Goal: Transaction & Acquisition: Book appointment/travel/reservation

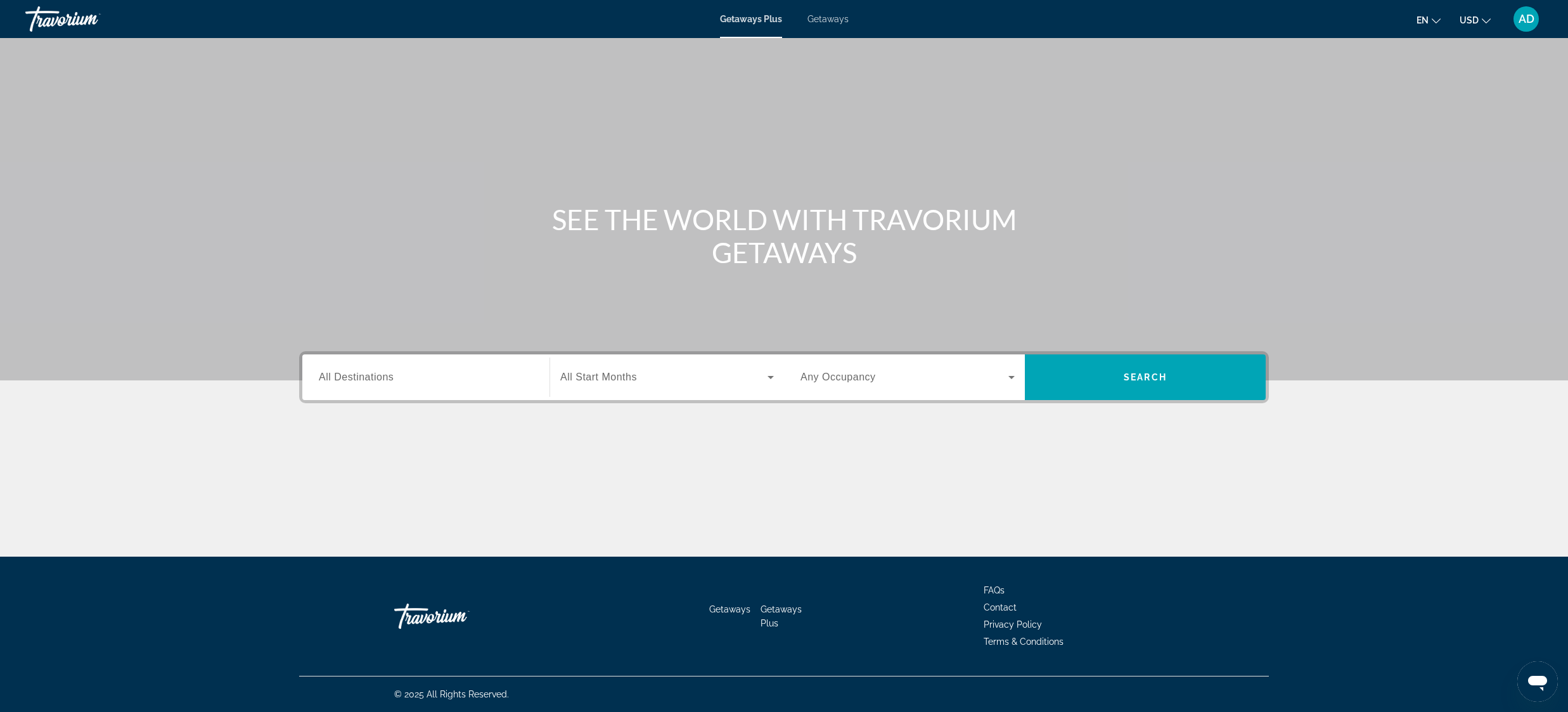
click at [380, 377] on span "All Destinations" at bounding box center [356, 377] width 74 height 11
click at [380, 377] on input "Destination All Destinations" at bounding box center [425, 377] width 214 height 15
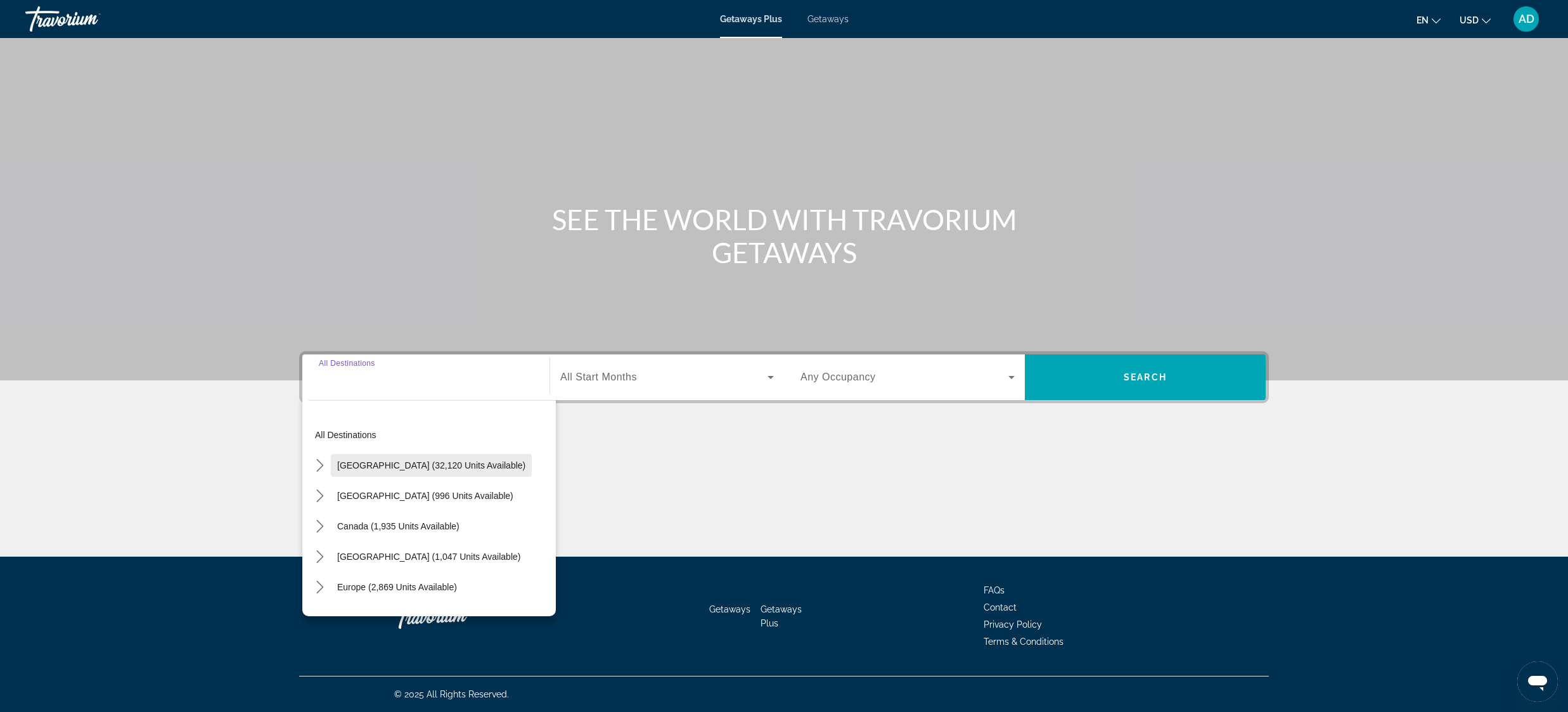
drag, startPoint x: 324, startPoint y: 470, endPoint x: 332, endPoint y: 471, distance: 8.1
click at [324, 470] on icon "Toggle United States (32,120 units available) submenu" at bounding box center [320, 466] width 13 height 13
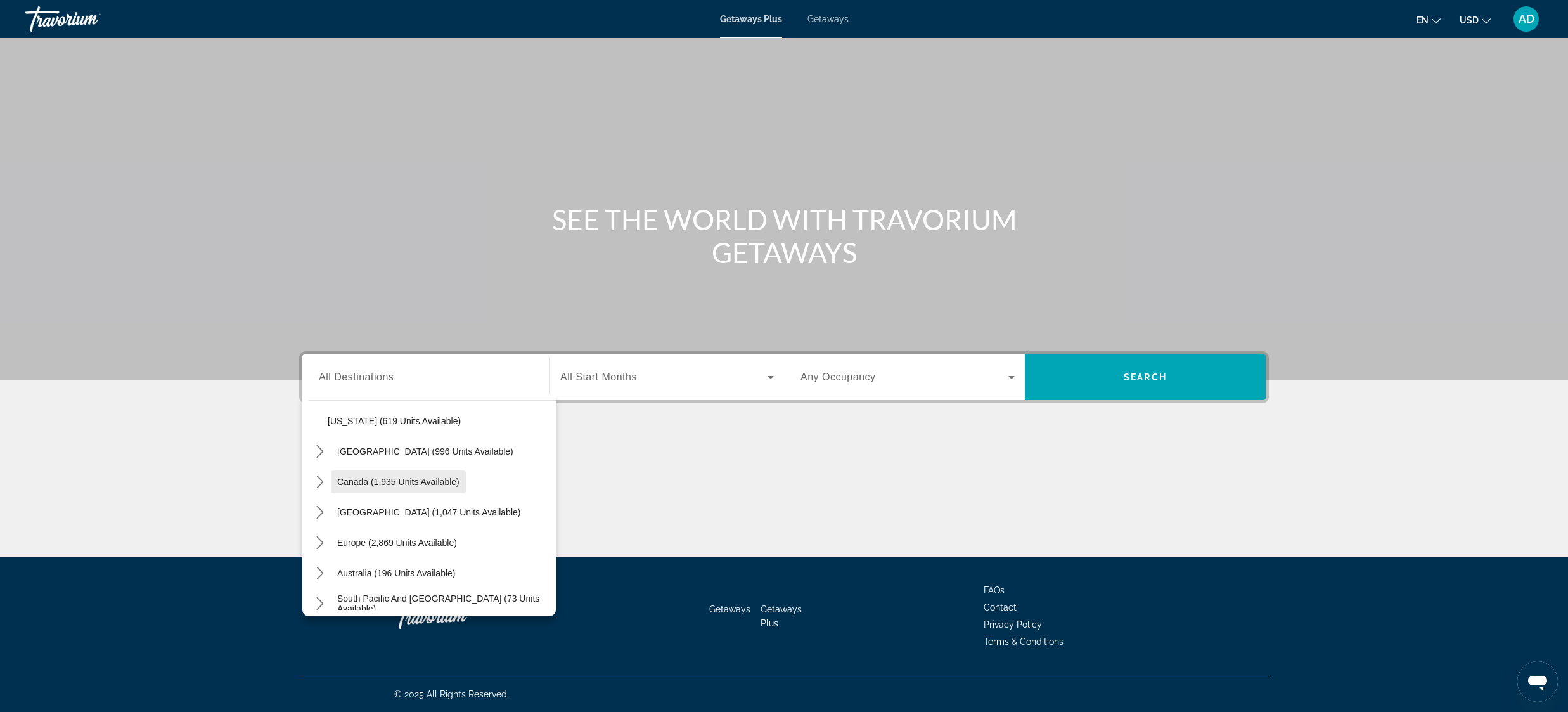
scroll to position [1202, 0]
drag, startPoint x: 318, startPoint y: 516, endPoint x: 350, endPoint y: 525, distance: 33.2
click at [319, 516] on icon "Toggle Caribbean & Atlantic Islands (1,047 units available) submenu" at bounding box center [320, 512] width 7 height 13
click at [747, 454] on div "Main content" at bounding box center [784, 482] width 969 height 95
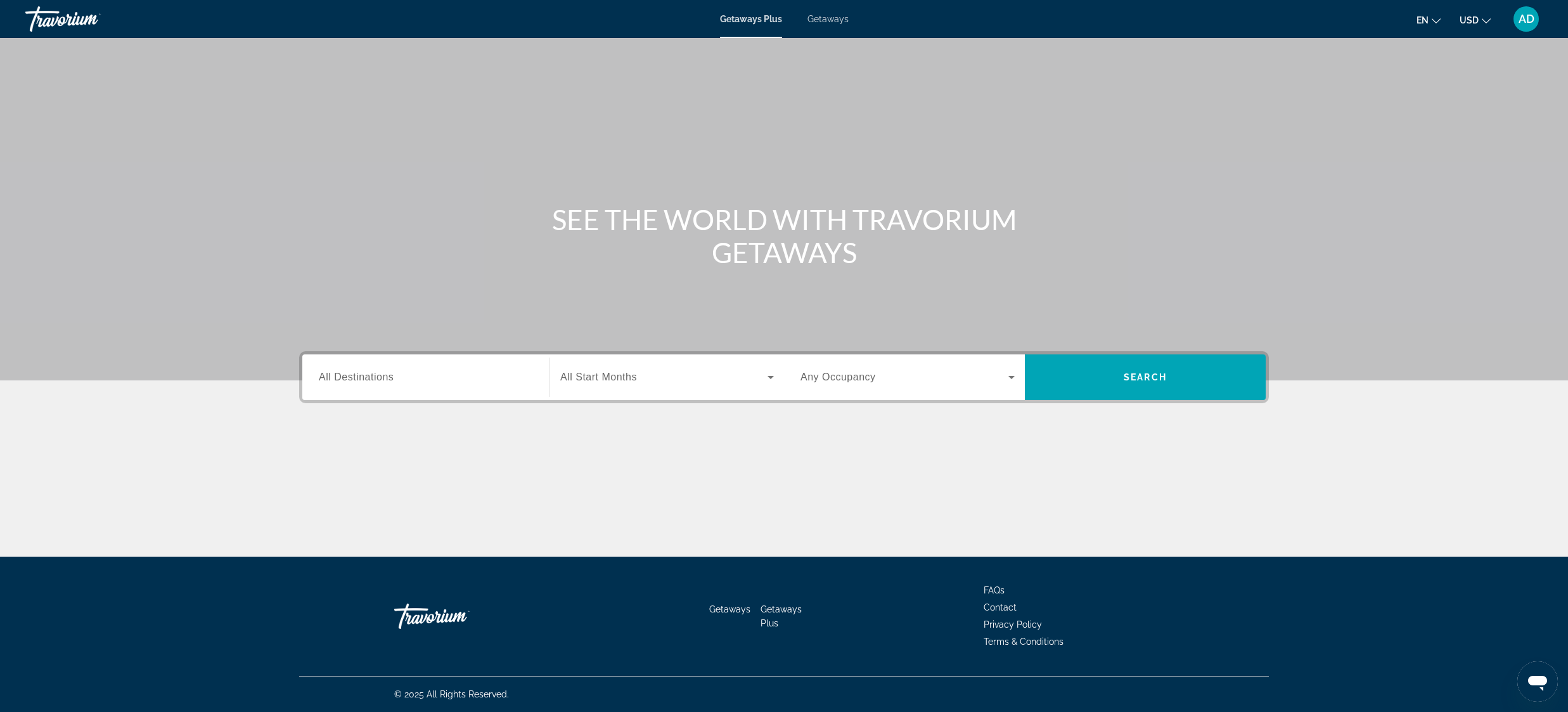
click at [439, 380] on input "Destination All Destinations" at bounding box center [425, 377] width 214 height 15
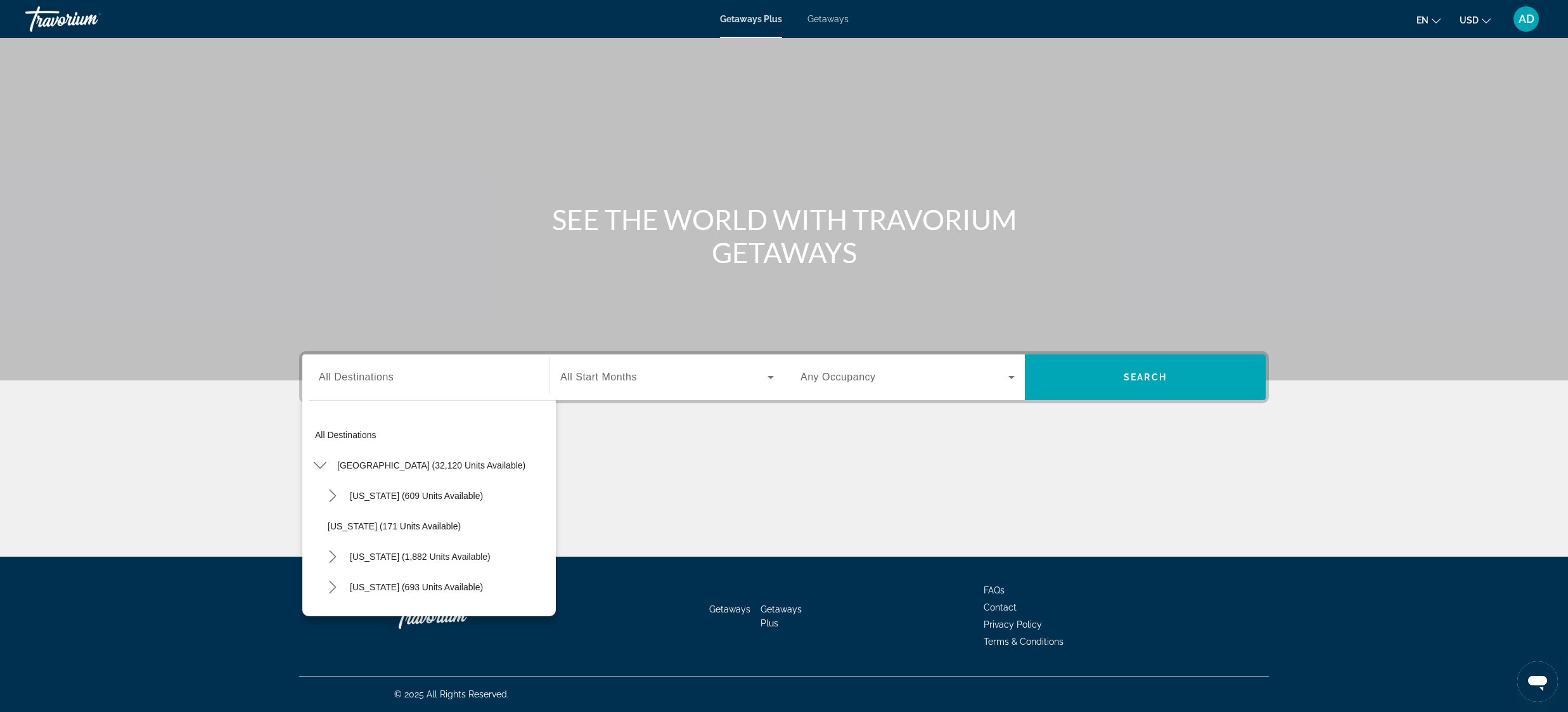
click at [702, 480] on div "Main content" at bounding box center [784, 482] width 969 height 95
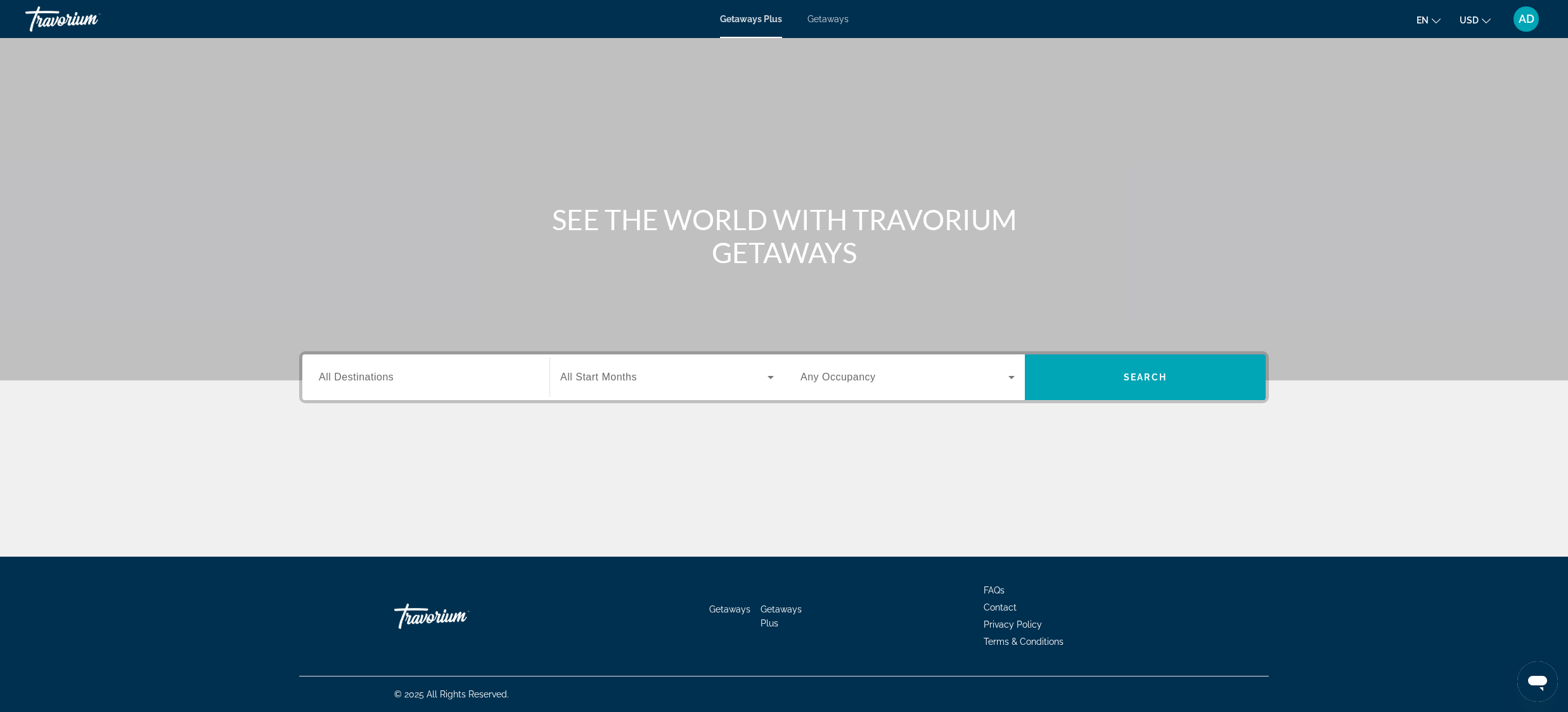
click at [824, 18] on span "Getaways" at bounding box center [827, 19] width 42 height 10
click at [394, 380] on input "Destination All Destinations" at bounding box center [425, 377] width 214 height 15
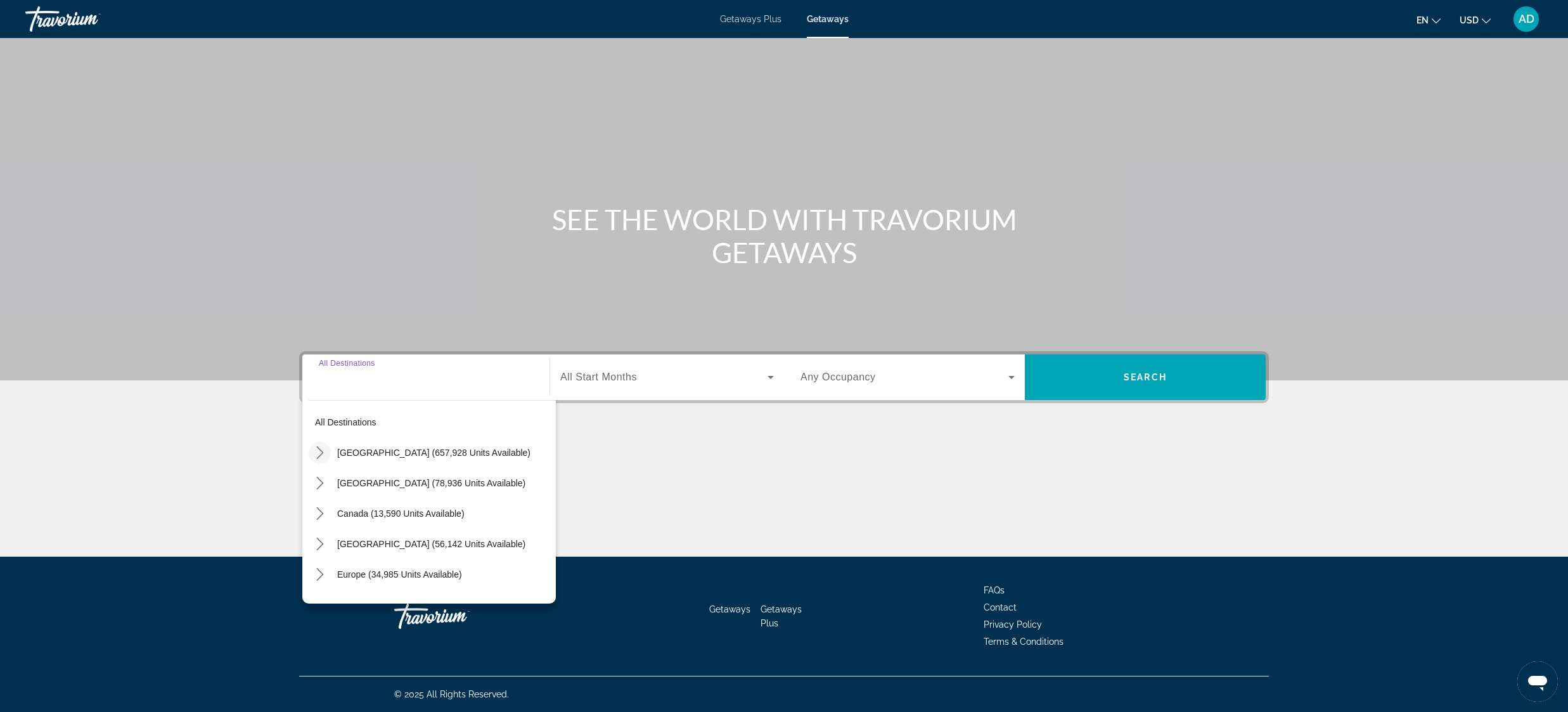
click at [312, 452] on mat-icon "Toggle United States (657,928 units available) submenu" at bounding box center [320, 453] width 22 height 22
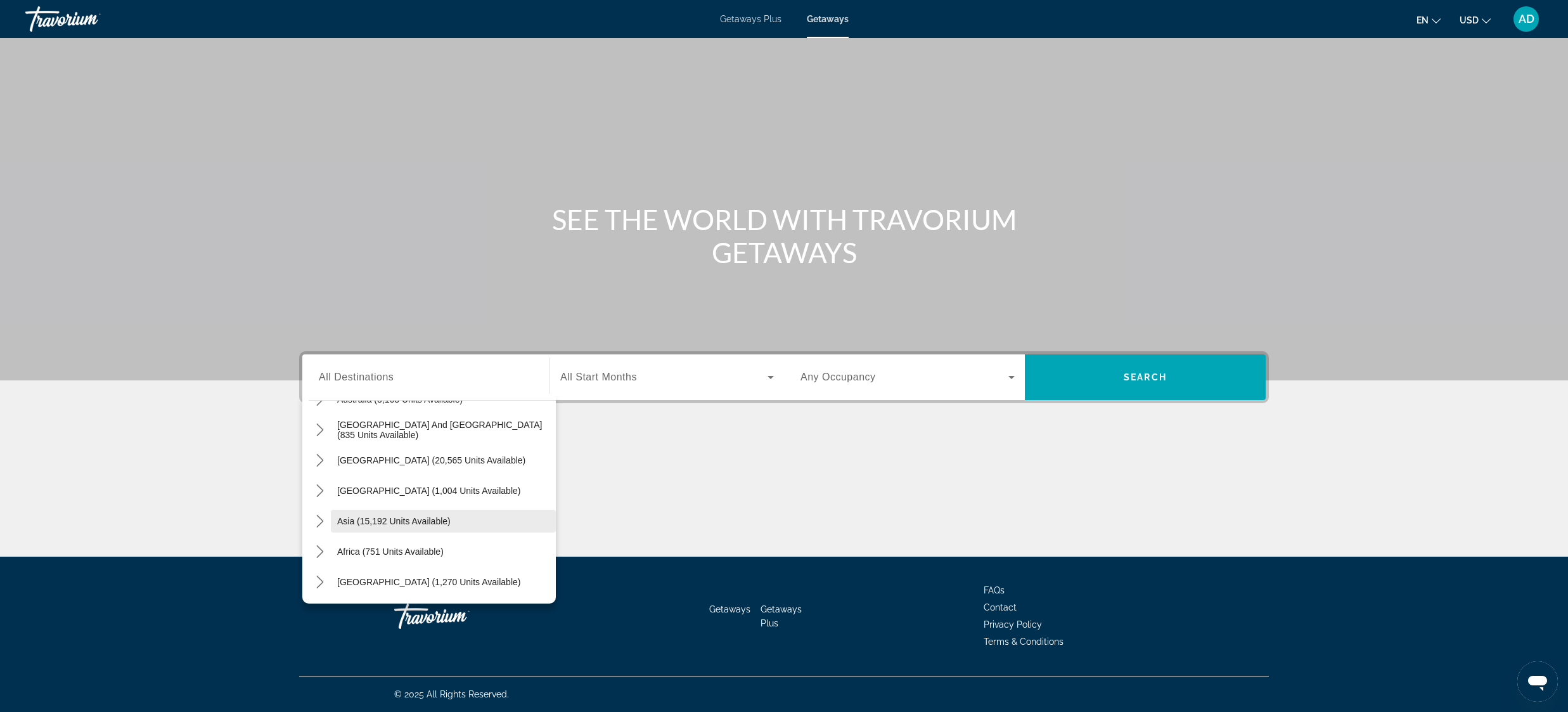
scroll to position [1545, 0]
click at [312, 501] on mat-icon "Toggle Central America (1,004 units available) submenu" at bounding box center [320, 491] width 22 height 22
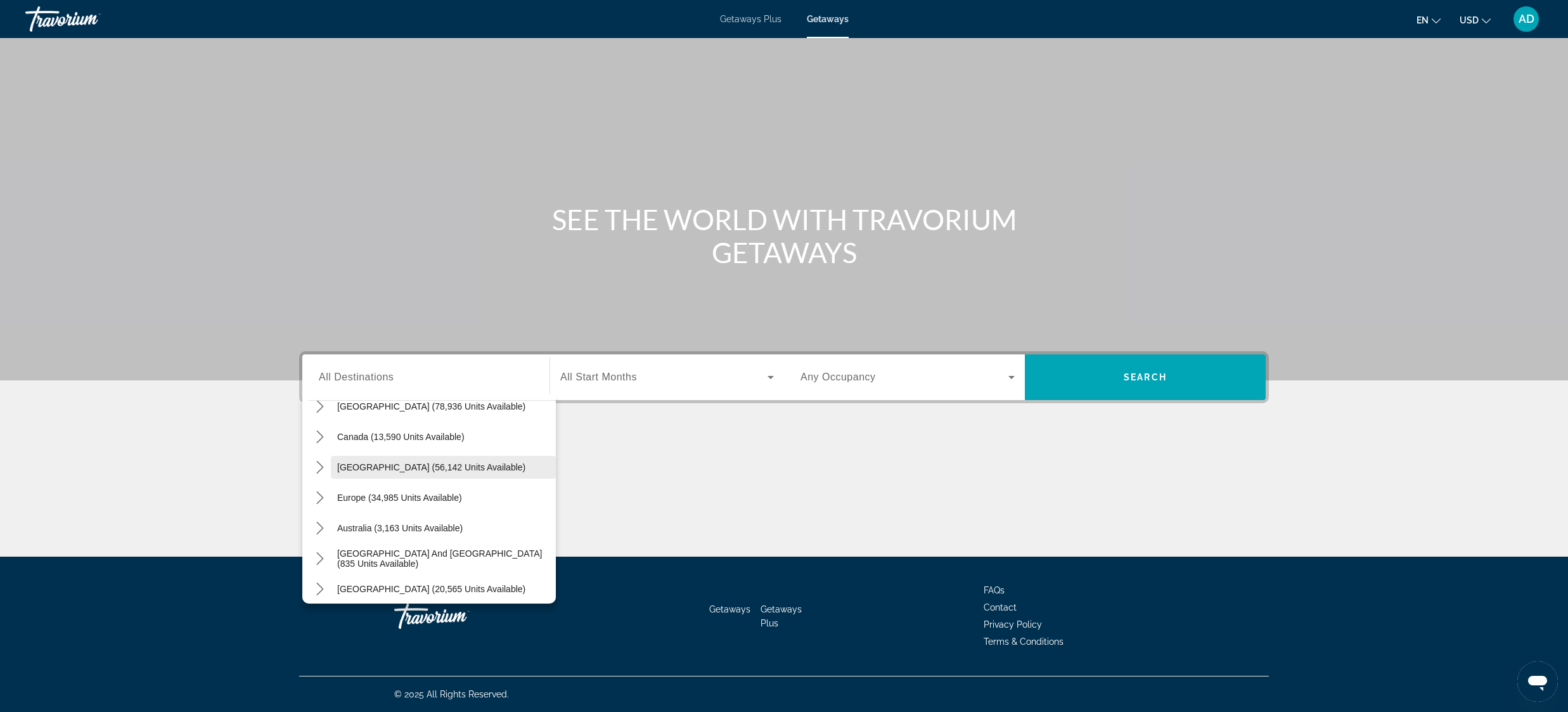
scroll to position [1418, 0]
click at [323, 466] on icon "Toggle Caribbean & Atlantic Islands (56,142 units available) submenu" at bounding box center [320, 466] width 7 height 13
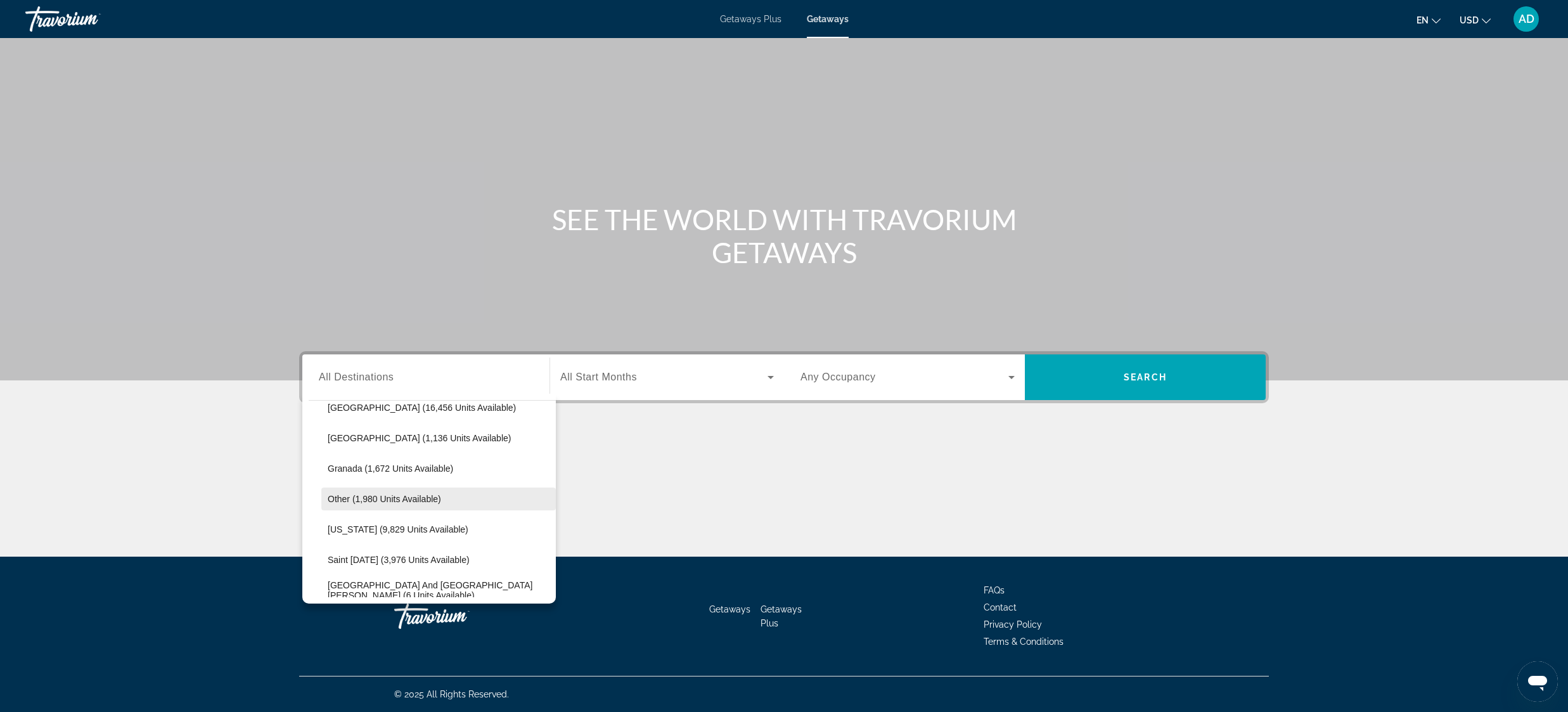
scroll to position [1636, 0]
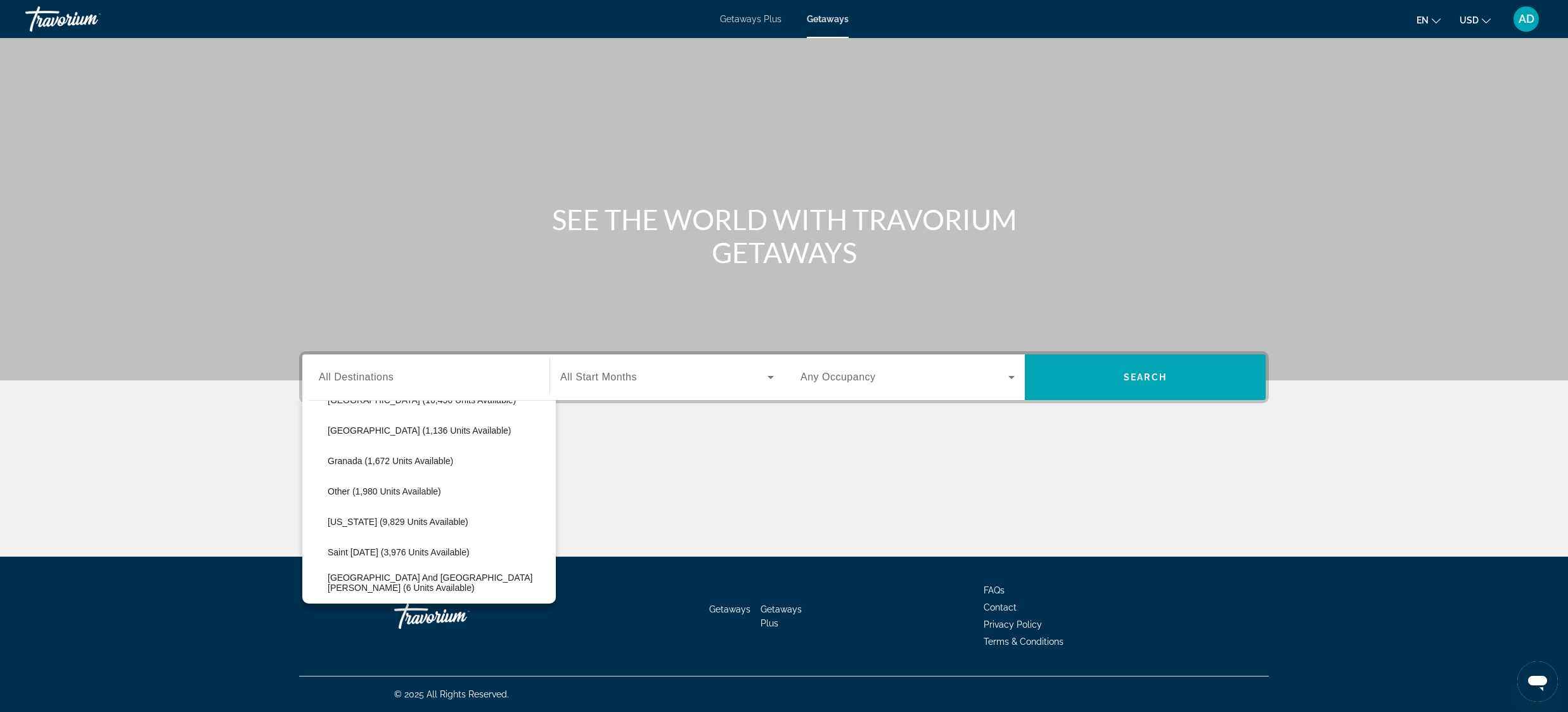
click at [393, 523] on span "[US_STATE] (9,829 units available)" at bounding box center [398, 521] width 141 height 10
type input "**********"
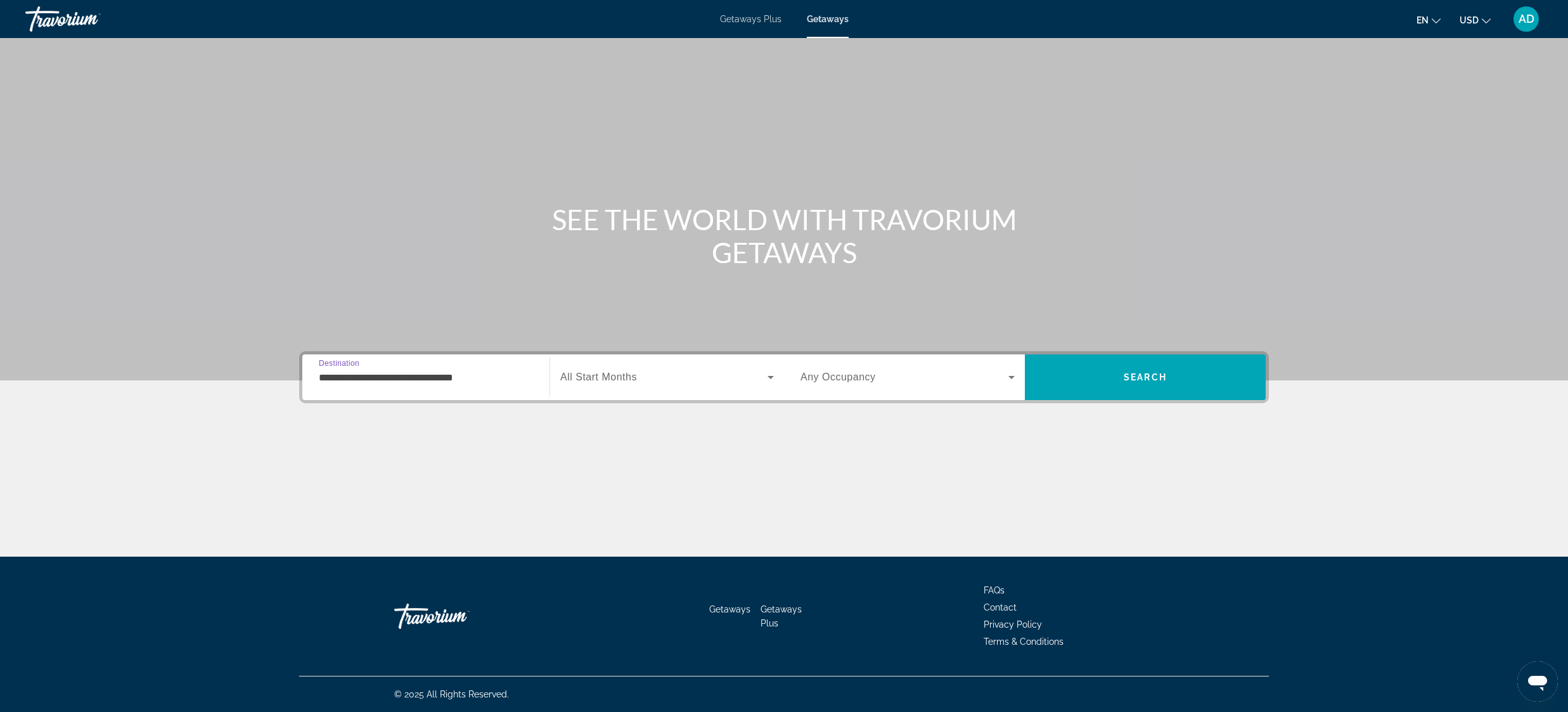
click at [759, 376] on span "Search widget" at bounding box center [664, 377] width 207 height 15
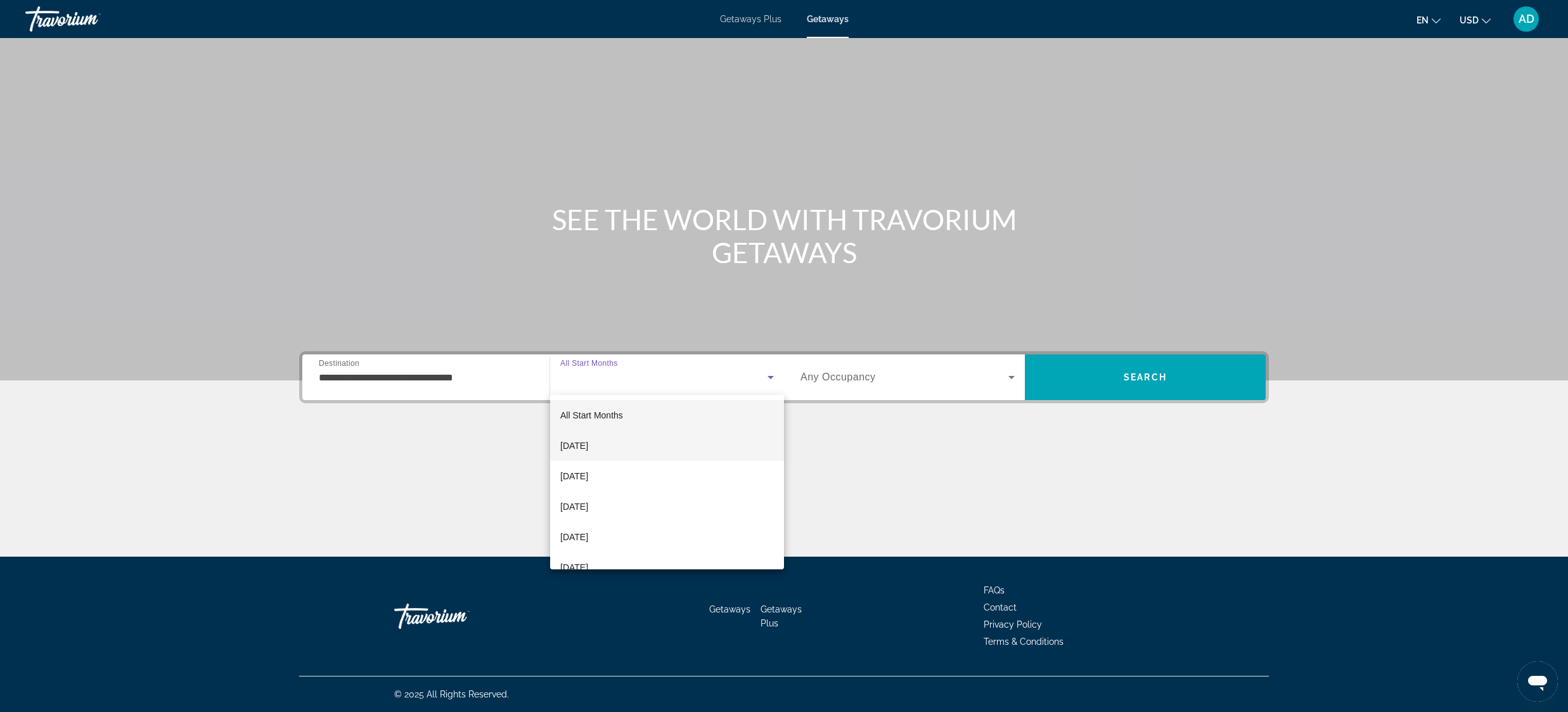
scroll to position [0, 1]
click at [628, 447] on mat-option "[DATE]" at bounding box center [666, 445] width 234 height 31
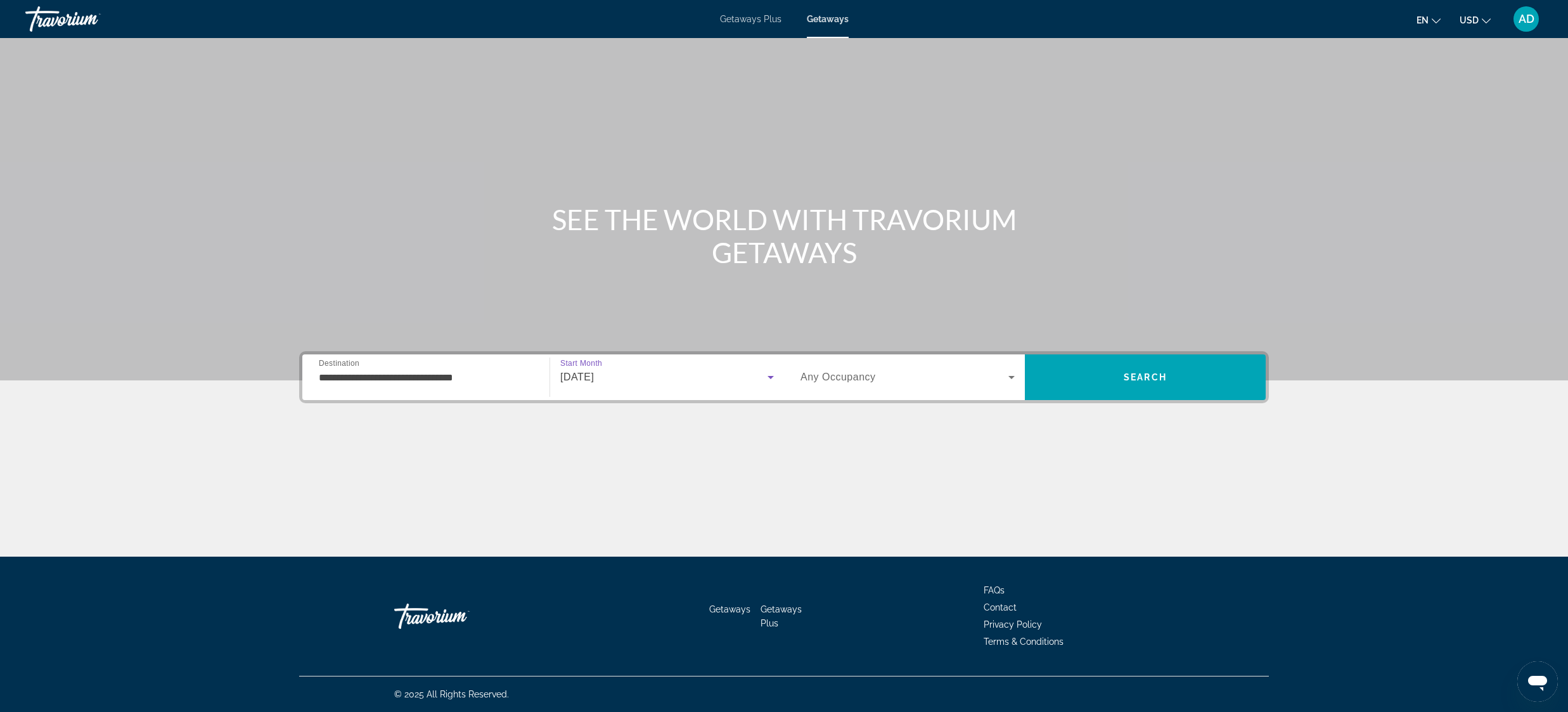
click at [998, 377] on span "Search widget" at bounding box center [904, 377] width 208 height 15
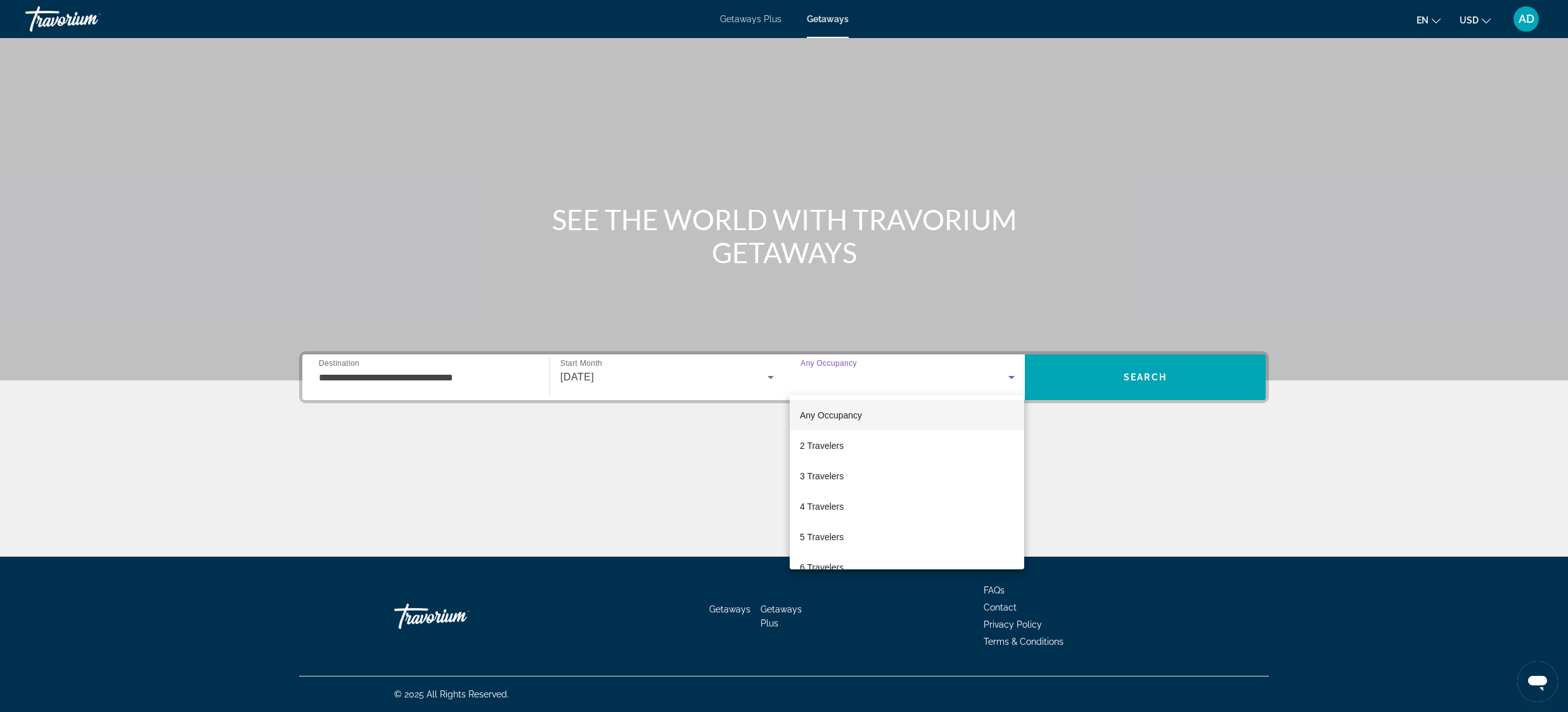
scroll to position [0, 0]
drag, startPoint x: 858, startPoint y: 509, endPoint x: 850, endPoint y: 511, distance: 8.2
click at [858, 508] on mat-option "4 Travelers" at bounding box center [907, 507] width 234 height 31
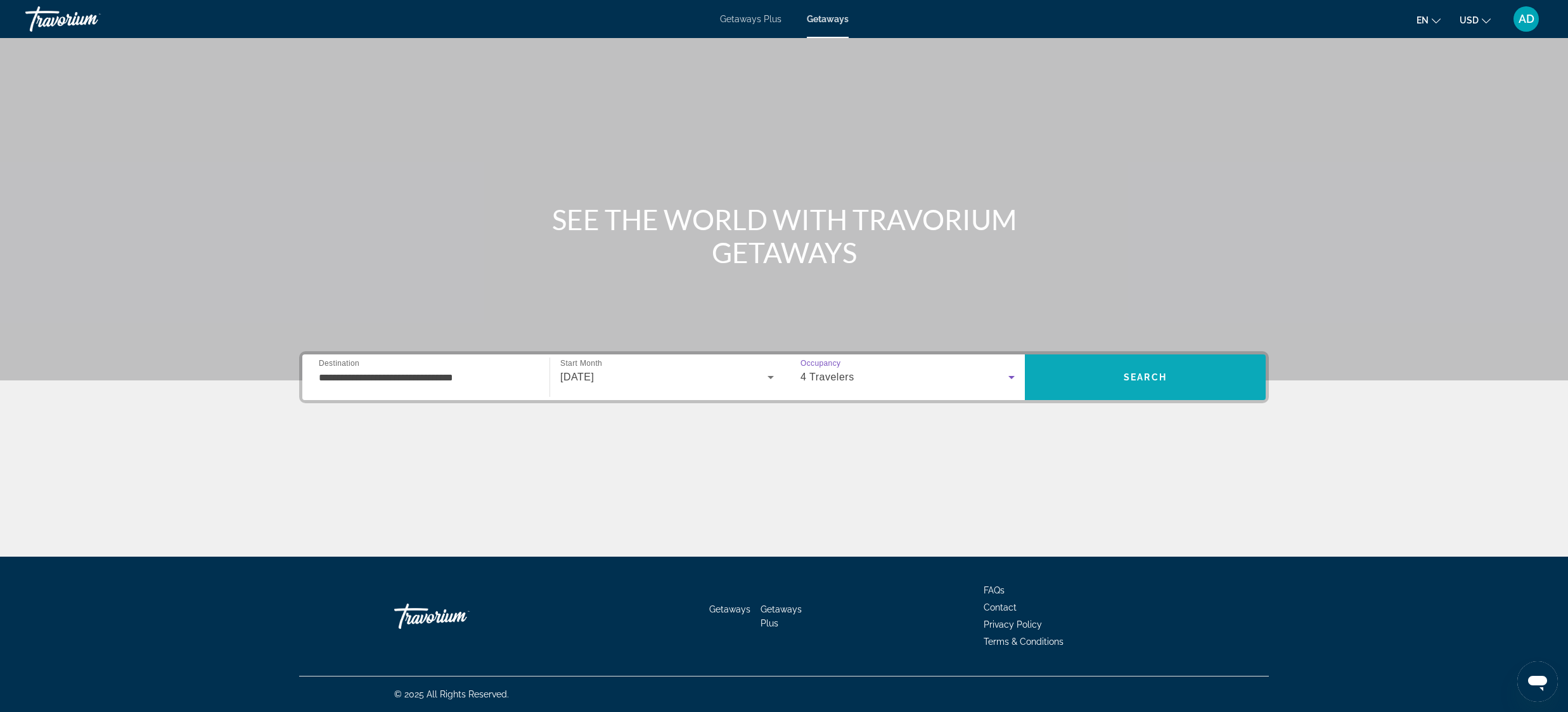
click at [1144, 376] on span "Search" at bounding box center [1145, 377] width 43 height 10
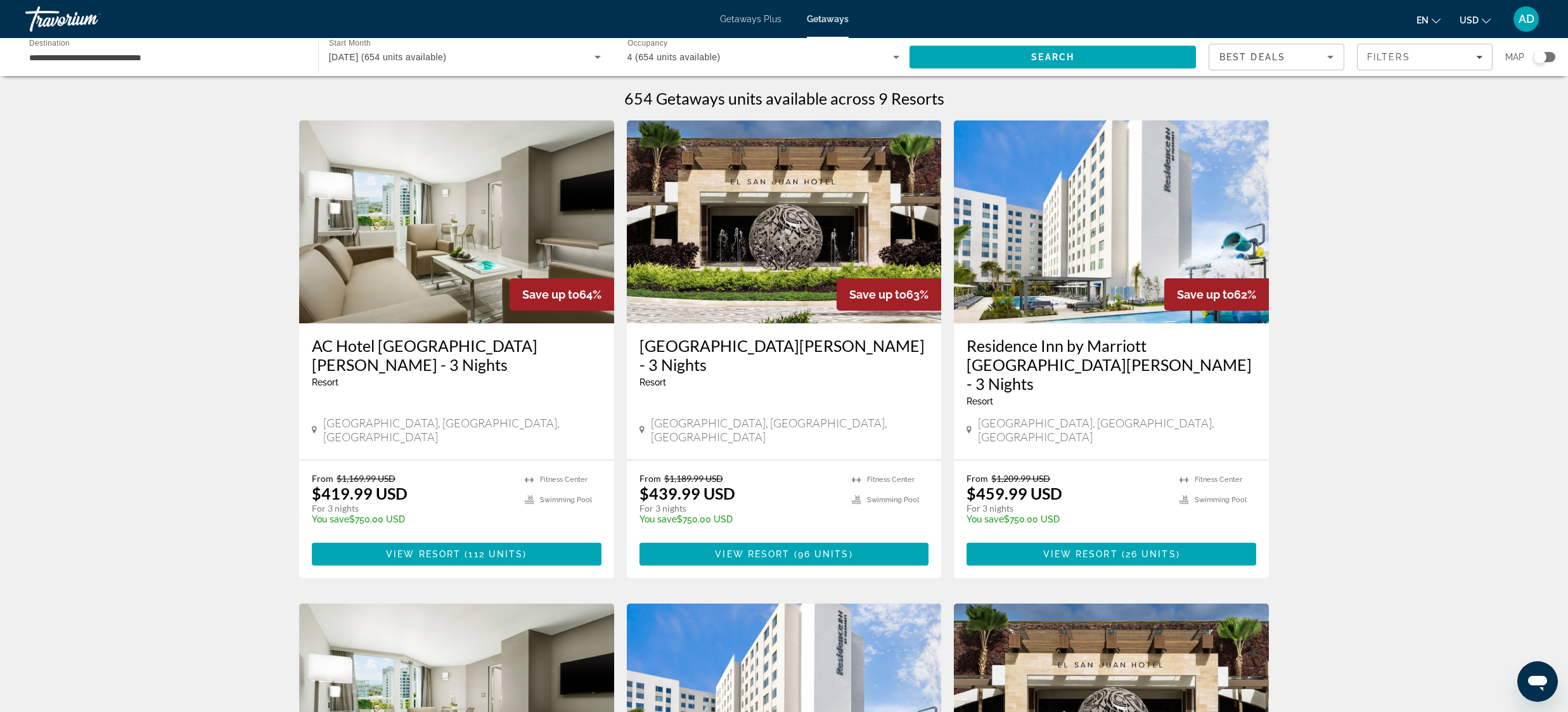
click at [746, 349] on h3 "[GEOGRAPHIC_DATA][PERSON_NAME] - 3 Nights" at bounding box center [784, 355] width 290 height 38
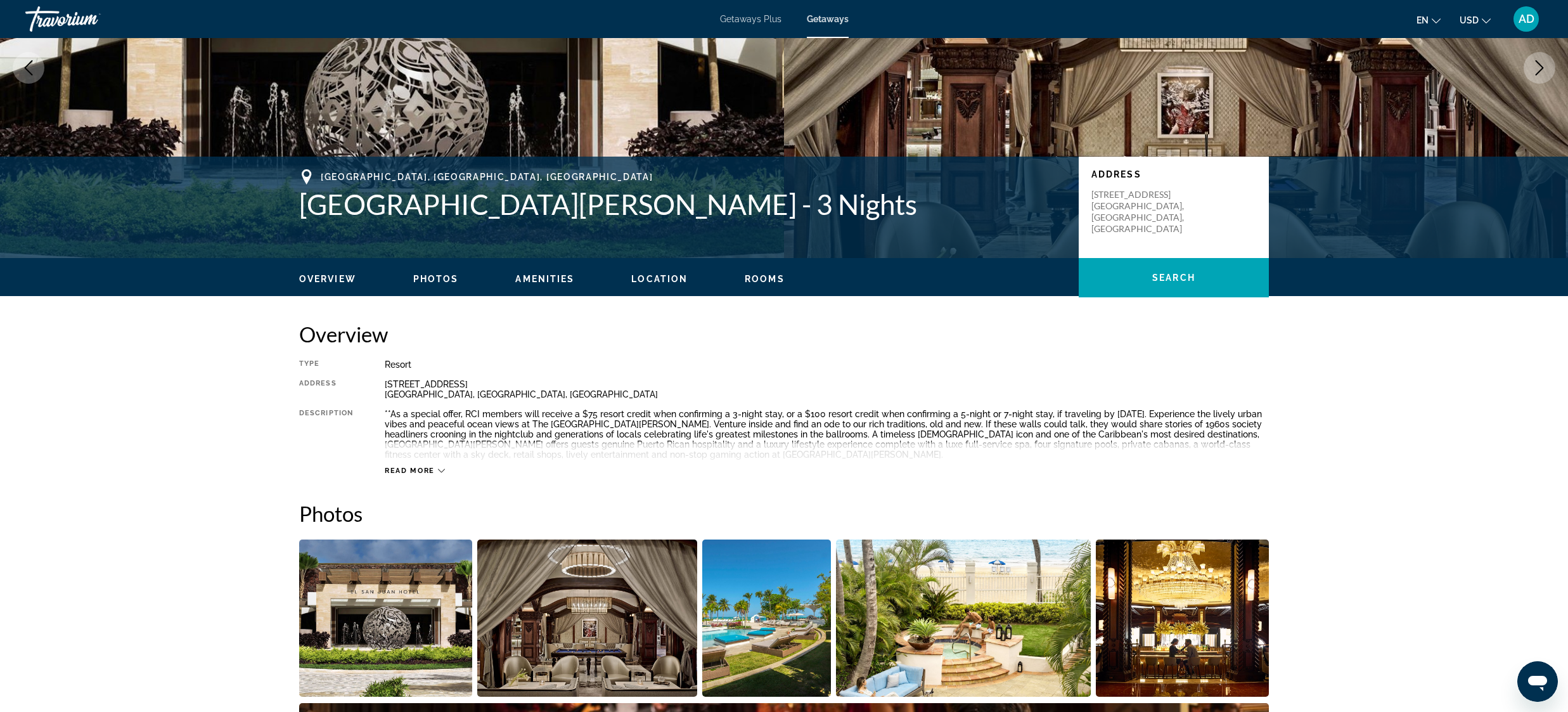
scroll to position [160, 0]
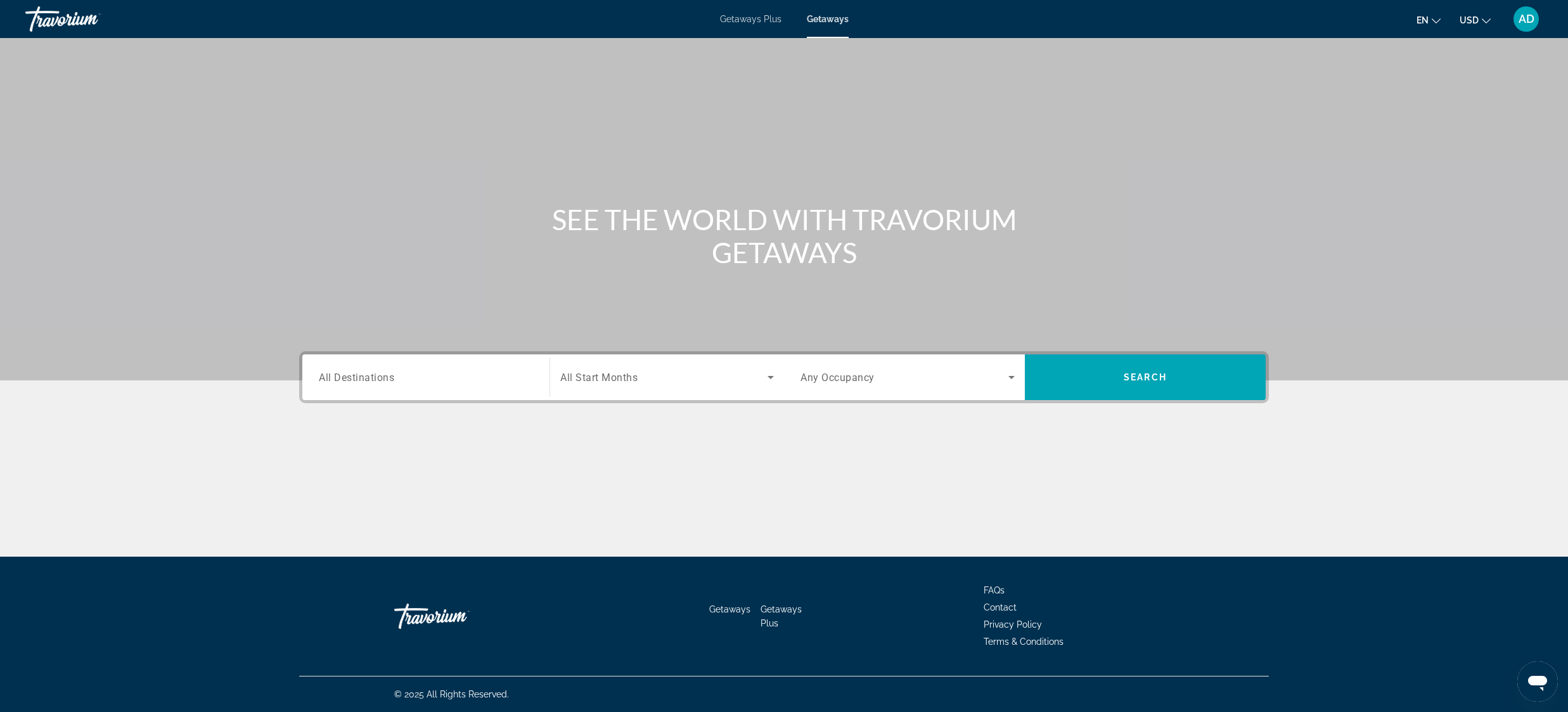
click at [754, 19] on span "Getaways Plus" at bounding box center [751, 19] width 61 height 10
click at [827, 20] on span "Getaways" at bounding box center [827, 19] width 42 height 10
click at [762, 24] on div "Getaways Plus Getaways en English Español Français Italiano Português русский U…" at bounding box center [784, 19] width 1568 height 33
click at [759, 20] on span "Getaways Plus" at bounding box center [751, 19] width 61 height 10
click at [383, 369] on div "Search widget" at bounding box center [425, 378] width 214 height 36
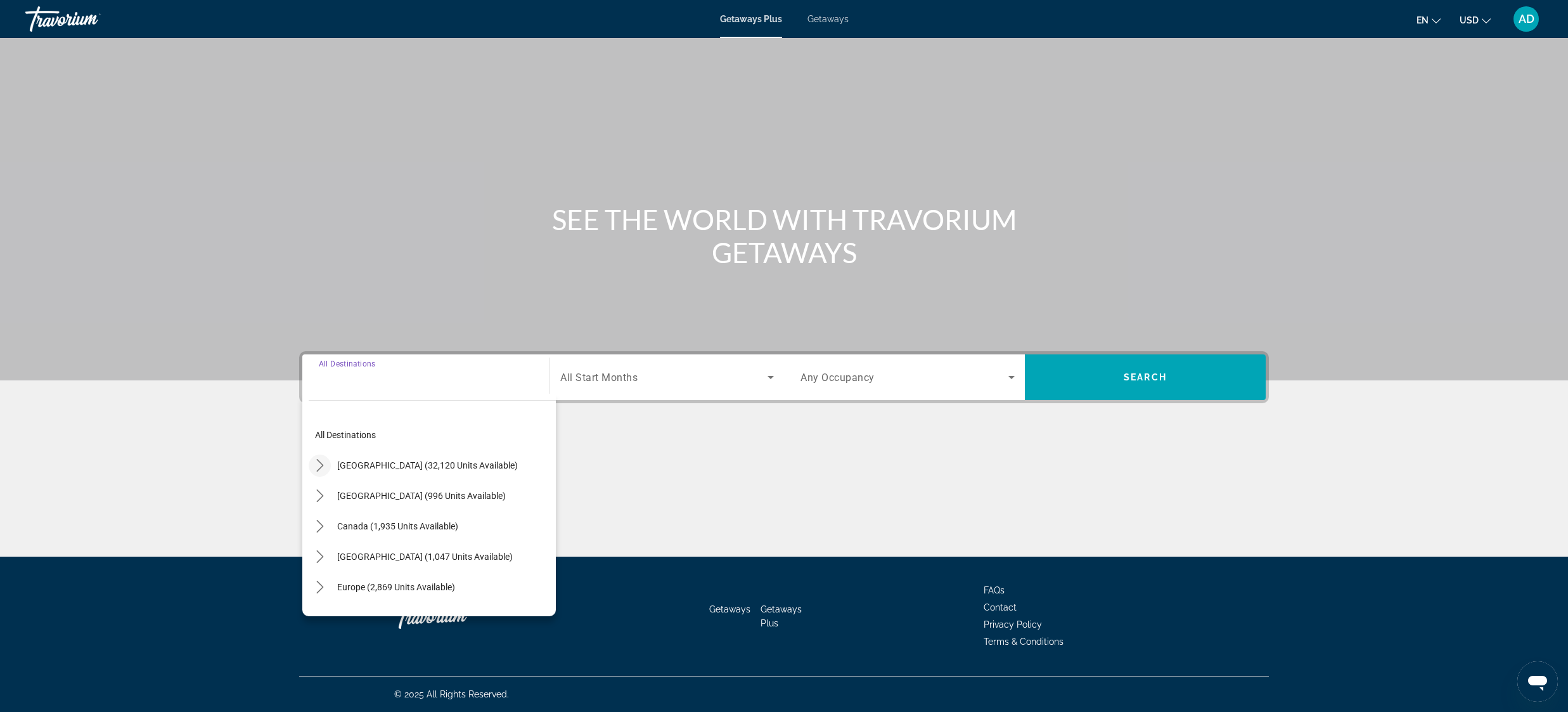
click at [313, 466] on icon "Toggle United States (32,120 units available) submenu" at bounding box center [320, 466] width 13 height 13
click at [332, 526] on icon "Toggle Florida (4,382 units available) submenu" at bounding box center [333, 529] width 13 height 13
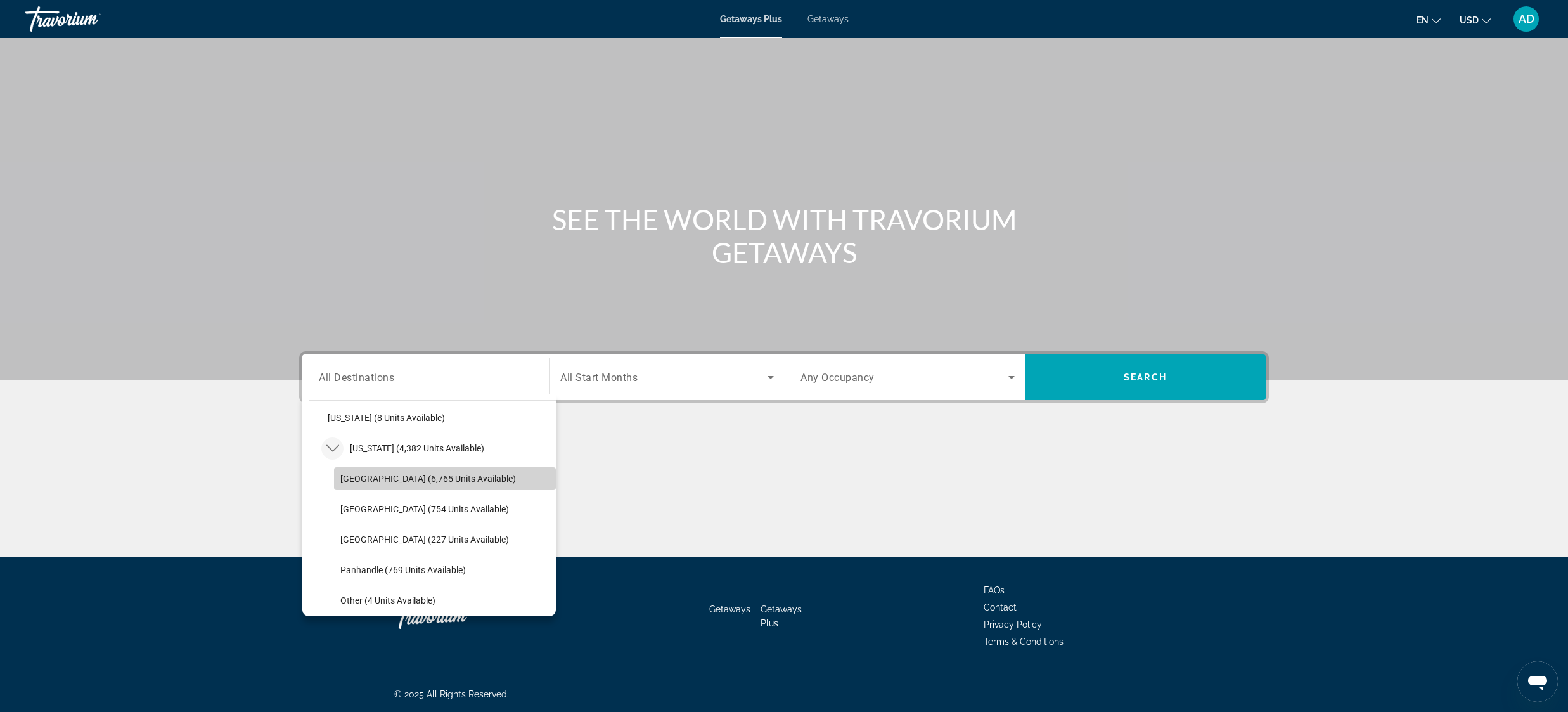
click at [400, 486] on span "Select destination: Orlando & Disney Area (6,765 units available)" at bounding box center [444, 478] width 222 height 31
type input "**********"
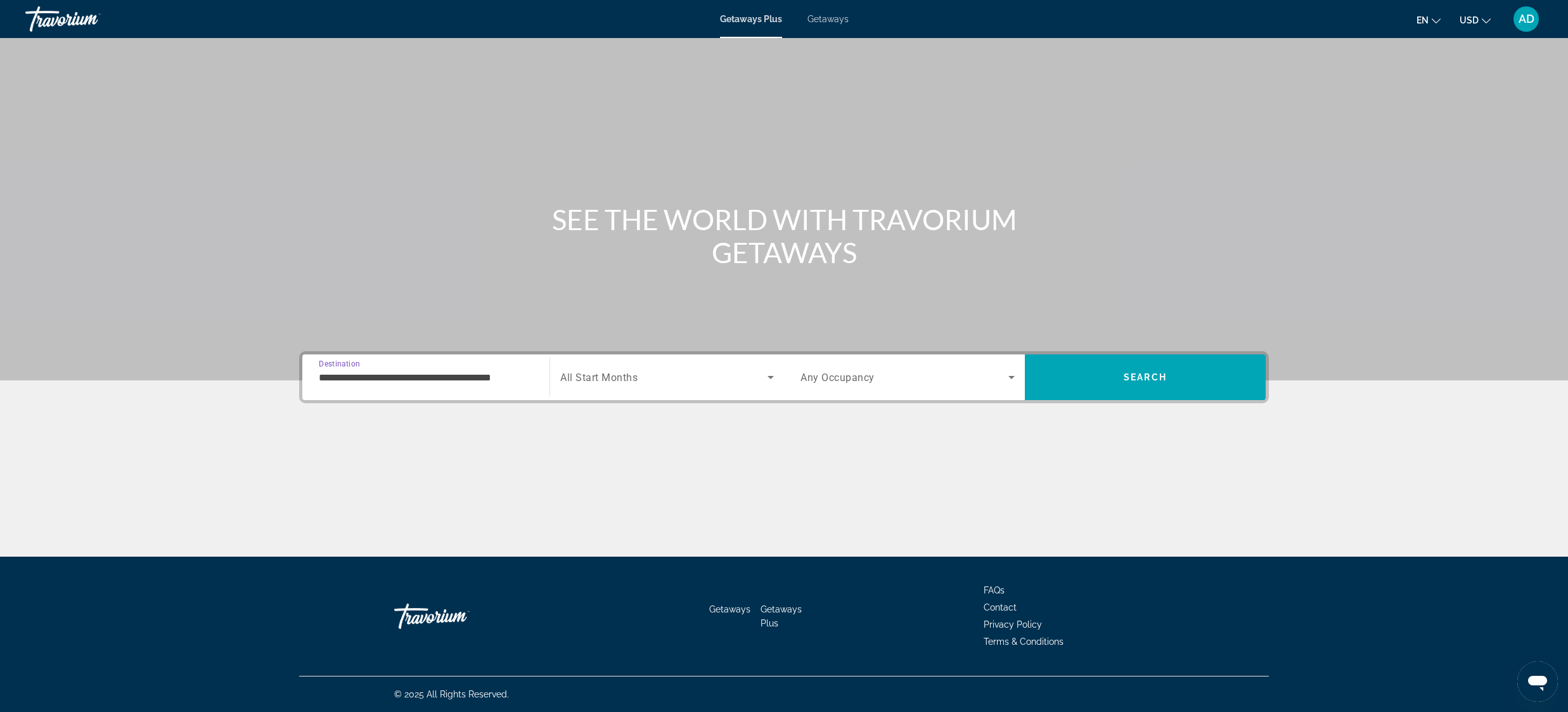
click at [759, 378] on span "Search widget" at bounding box center [664, 377] width 207 height 15
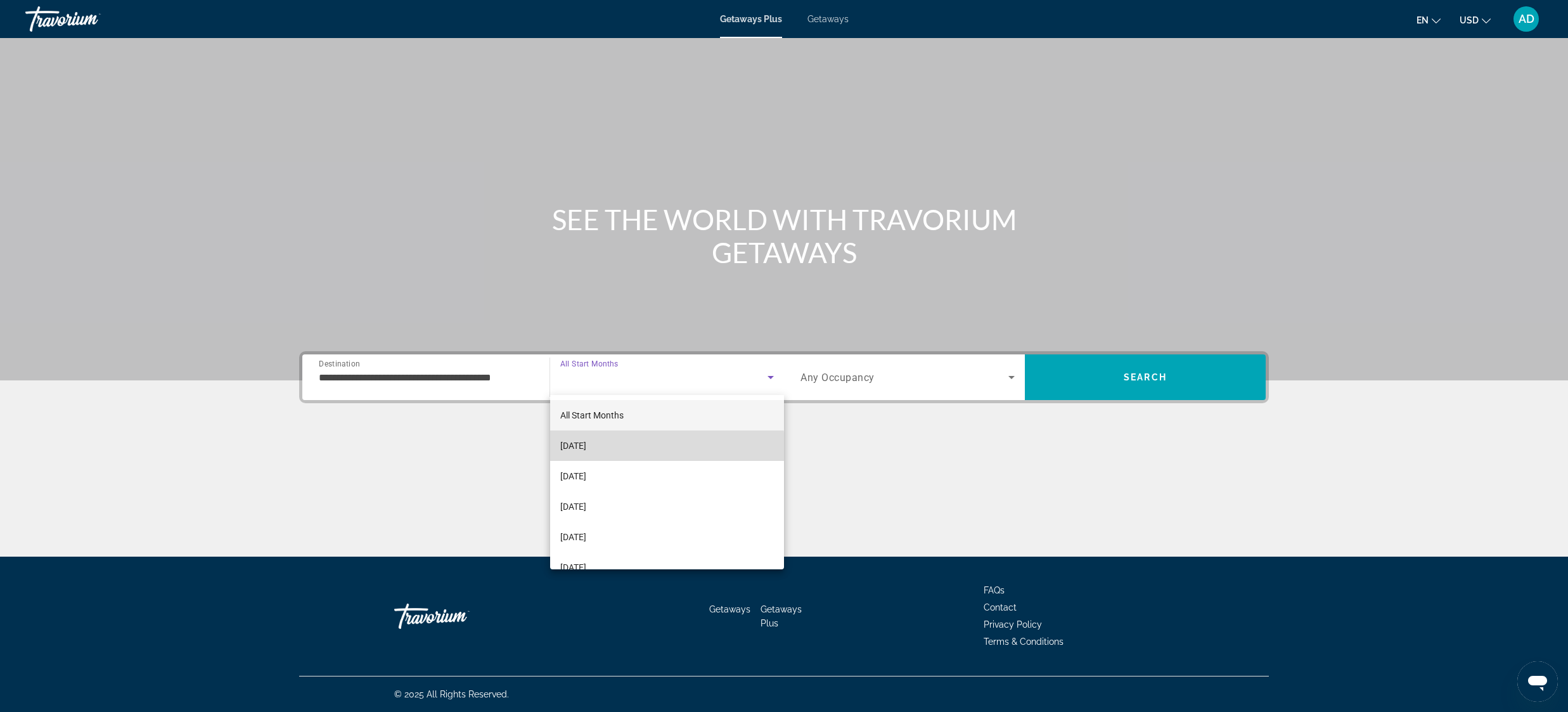
click at [628, 447] on mat-option "[DATE]" at bounding box center [667, 445] width 234 height 31
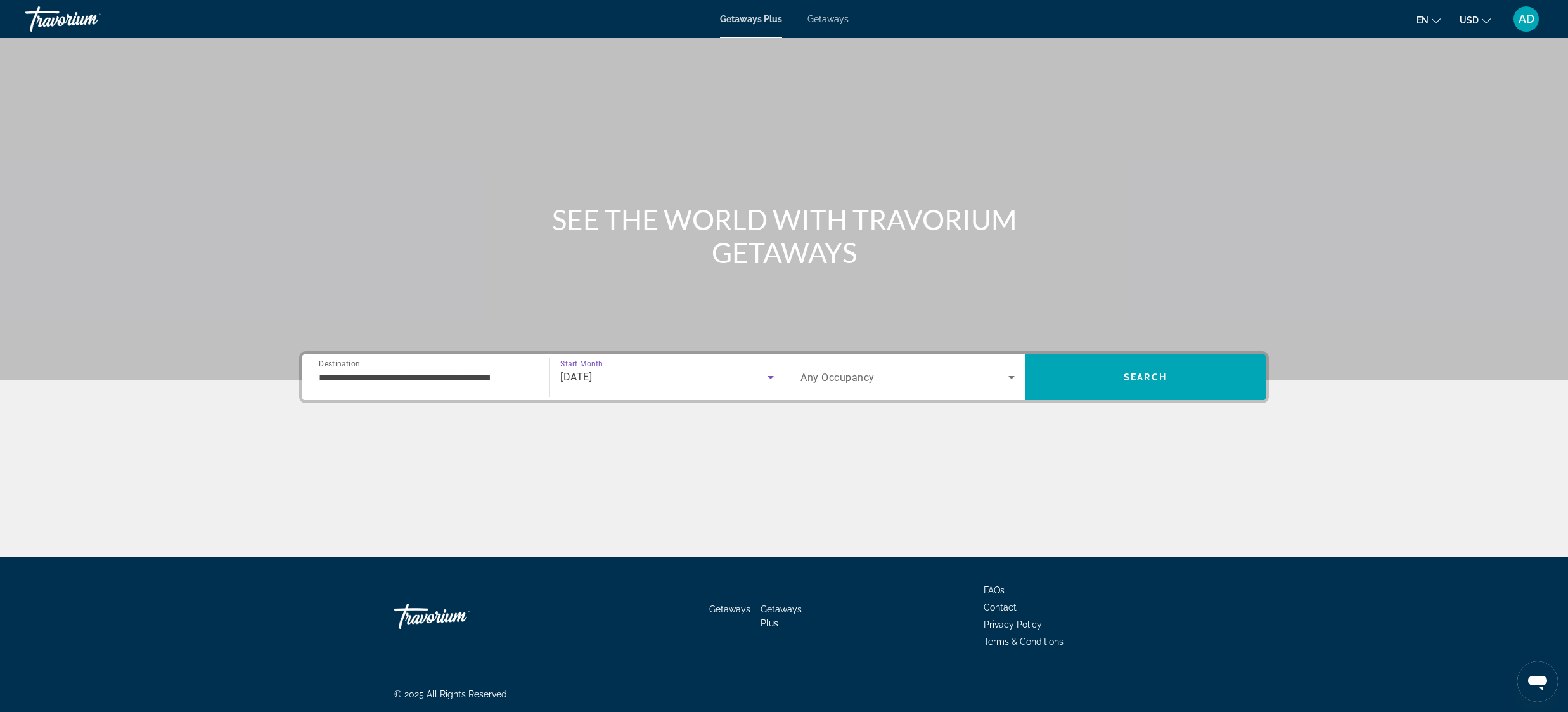
click at [1009, 376] on icon "Search widget" at bounding box center [1011, 377] width 15 height 15
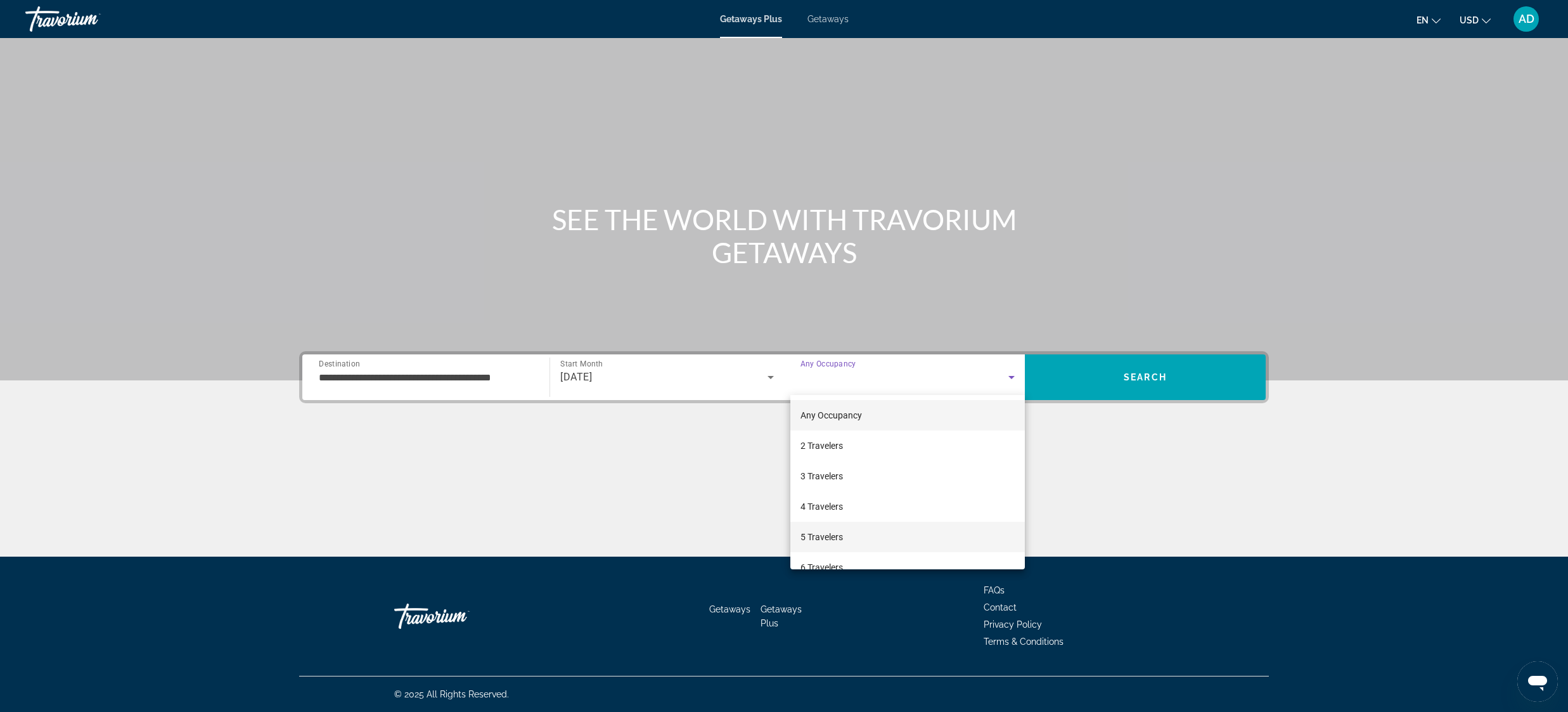
scroll to position [45, 0]
drag, startPoint x: 847, startPoint y: 525, endPoint x: 878, endPoint y: 507, distance: 35.8
click at [847, 525] on mat-option "6 Travelers" at bounding box center [907, 521] width 234 height 31
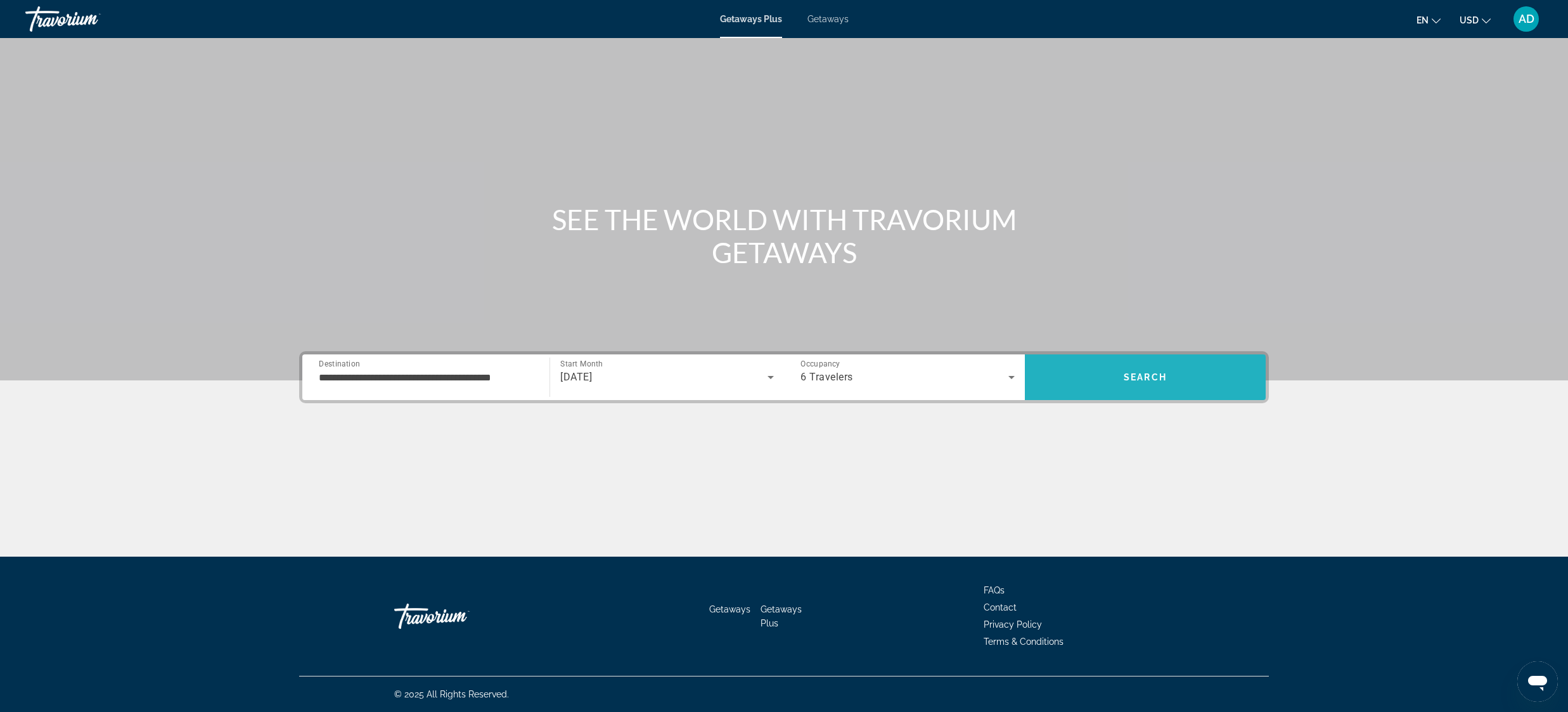
click at [1152, 376] on span "Search" at bounding box center [1145, 377] width 43 height 10
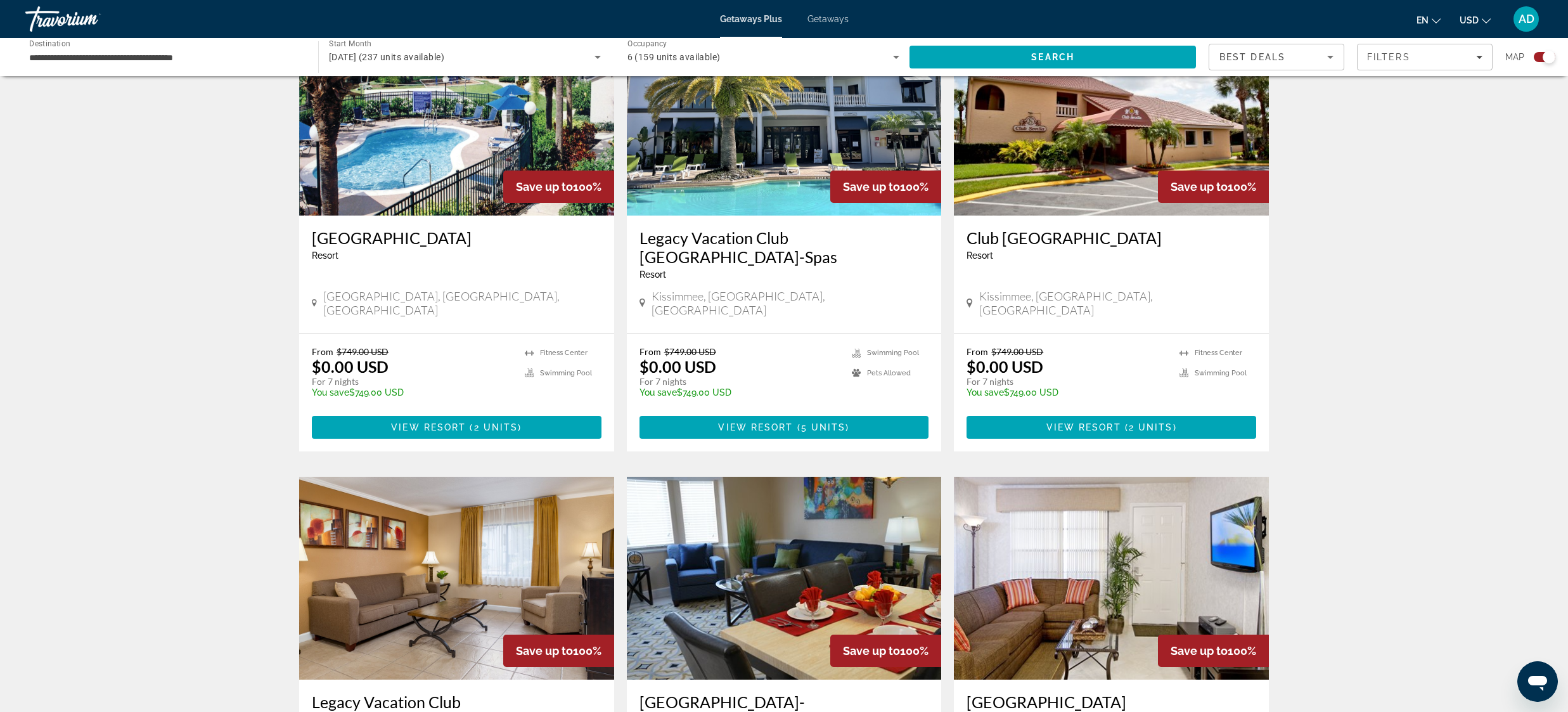
scroll to position [499, 0]
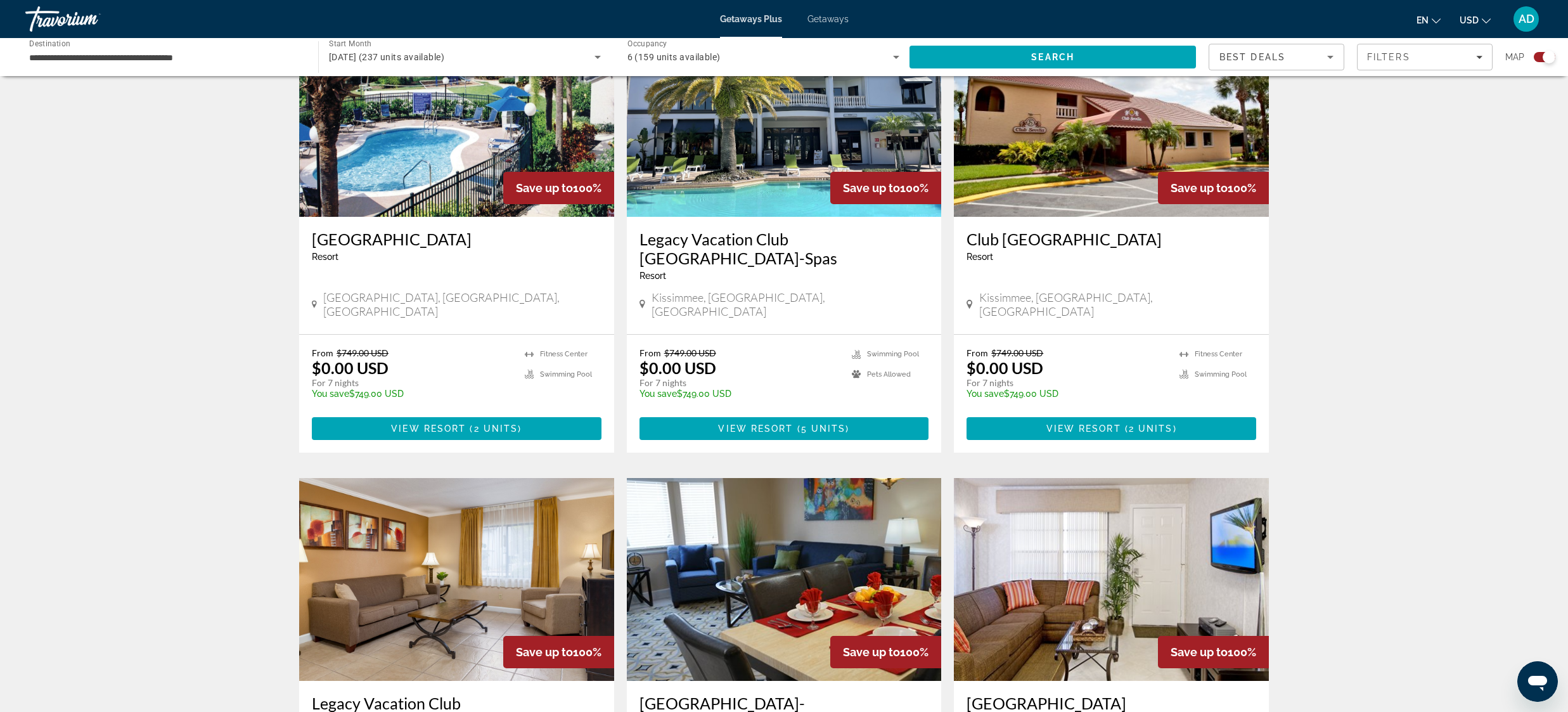
click at [1066, 165] on img "Main content" at bounding box center [1111, 115] width 315 height 203
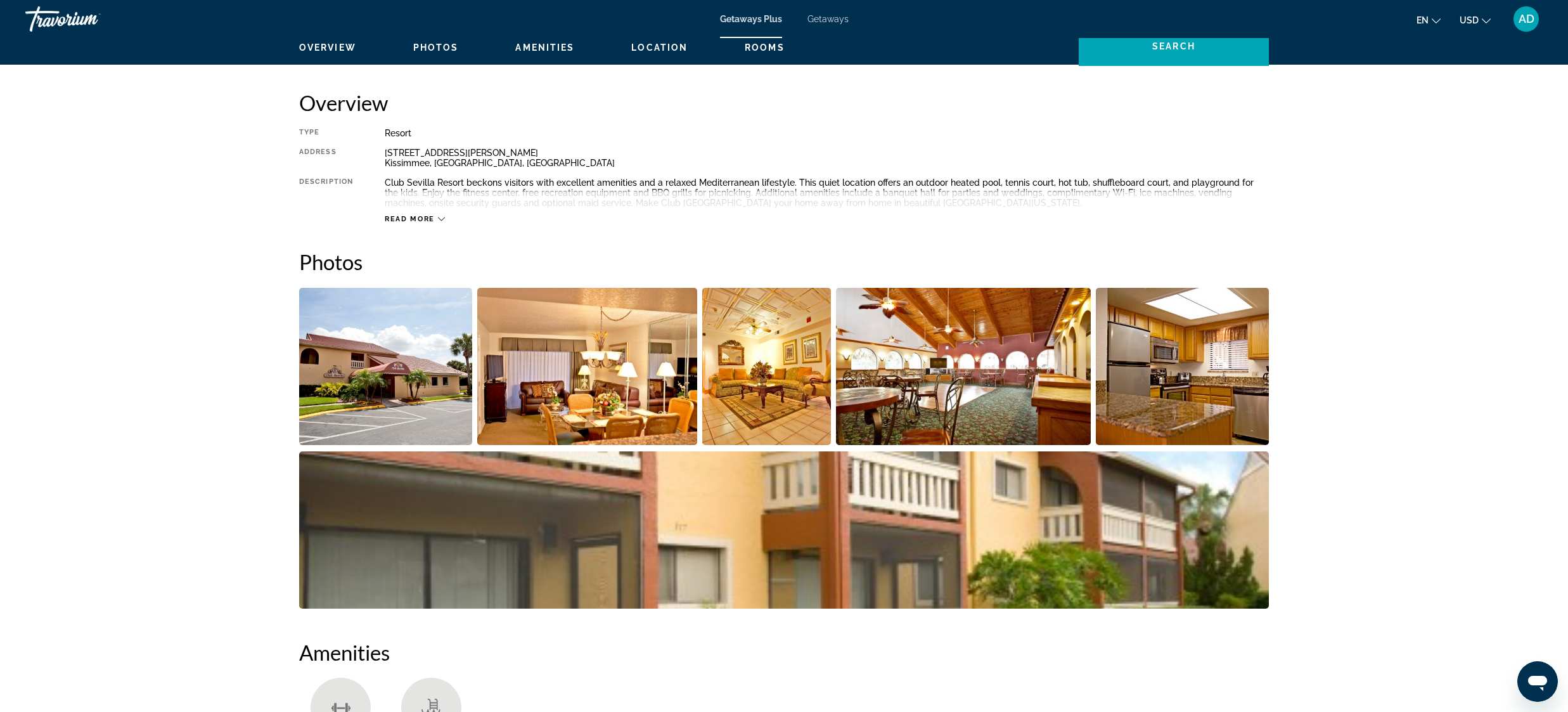
scroll to position [405, 0]
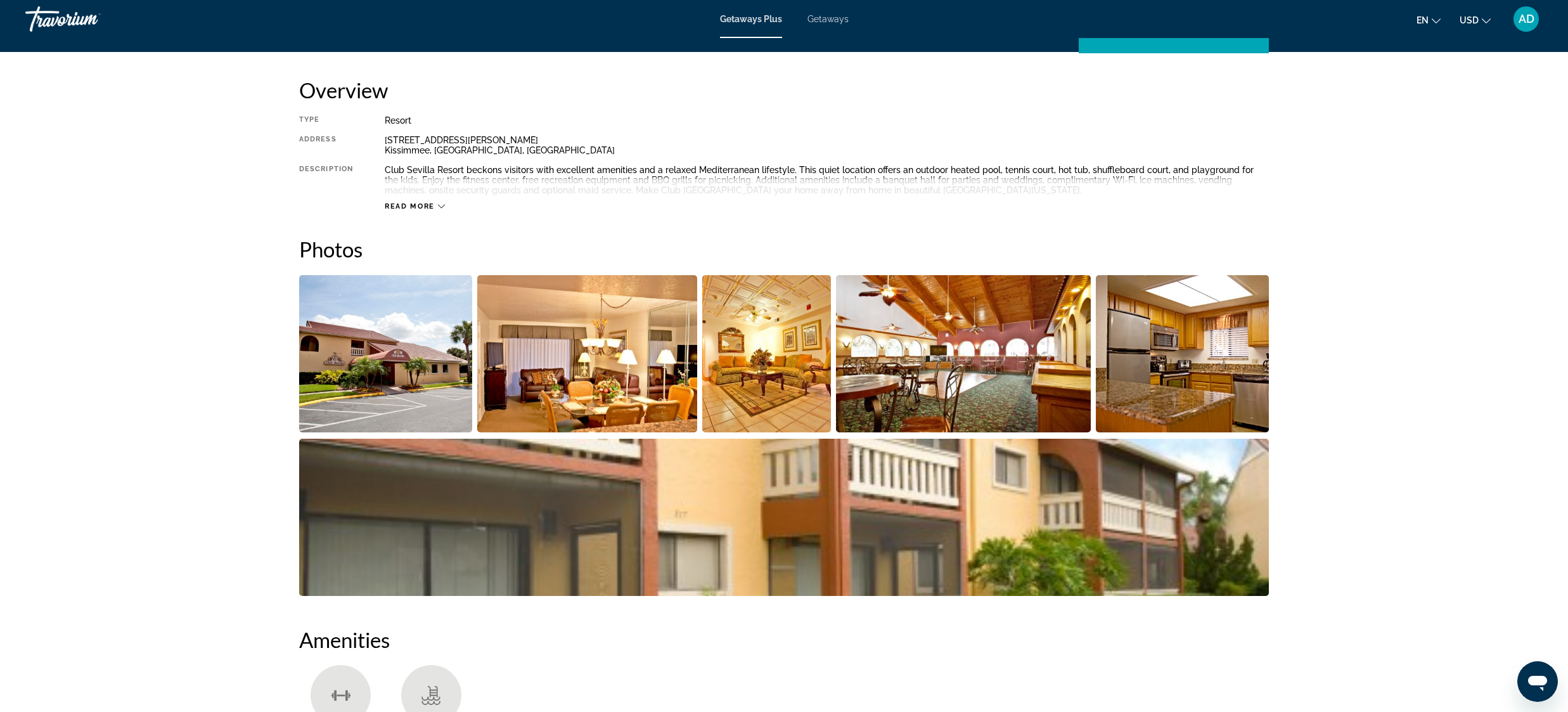
click at [373, 346] on img "Open full-screen image slider" at bounding box center [386, 354] width 173 height 158
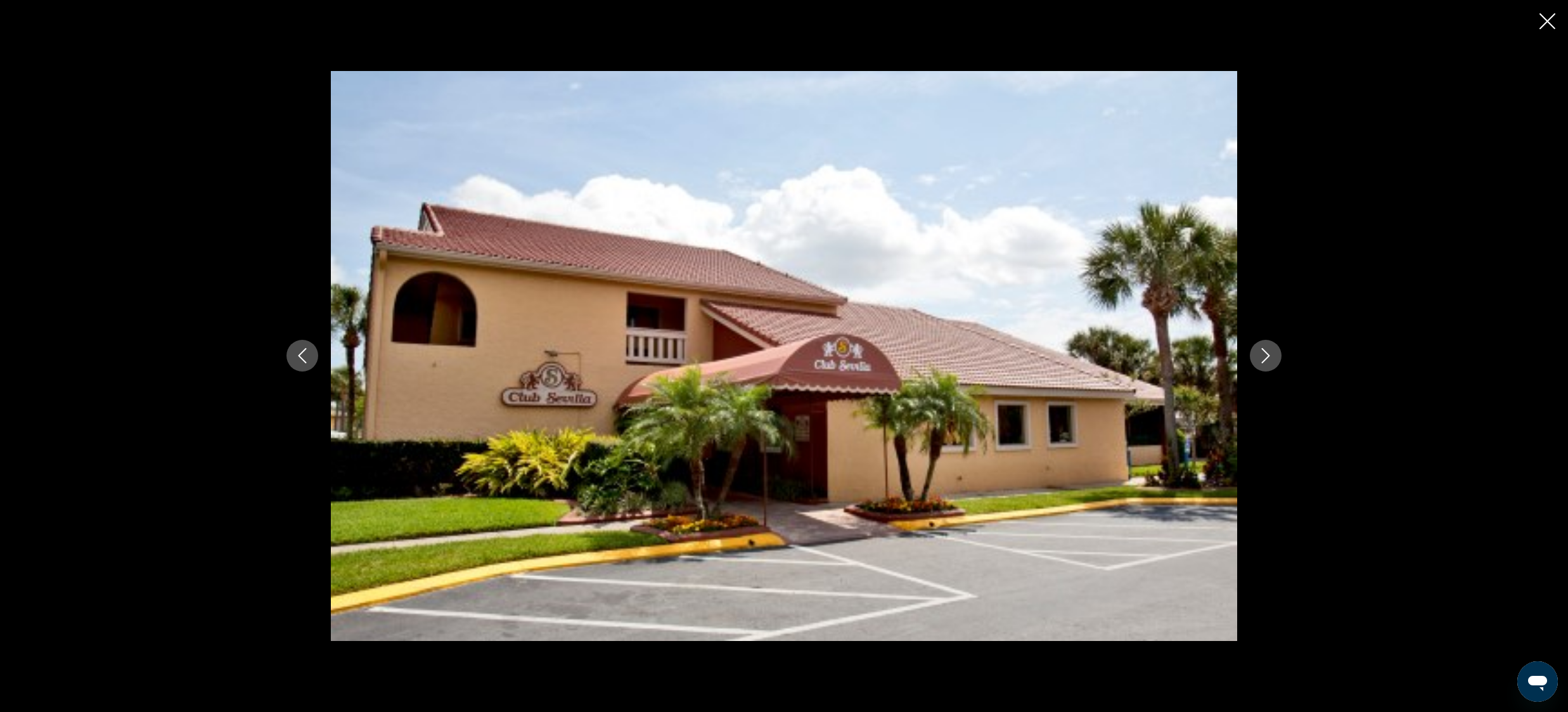
click at [1265, 359] on icon "Next image" at bounding box center [1265, 355] width 15 height 15
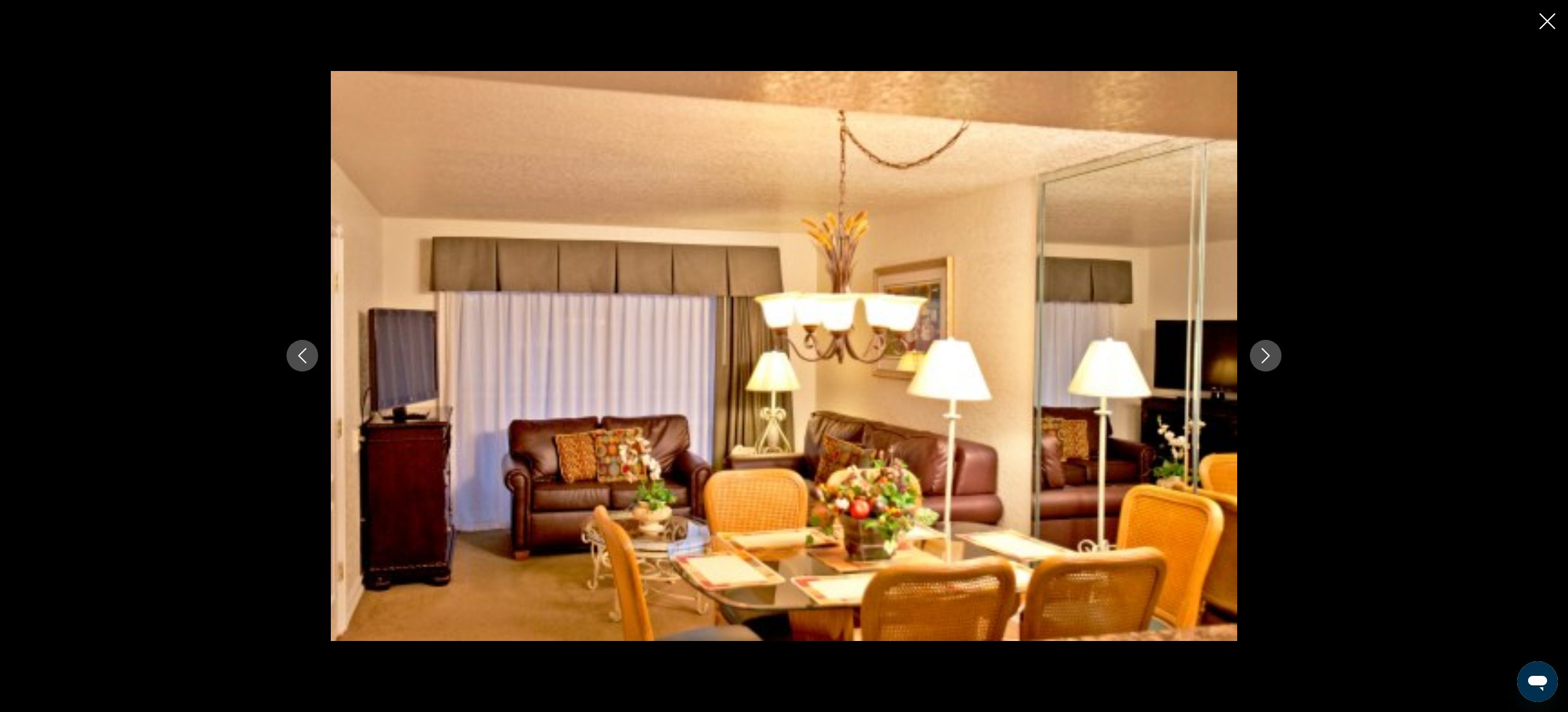
click at [1265, 358] on icon "Next image" at bounding box center [1265, 355] width 15 height 15
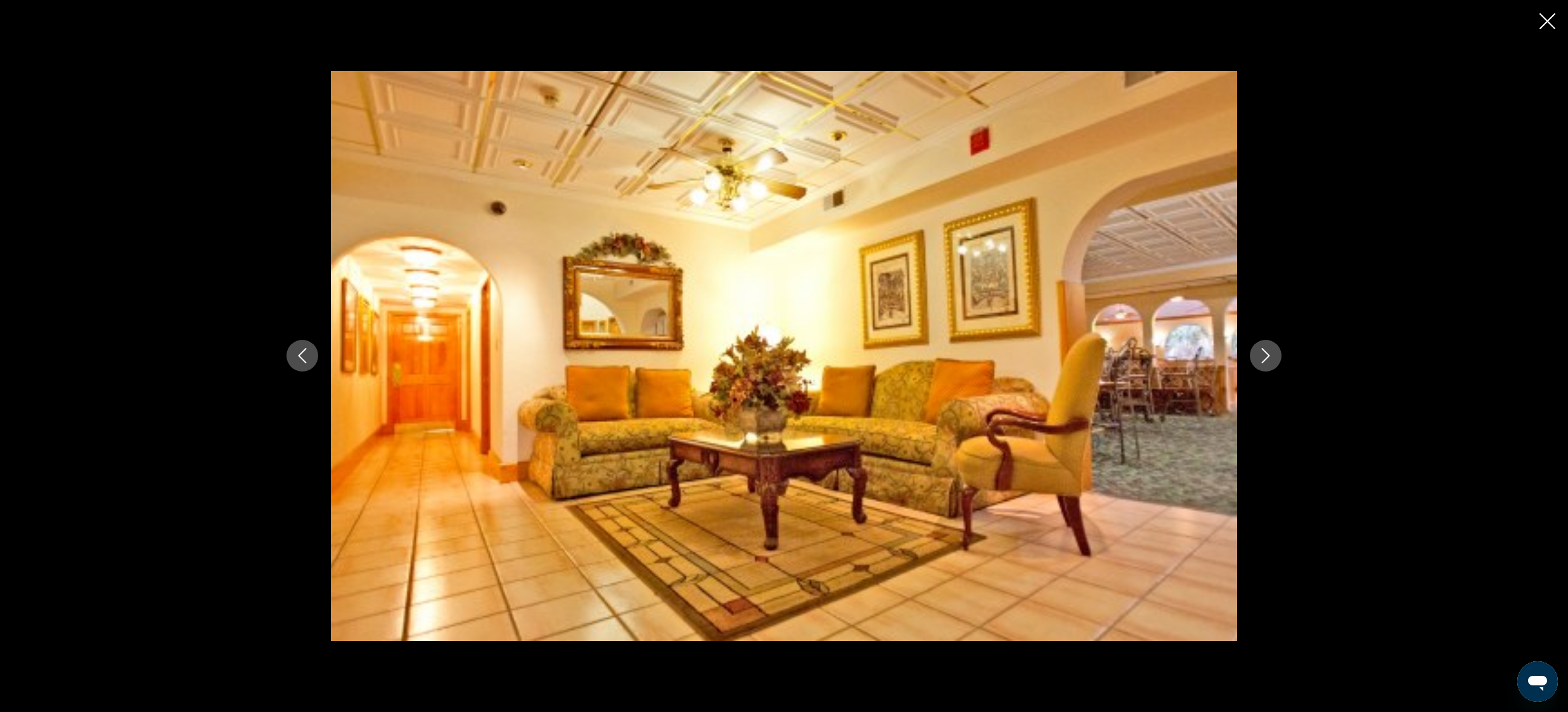
click at [1265, 358] on icon "Next image" at bounding box center [1265, 355] width 15 height 15
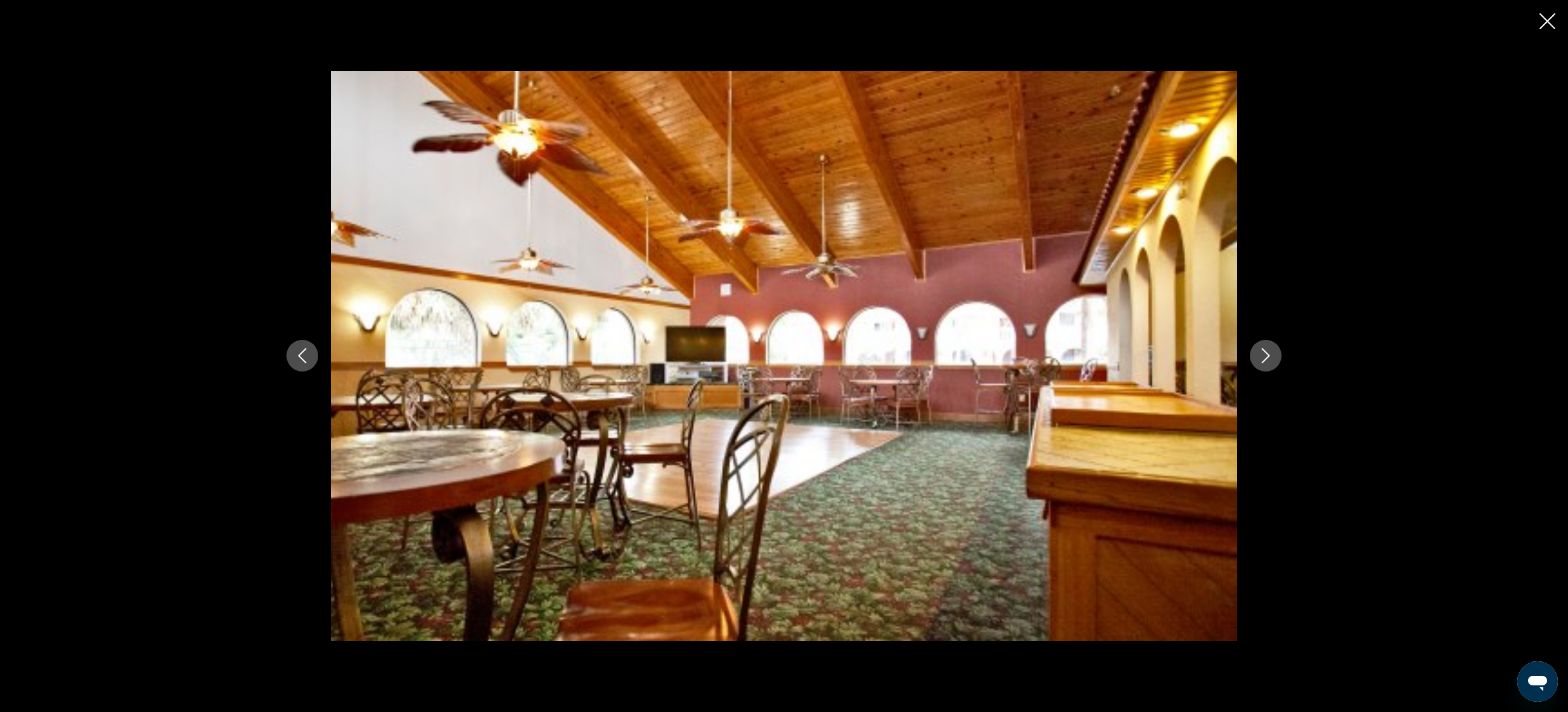
click at [1265, 358] on icon "Next image" at bounding box center [1265, 355] width 15 height 15
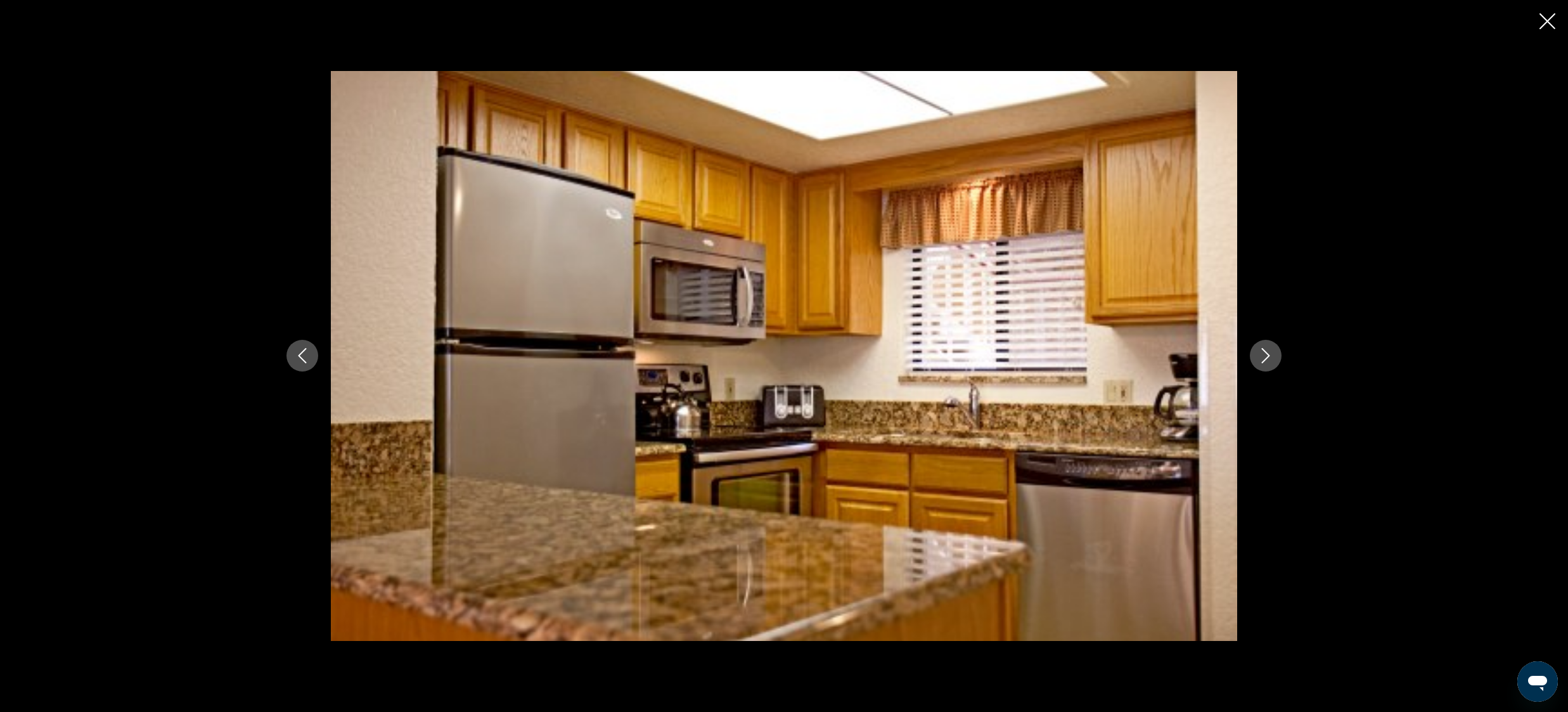
click at [1265, 358] on icon "Next image" at bounding box center [1265, 355] width 15 height 15
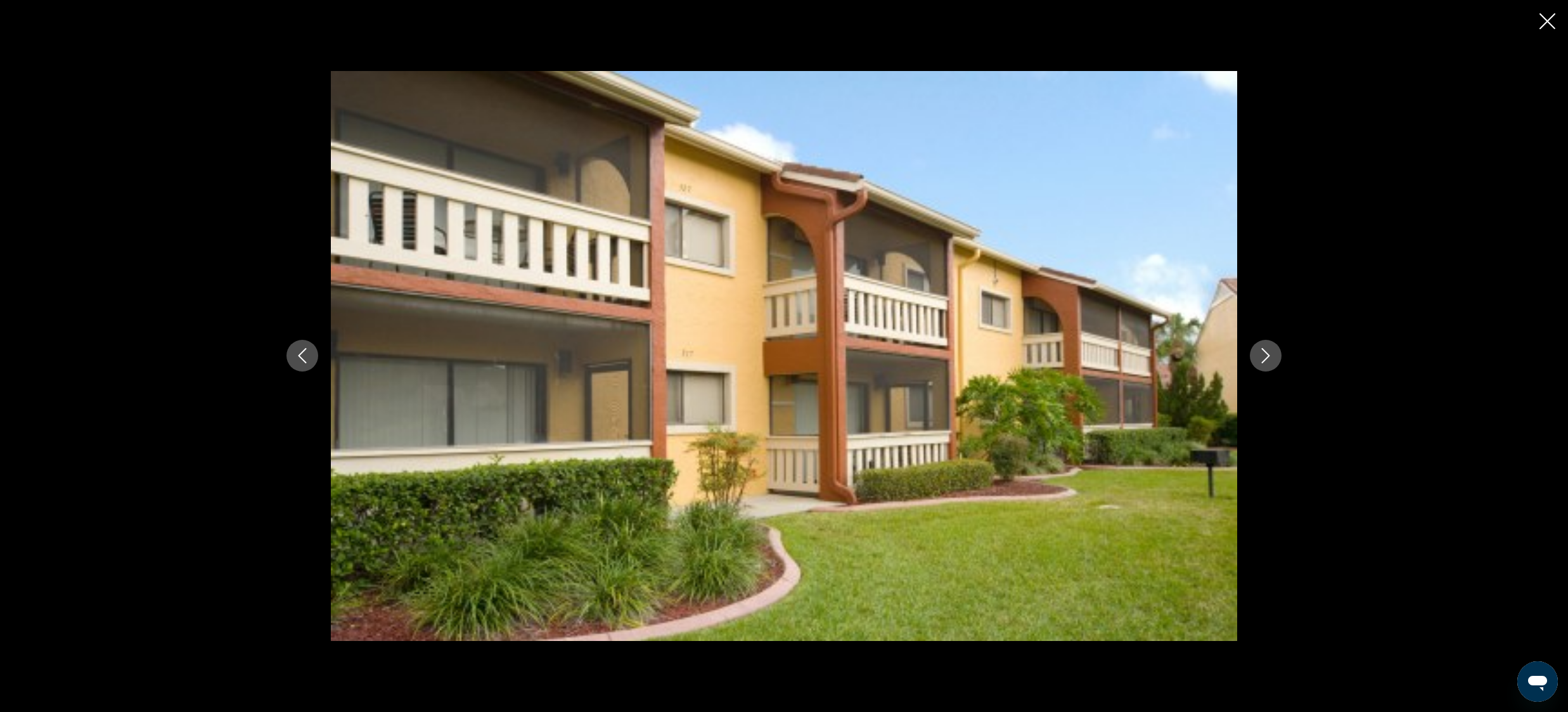
click at [1265, 358] on icon "Next image" at bounding box center [1265, 355] width 15 height 15
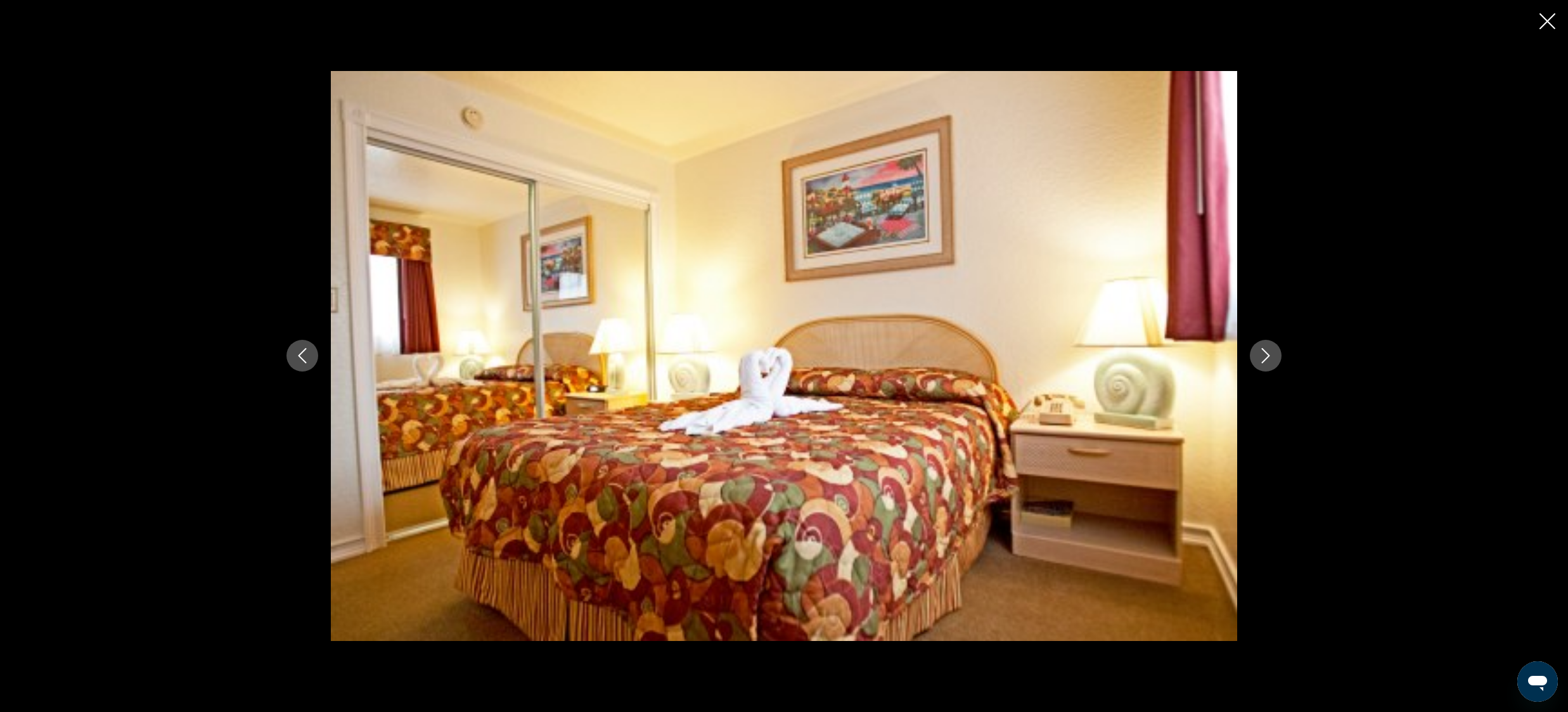
click at [1265, 358] on icon "Next image" at bounding box center [1265, 355] width 15 height 15
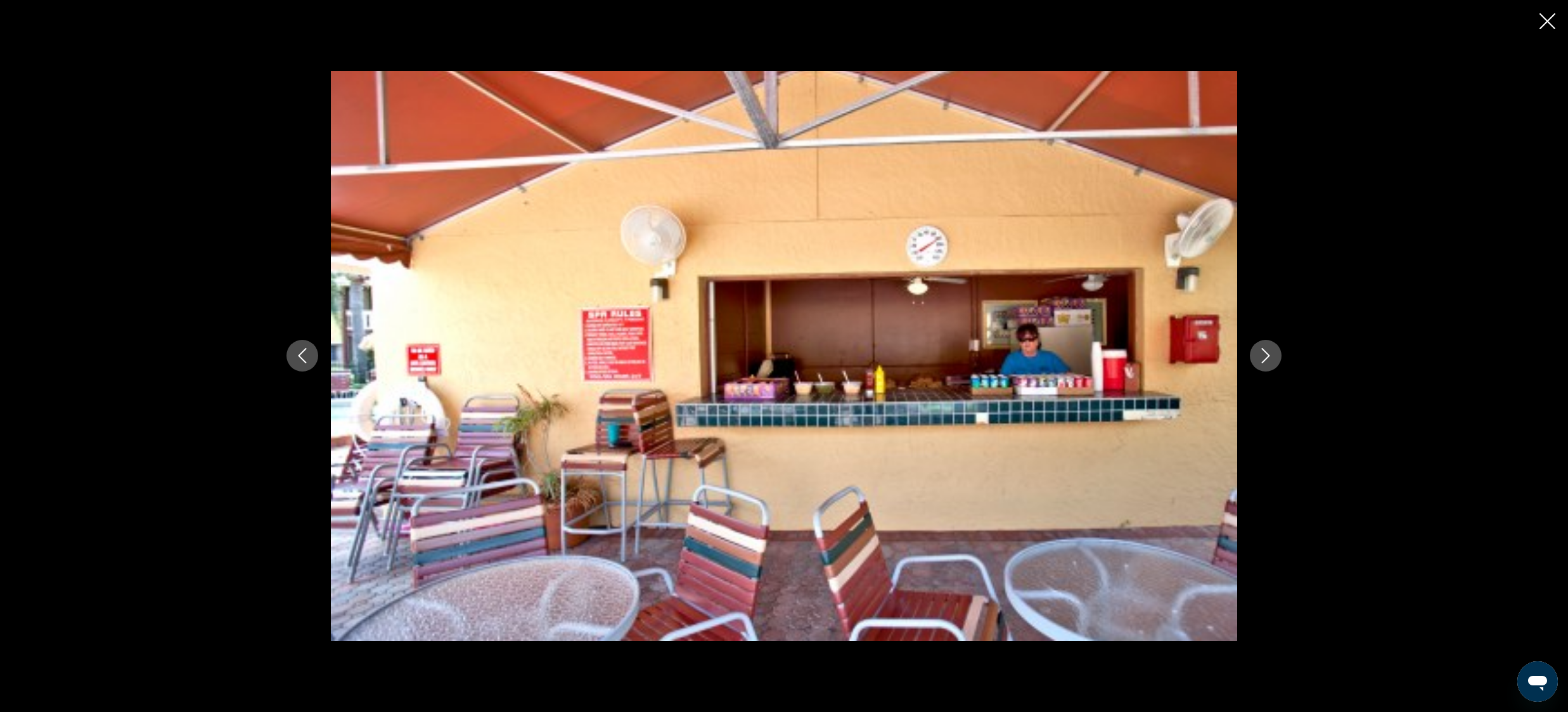
click at [1265, 358] on icon "Next image" at bounding box center [1265, 355] width 15 height 15
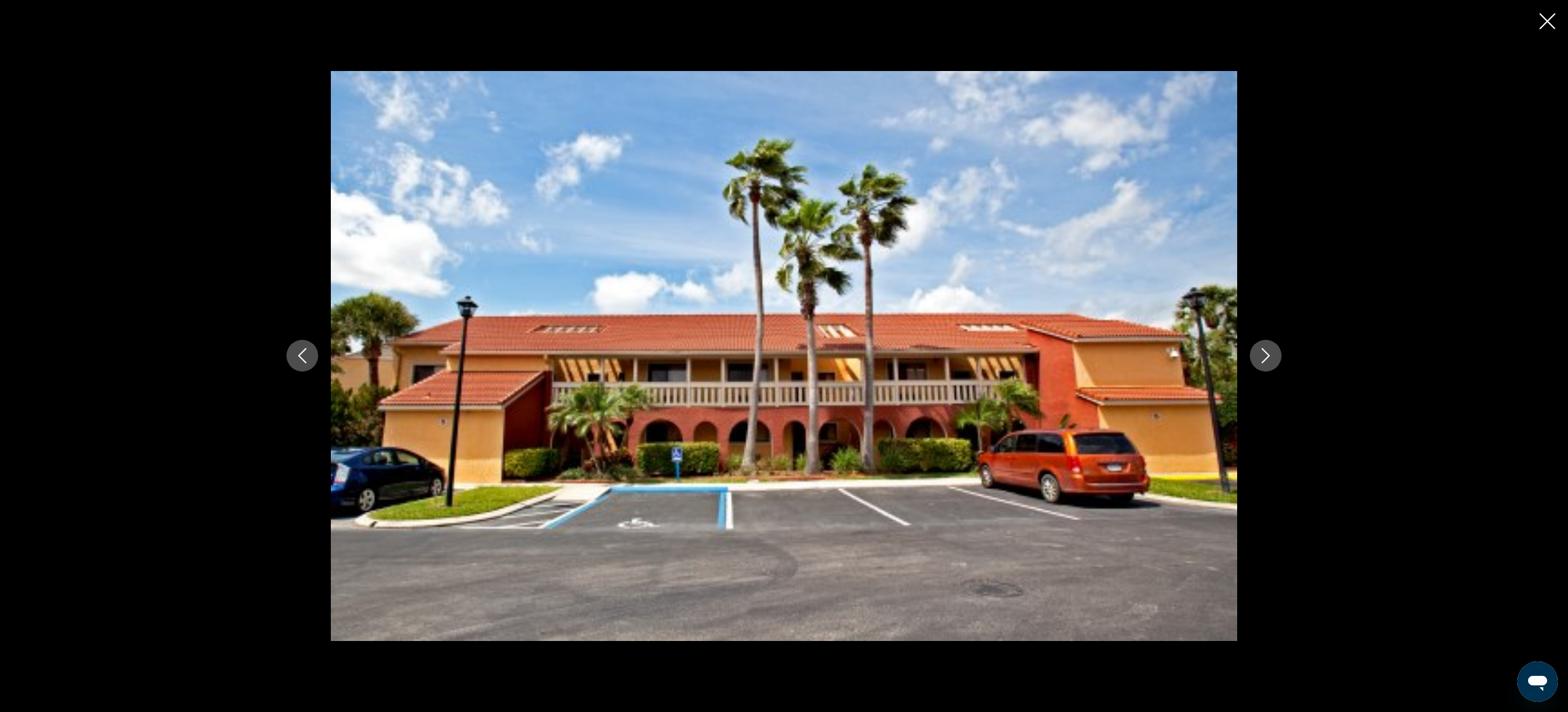
click at [1265, 358] on icon "Next image" at bounding box center [1265, 355] width 15 height 15
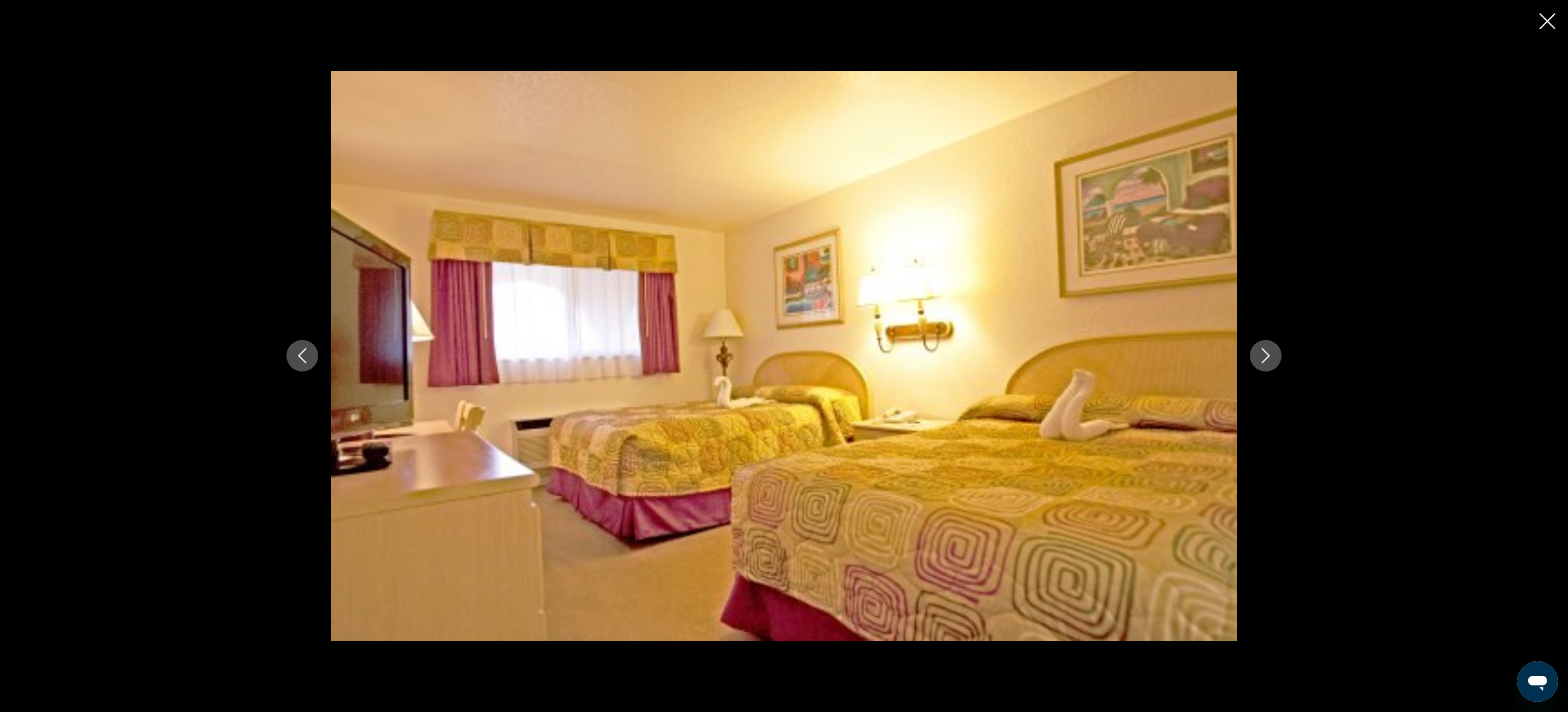
click at [1265, 358] on icon "Next image" at bounding box center [1265, 355] width 15 height 15
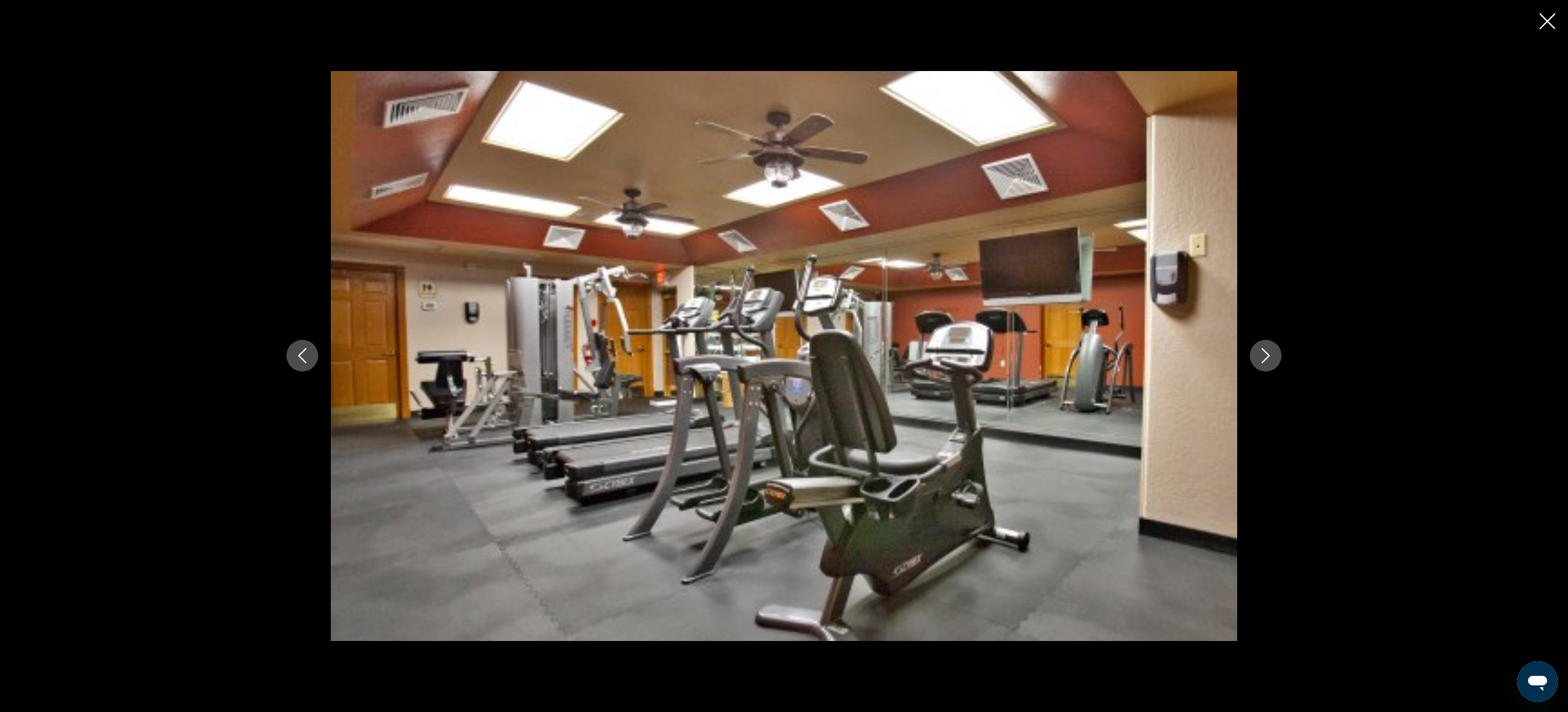
click at [1265, 358] on icon "Next image" at bounding box center [1265, 355] width 15 height 15
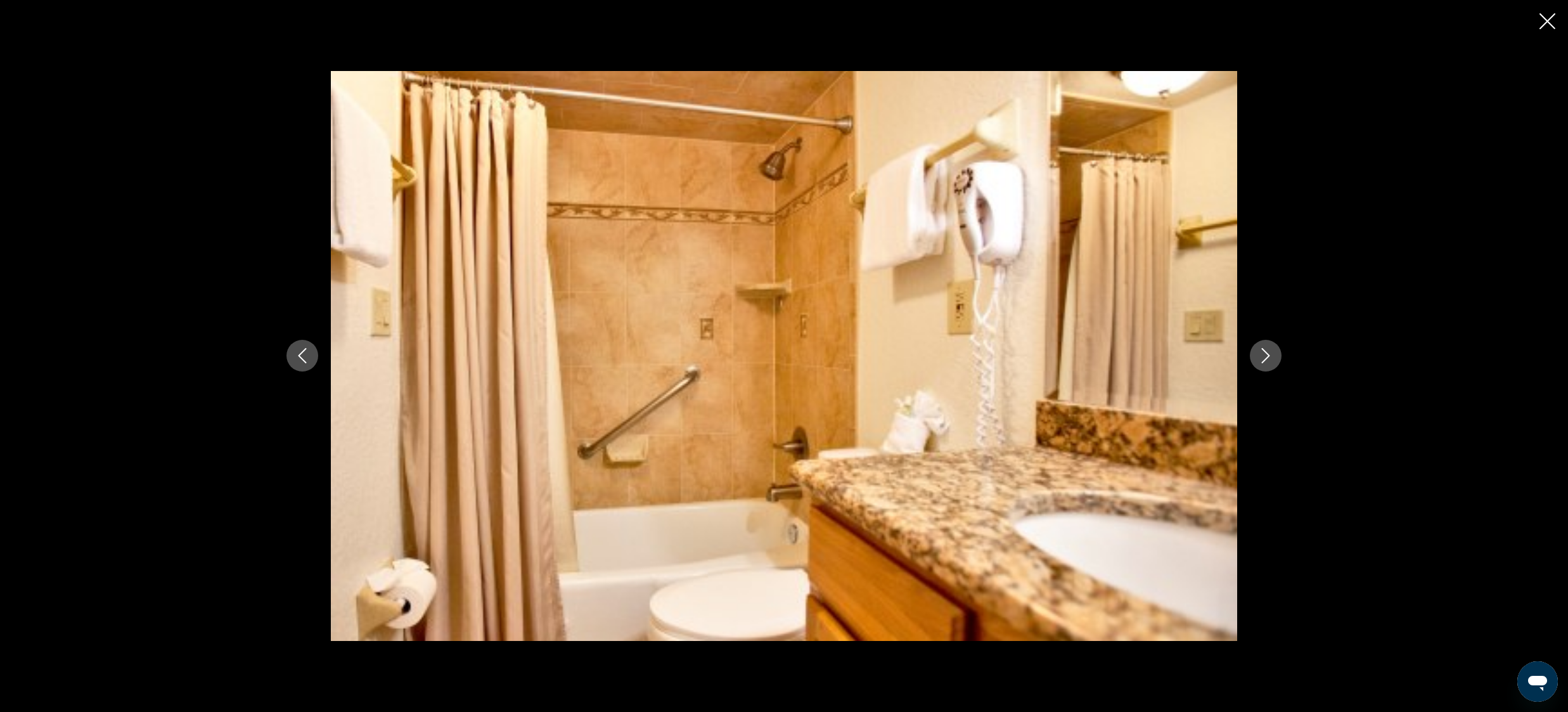
click at [1265, 358] on icon "Next image" at bounding box center [1265, 355] width 15 height 15
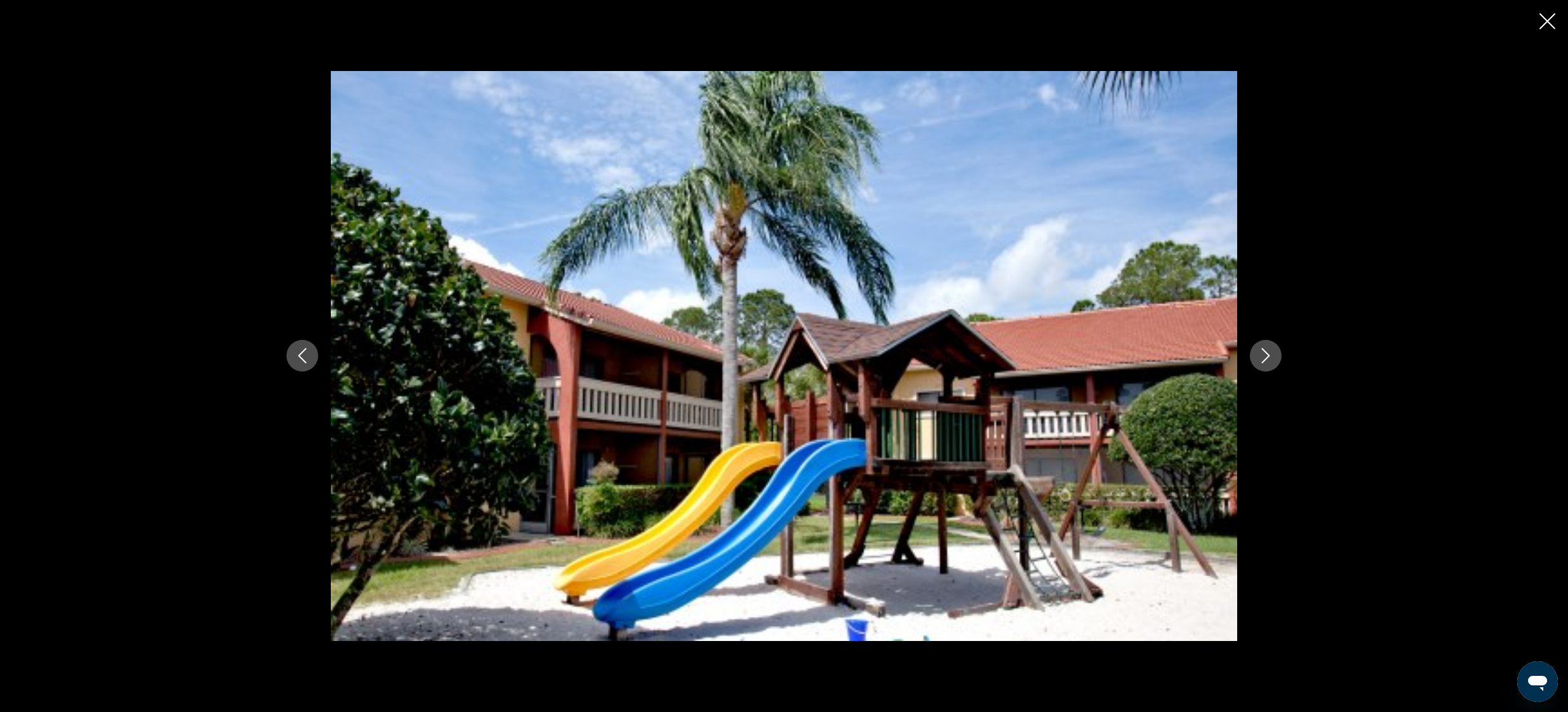
click at [1265, 358] on icon "Next image" at bounding box center [1265, 355] width 15 height 15
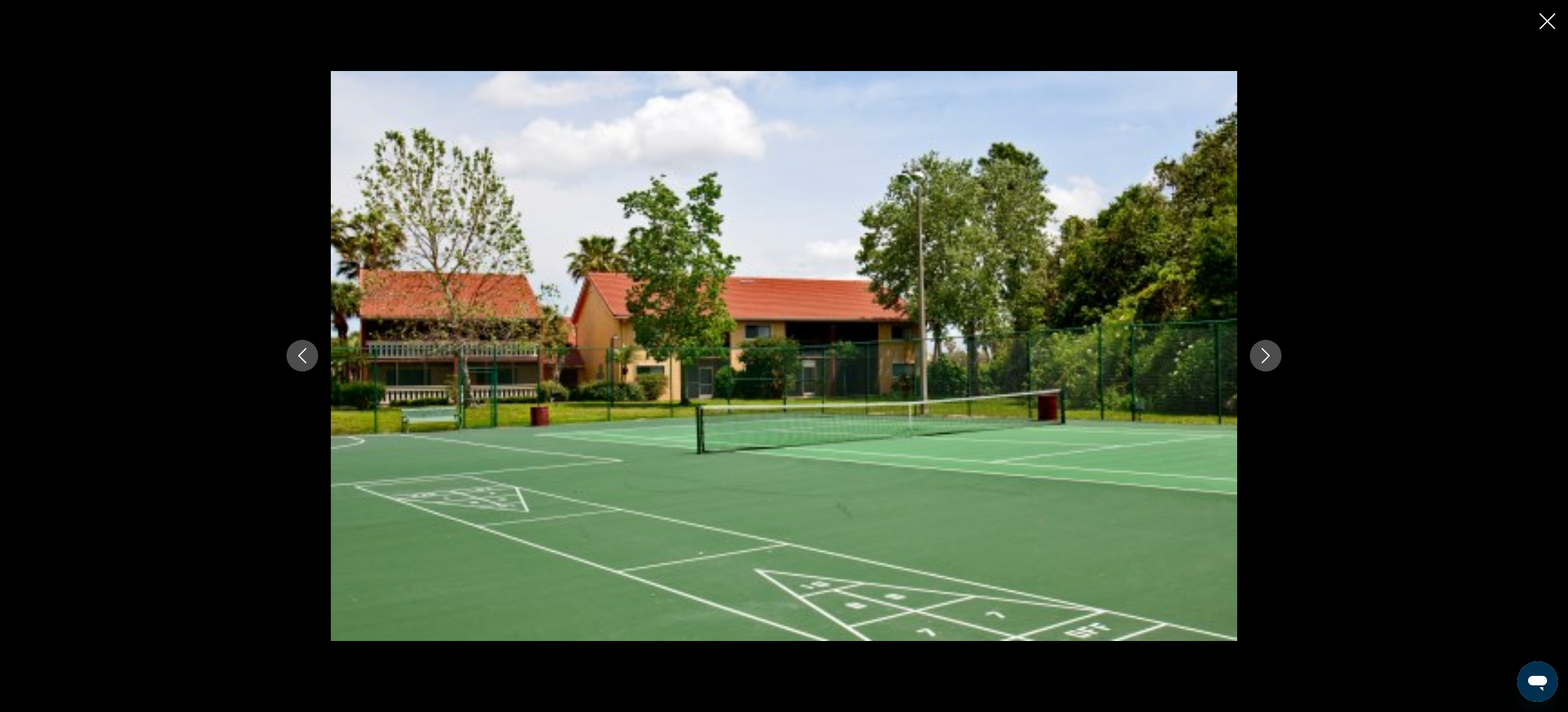
click at [1265, 358] on icon "Next image" at bounding box center [1265, 355] width 15 height 15
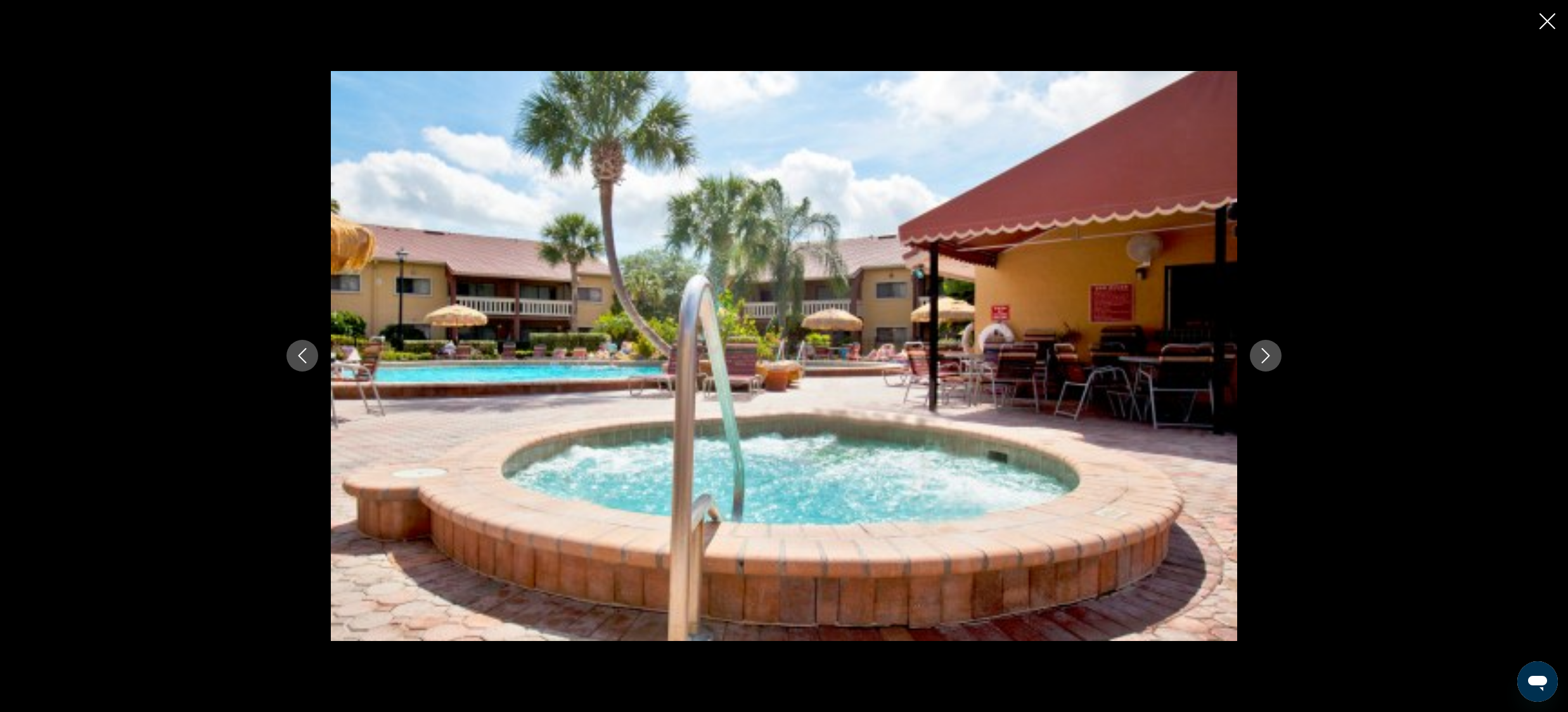
click at [1265, 358] on icon "Next image" at bounding box center [1265, 355] width 15 height 15
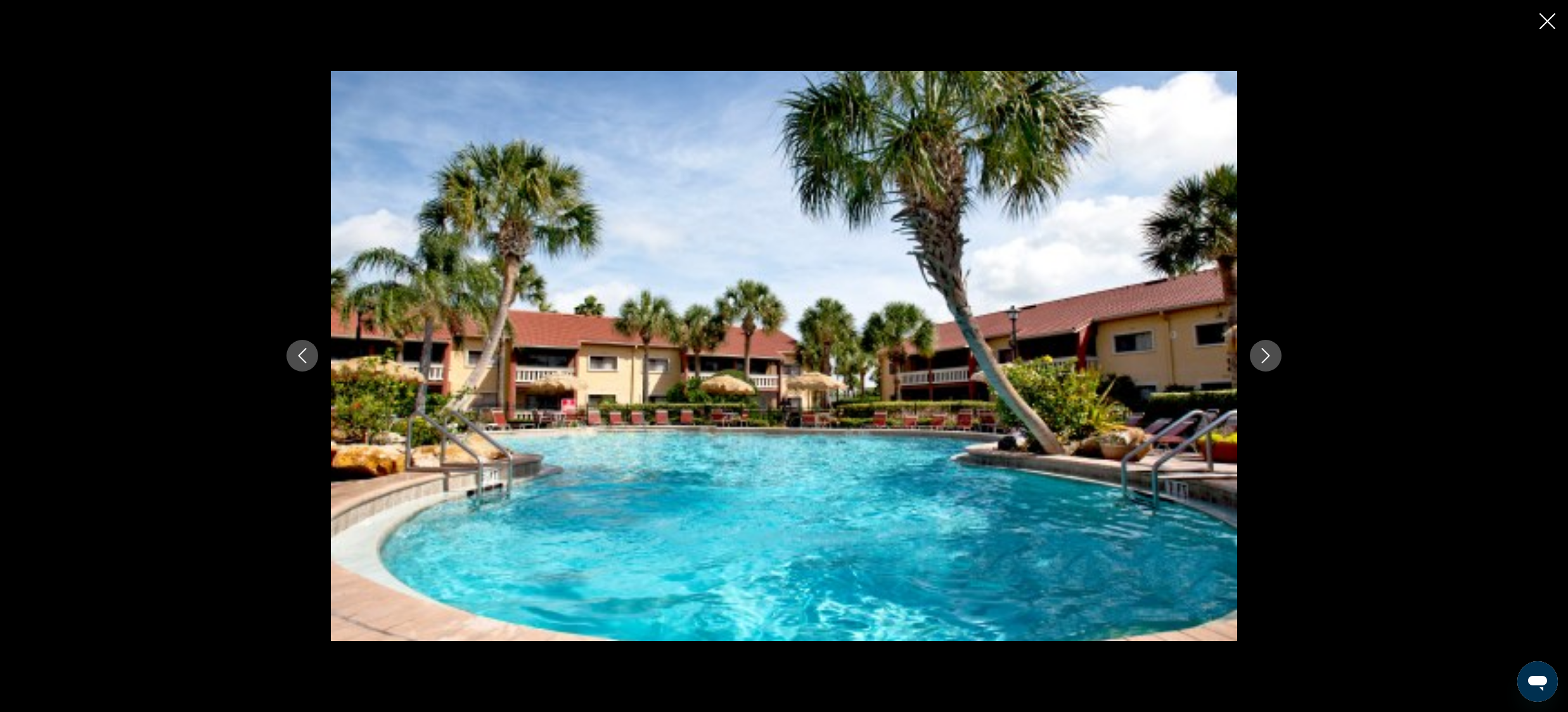
click at [1265, 358] on icon "Next image" at bounding box center [1265, 355] width 15 height 15
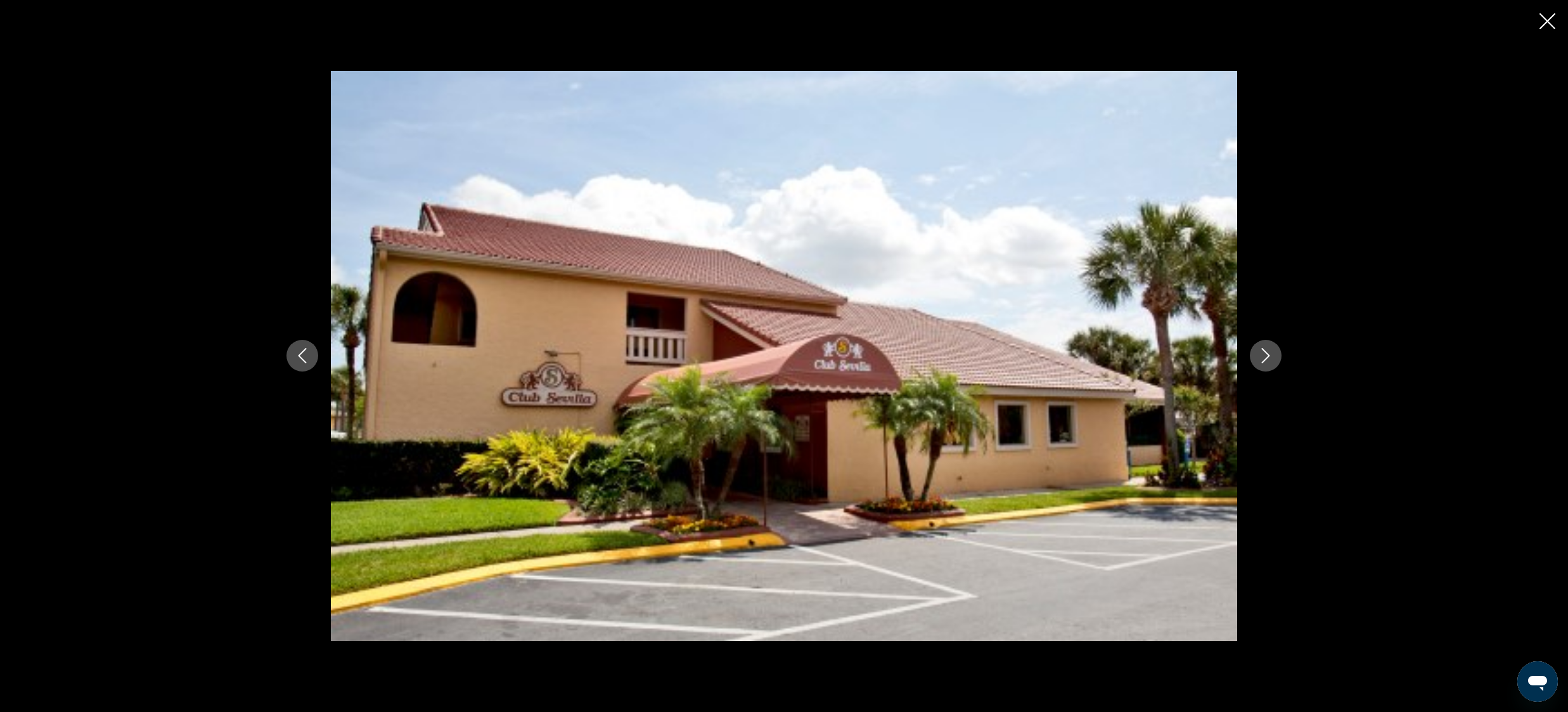
click at [1265, 358] on icon "Next image" at bounding box center [1265, 355] width 15 height 15
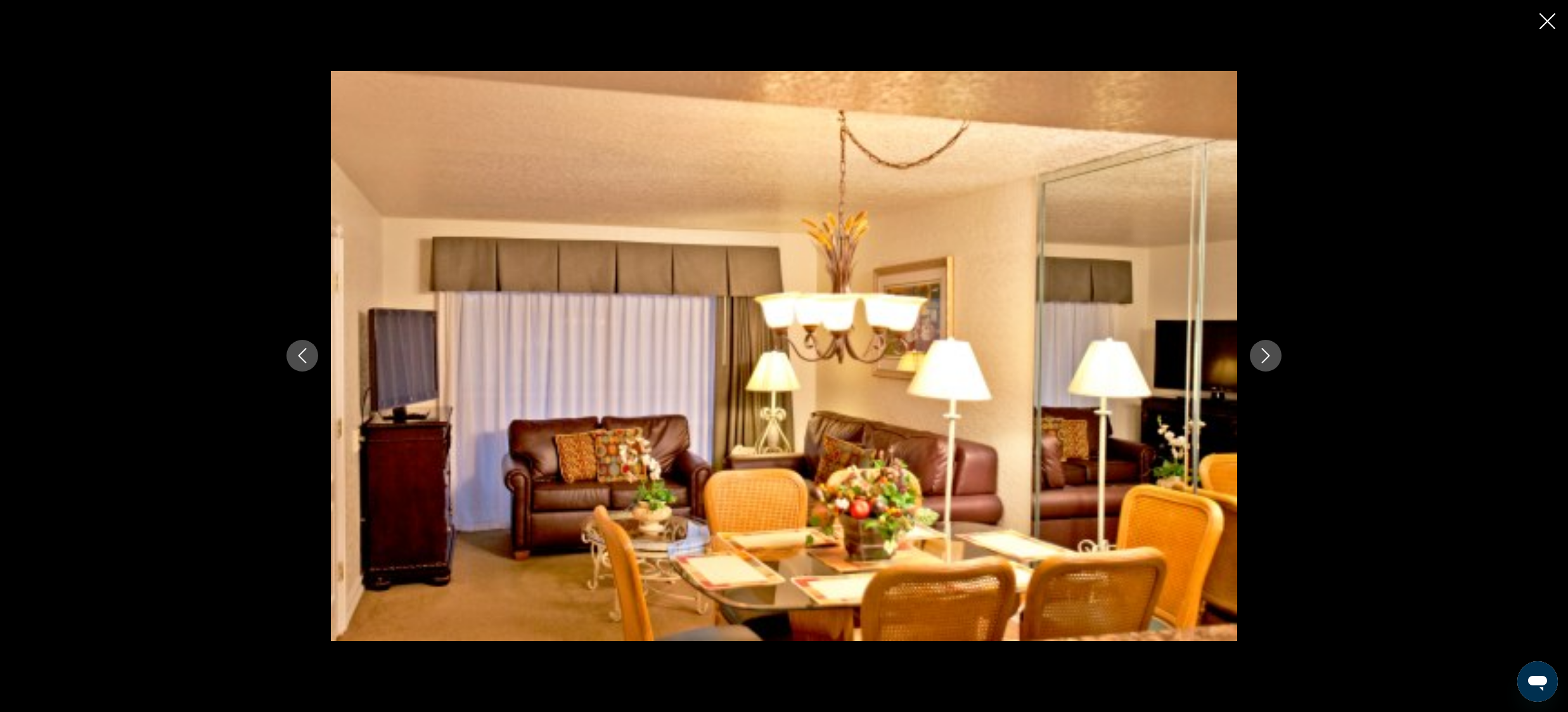
click at [1265, 358] on icon "Next image" at bounding box center [1265, 355] width 15 height 15
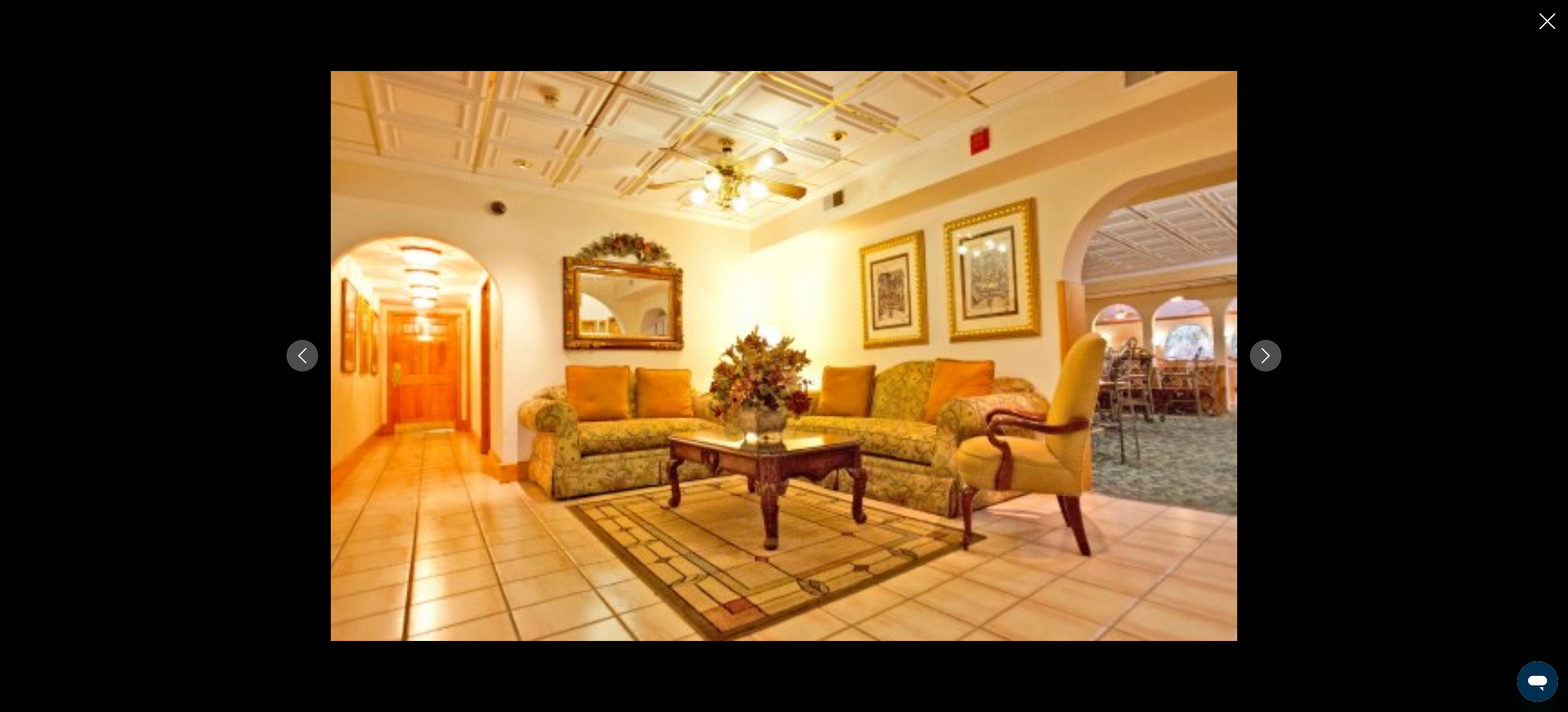
click at [1543, 26] on icon "Close slideshow" at bounding box center [1548, 21] width 16 height 16
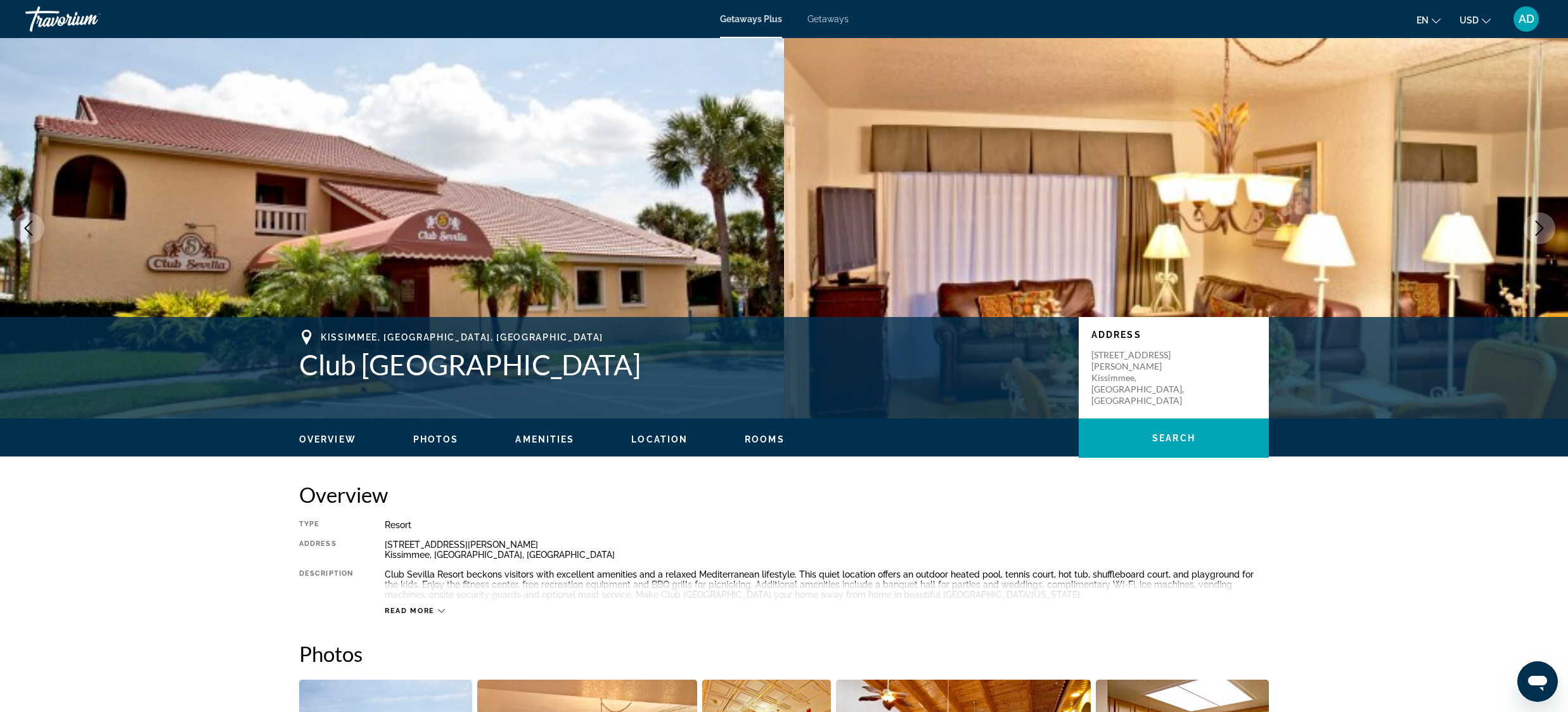
scroll to position [0, 0]
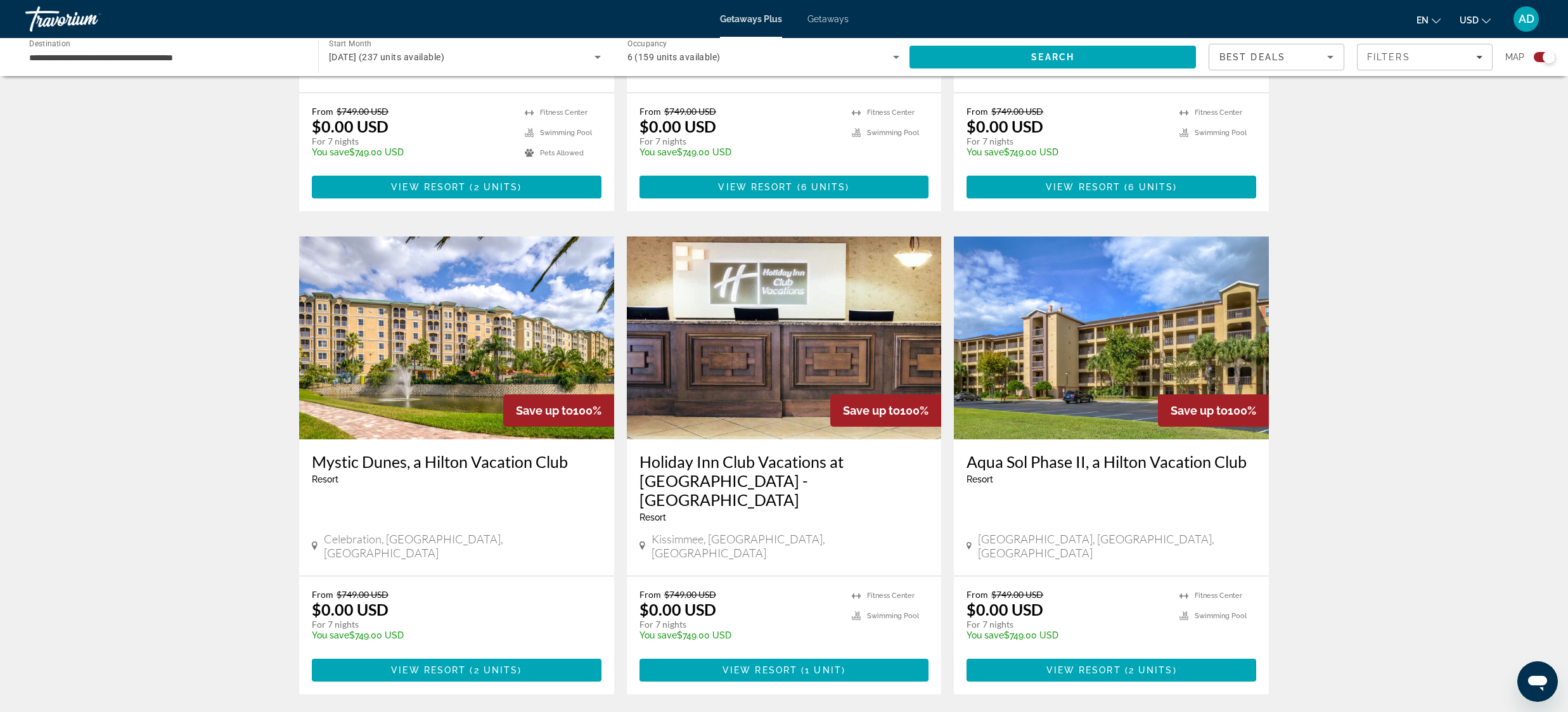
scroll to position [1208, 0]
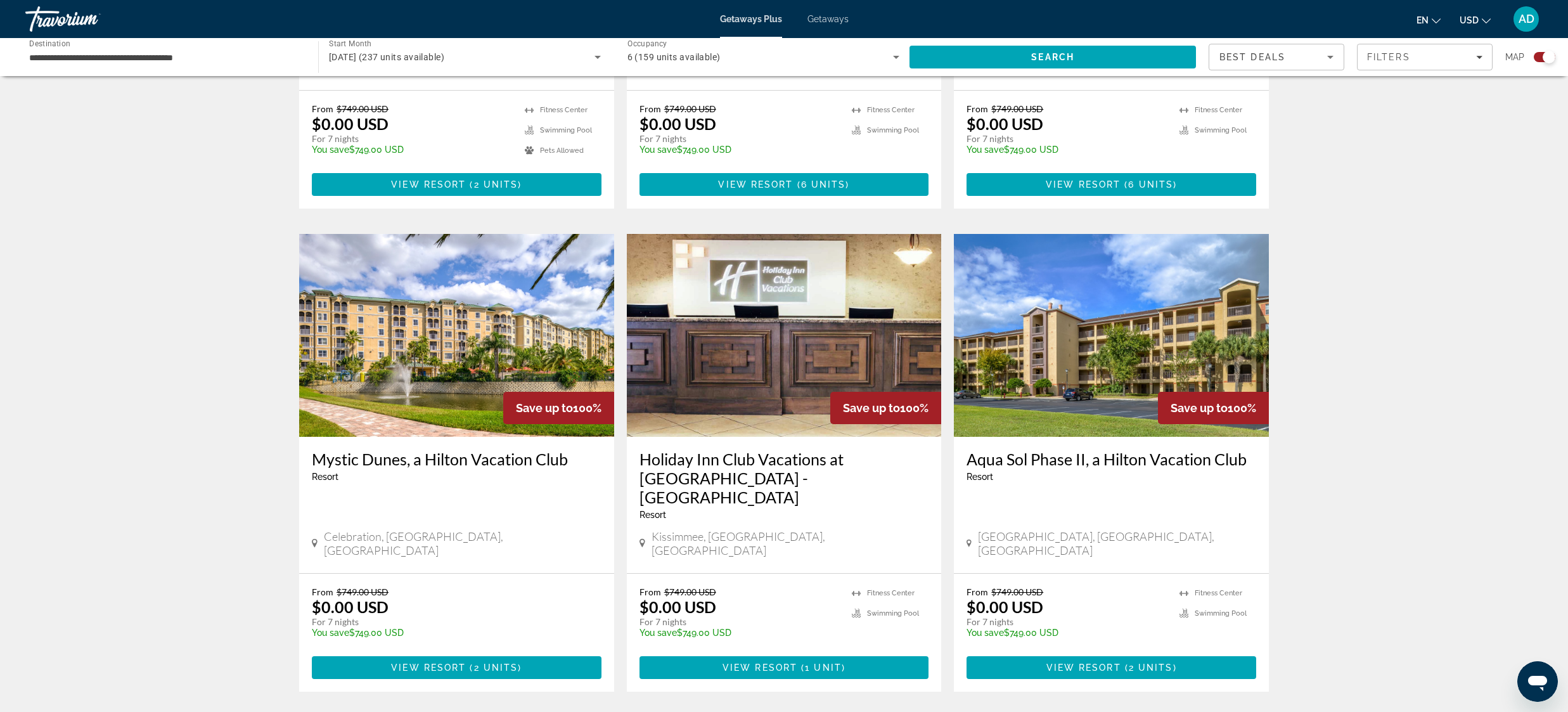
click at [456, 313] on img "Main content" at bounding box center [457, 335] width 315 height 203
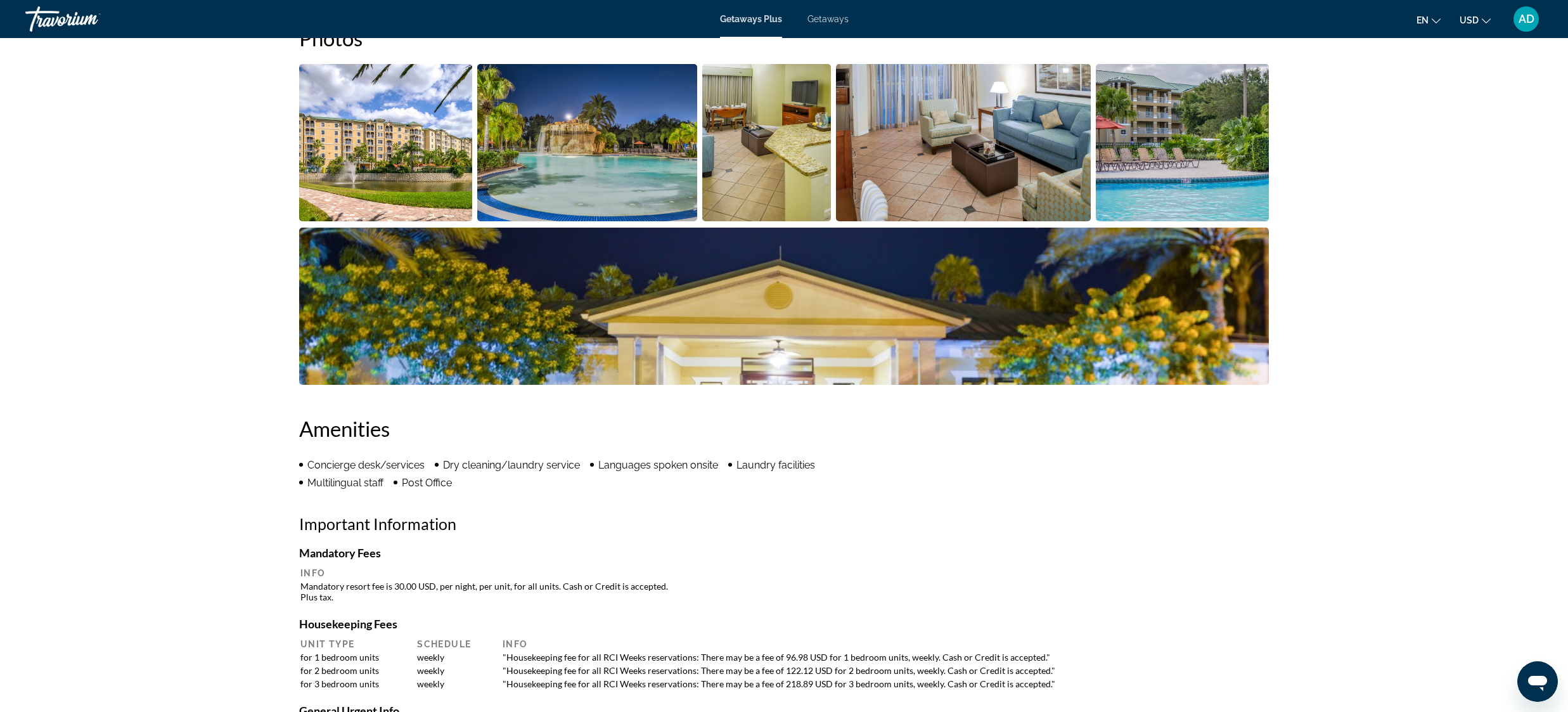
scroll to position [546, 0]
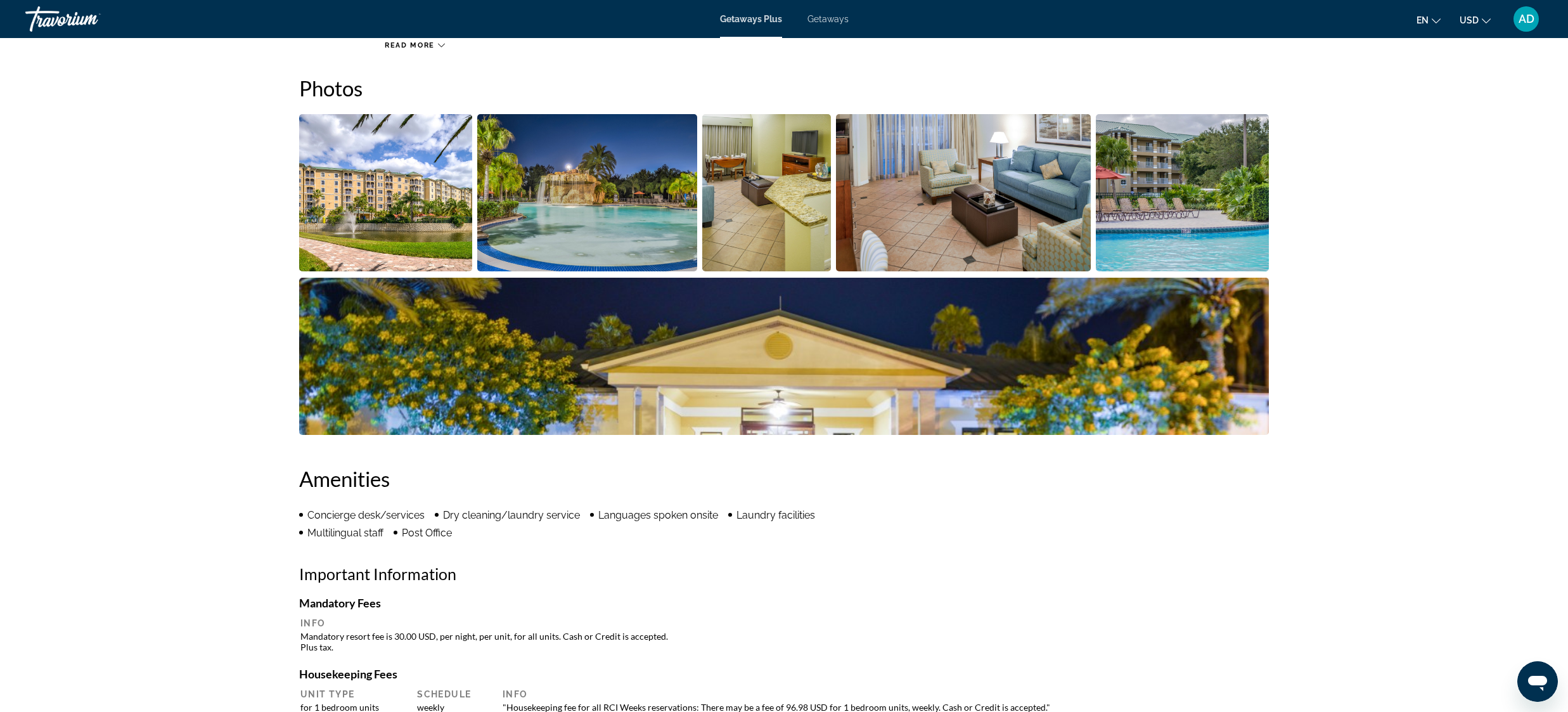
click at [389, 194] on img "Open full-screen image slider" at bounding box center [386, 193] width 173 height 158
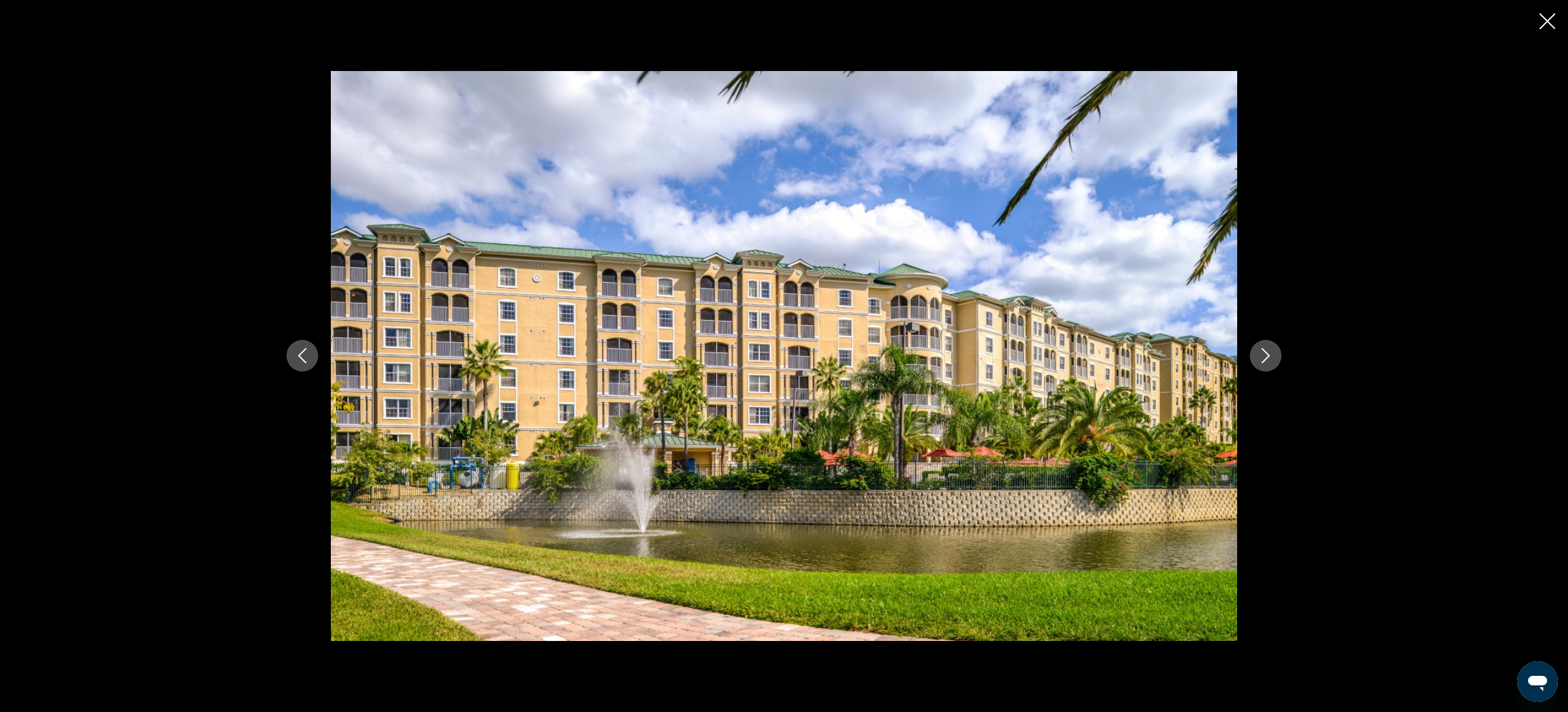
click at [1271, 356] on icon "Next image" at bounding box center [1265, 355] width 15 height 15
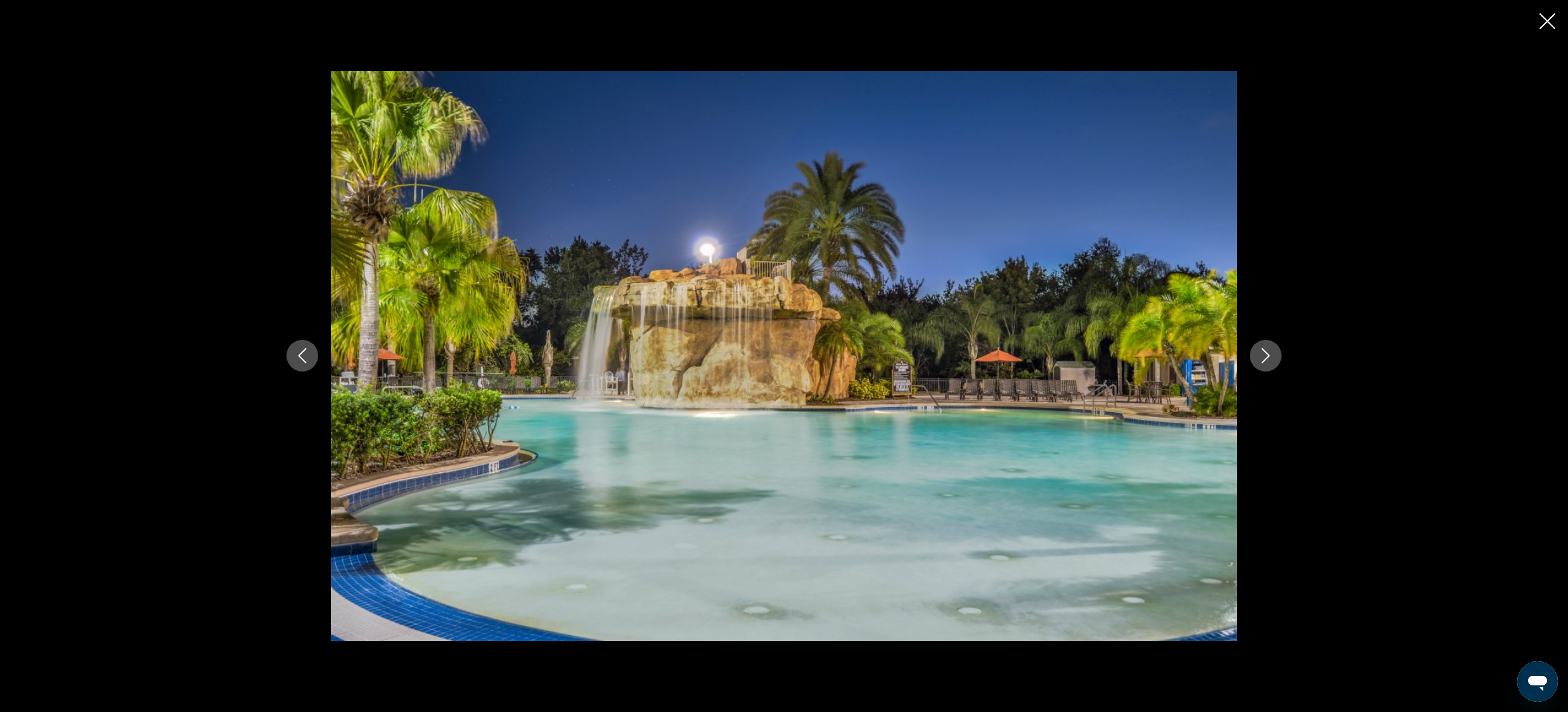
click at [1271, 355] on icon "Next image" at bounding box center [1265, 355] width 15 height 15
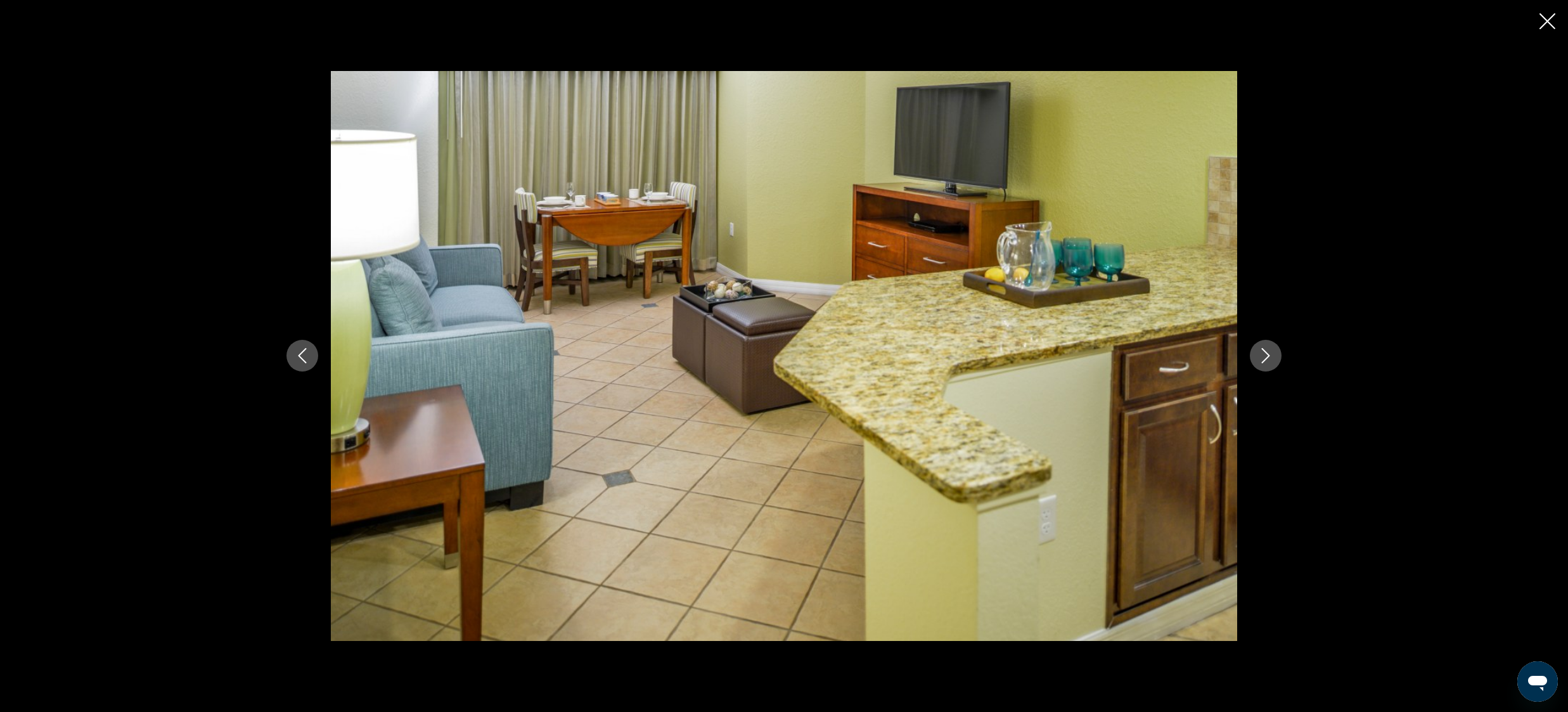
click at [1271, 355] on icon "Next image" at bounding box center [1265, 355] width 15 height 15
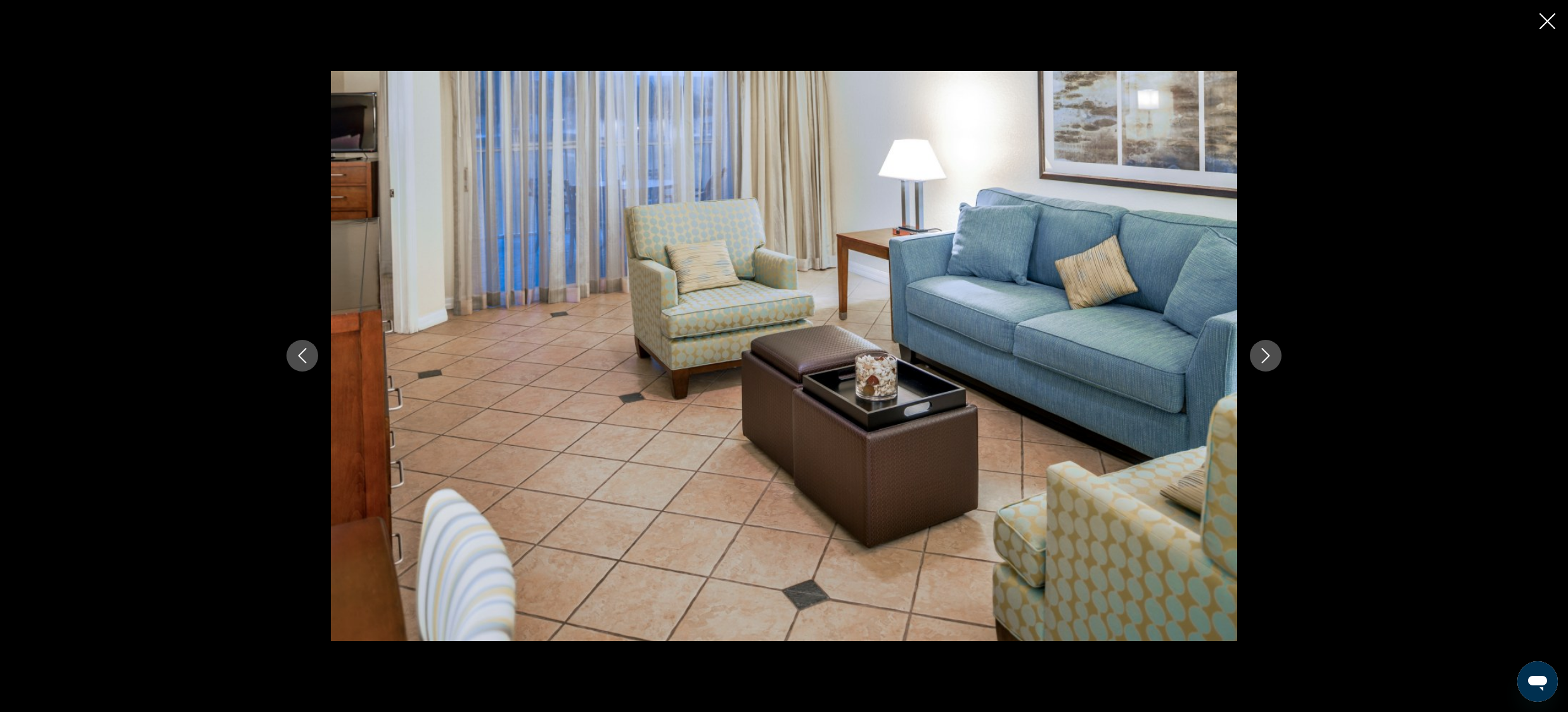
click at [1271, 355] on icon "Next image" at bounding box center [1265, 355] width 15 height 15
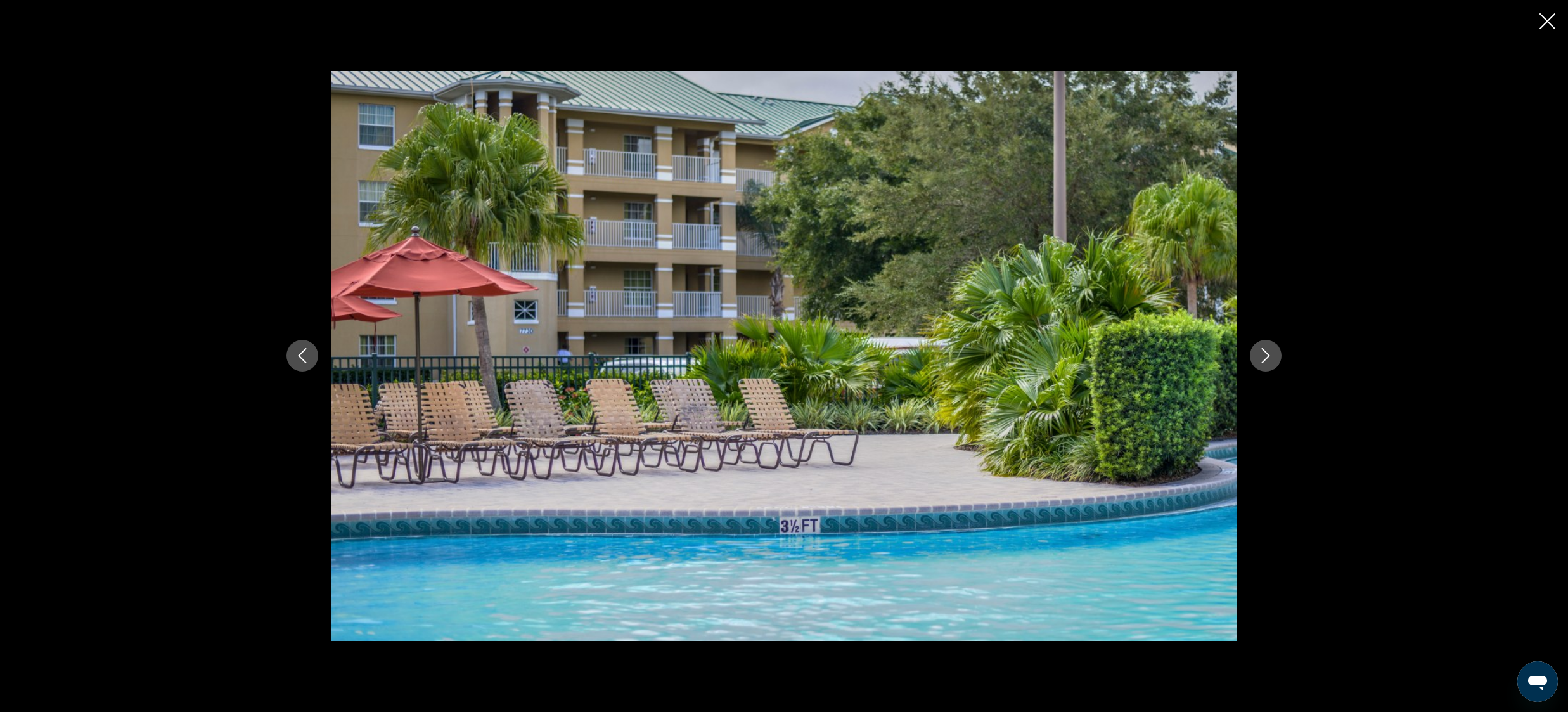
click at [1271, 355] on icon "Next image" at bounding box center [1265, 355] width 15 height 15
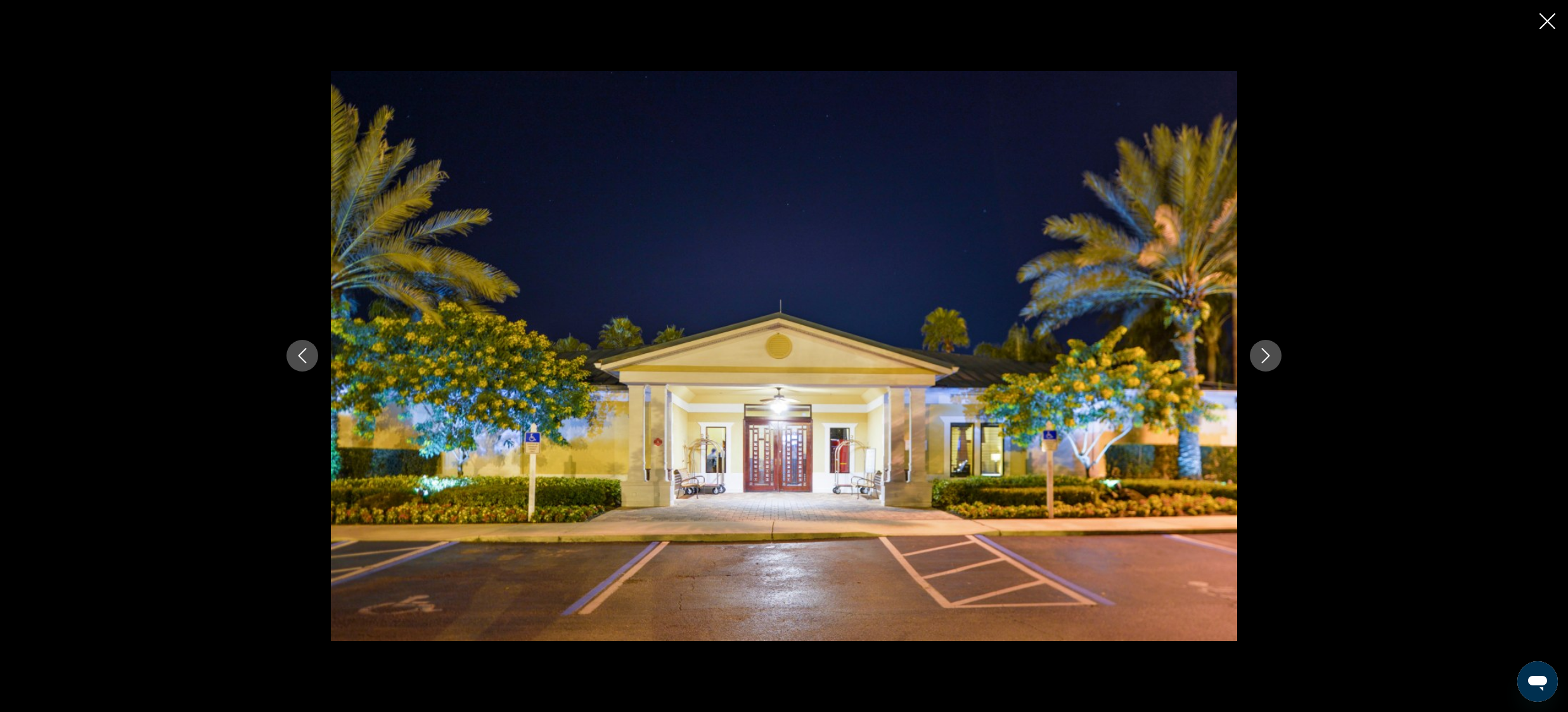
click at [1271, 355] on icon "Next image" at bounding box center [1265, 355] width 15 height 15
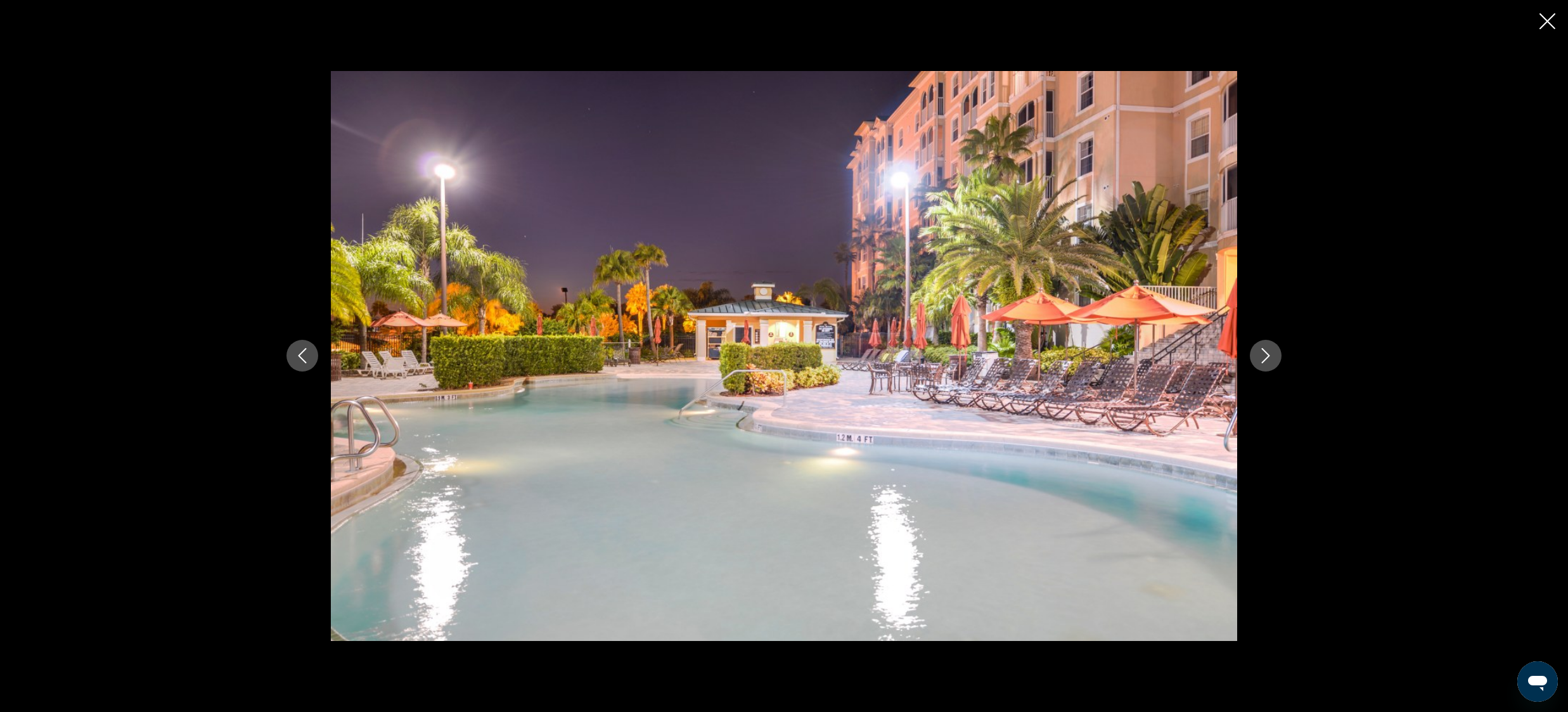
click at [1271, 355] on icon "Next image" at bounding box center [1265, 355] width 15 height 15
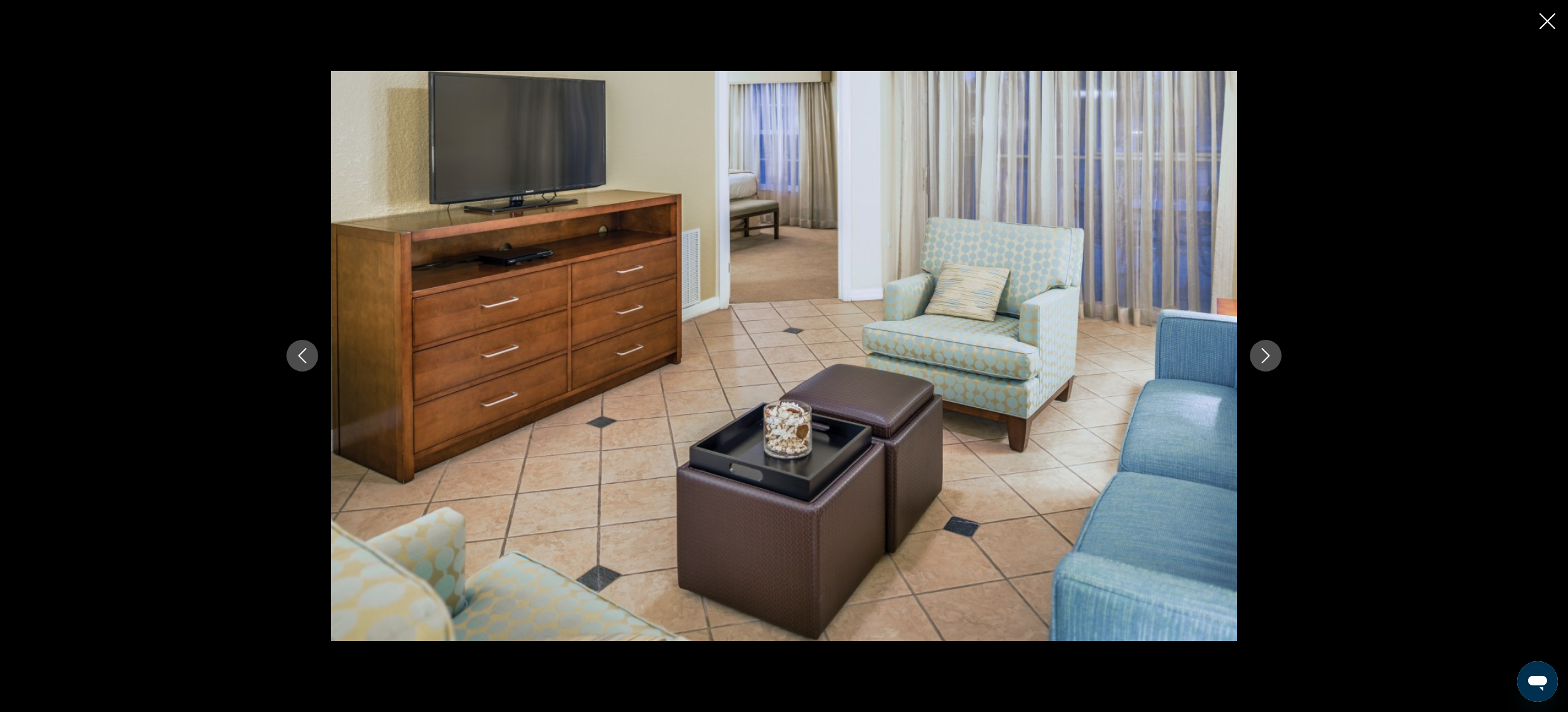
click at [1271, 355] on icon "Next image" at bounding box center [1265, 355] width 15 height 15
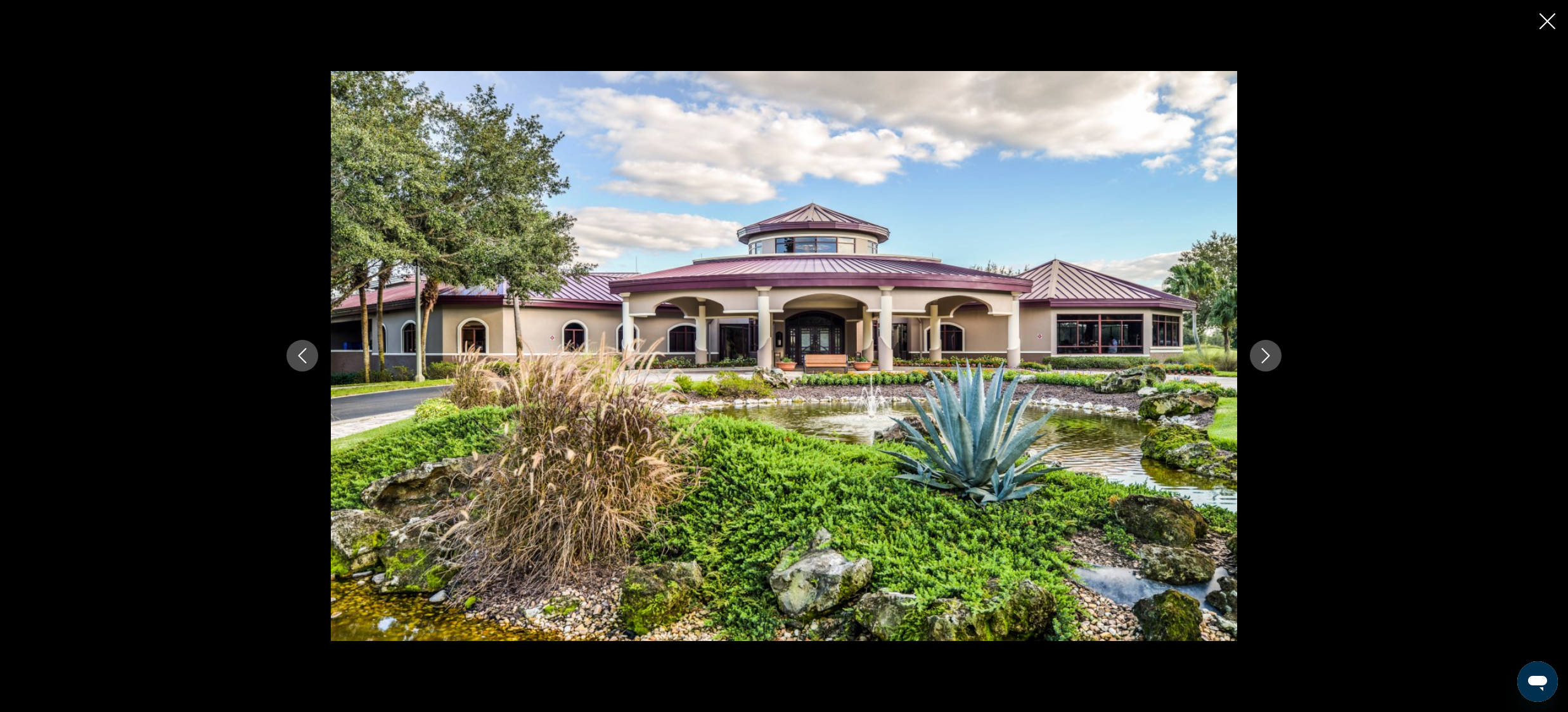
click at [1271, 355] on icon "Next image" at bounding box center [1265, 355] width 15 height 15
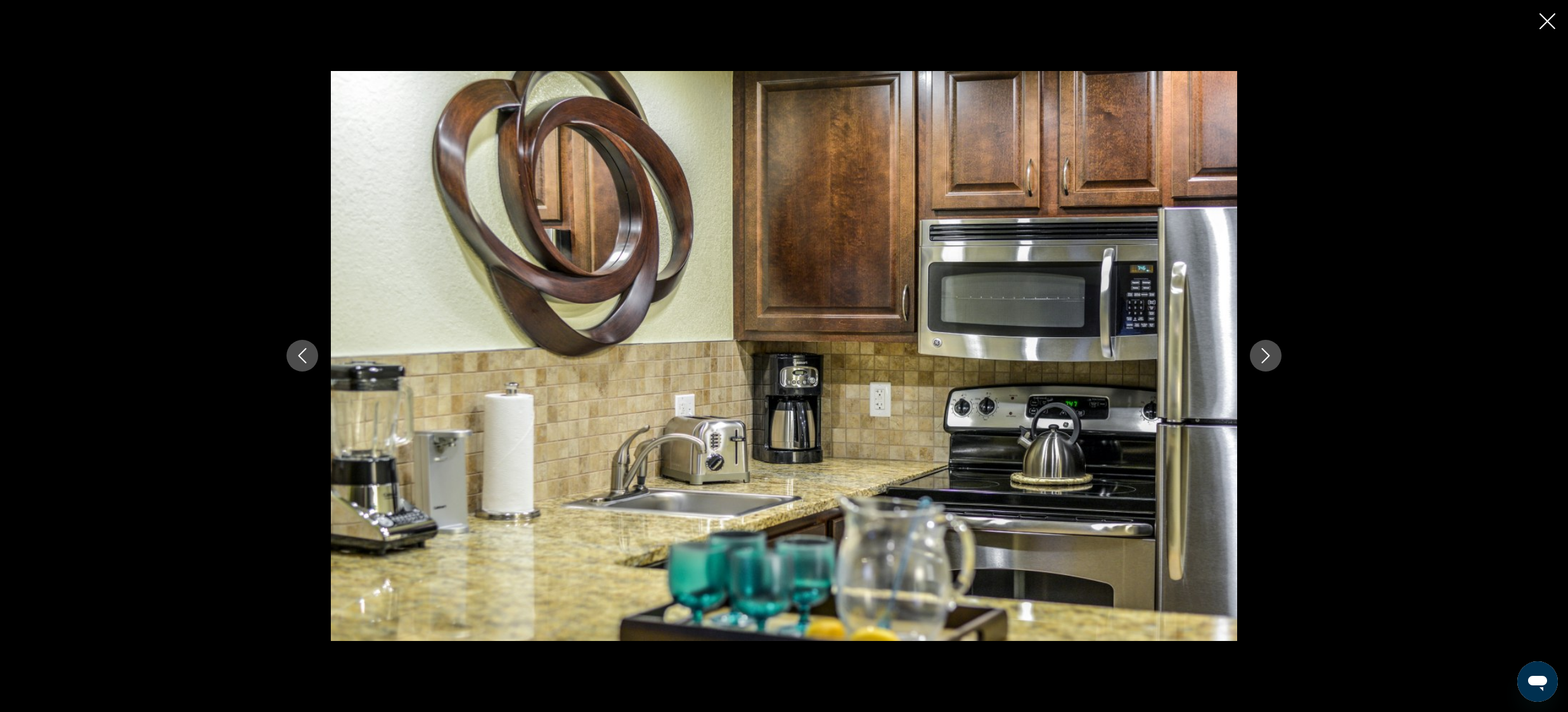
click at [1269, 355] on icon "Next image" at bounding box center [1265, 355] width 15 height 15
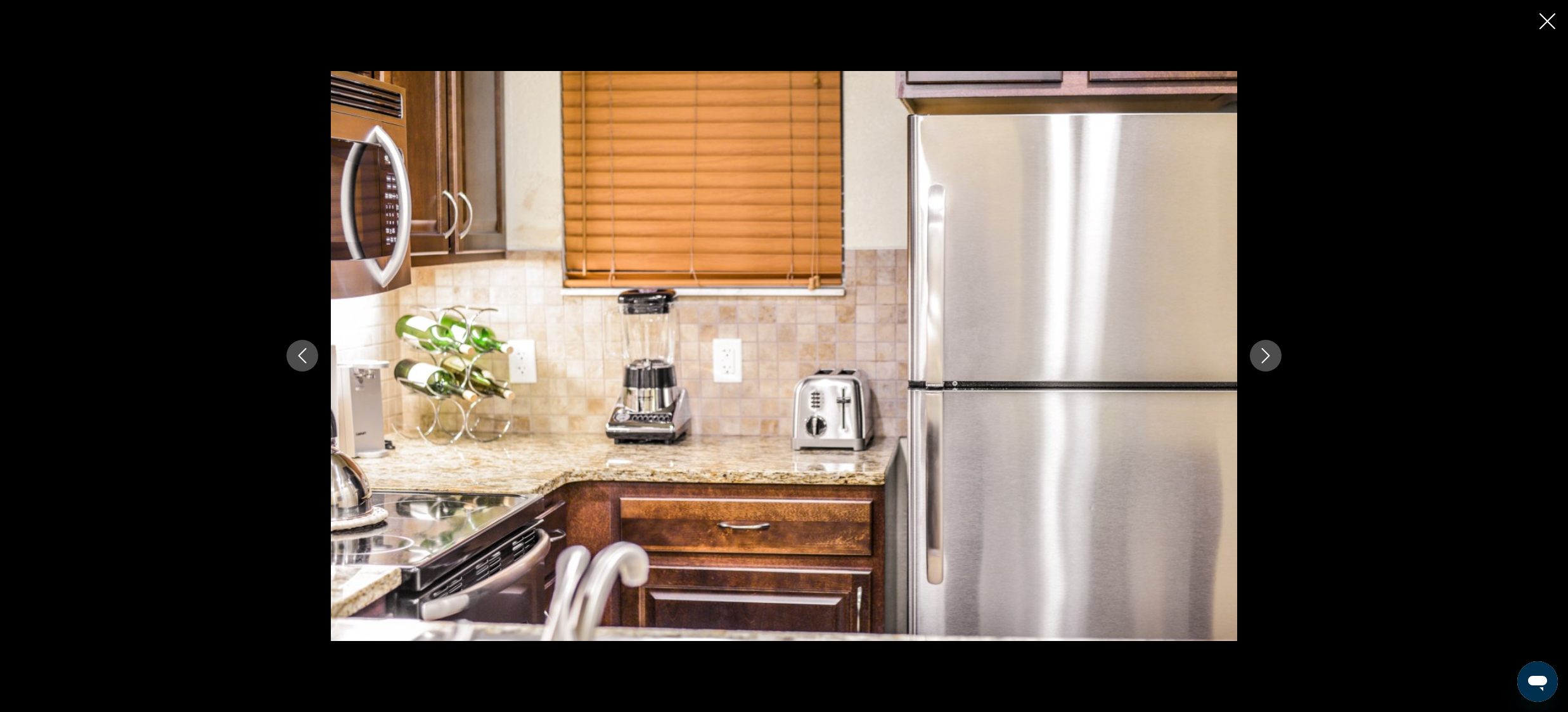
click at [1269, 355] on icon "Next image" at bounding box center [1265, 355] width 15 height 15
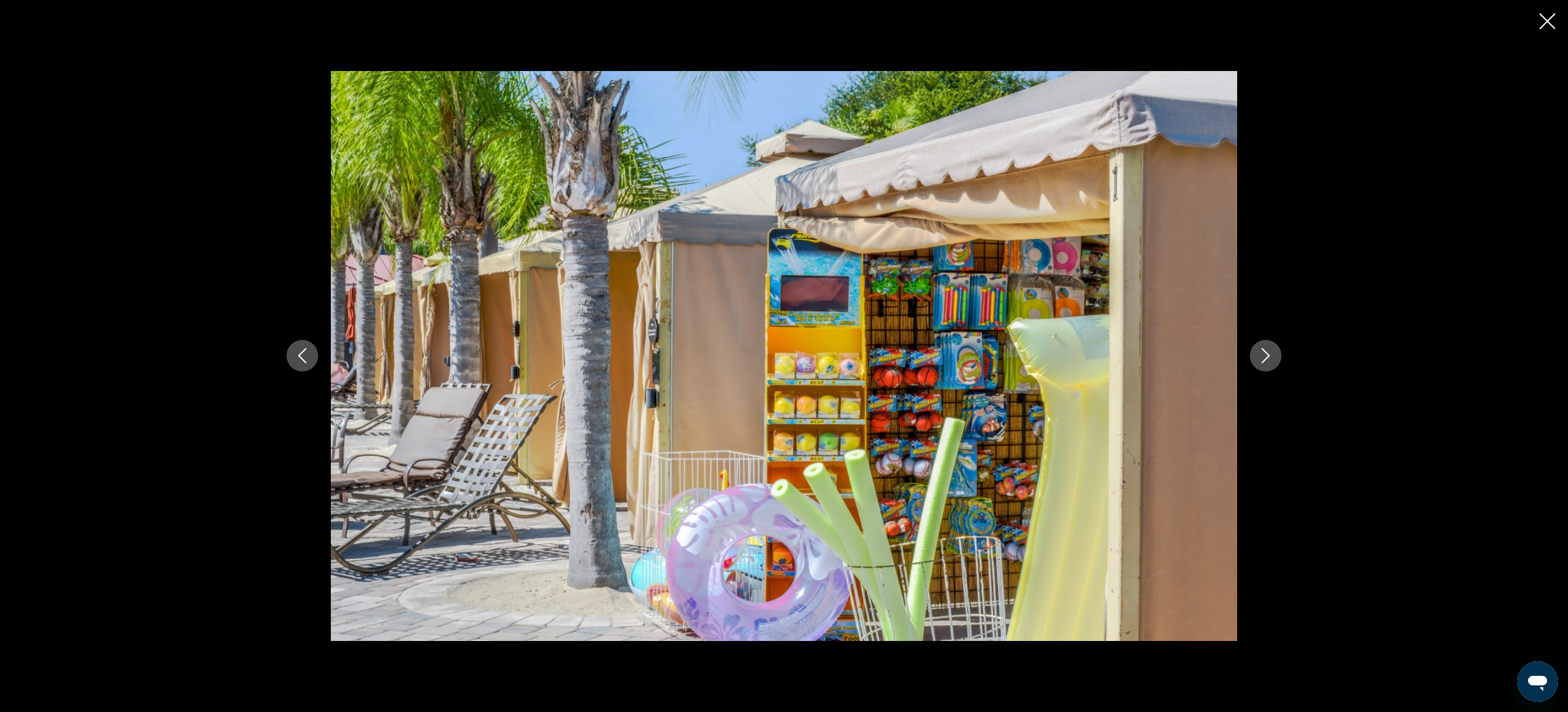
click at [1269, 355] on icon "Next image" at bounding box center [1265, 355] width 15 height 15
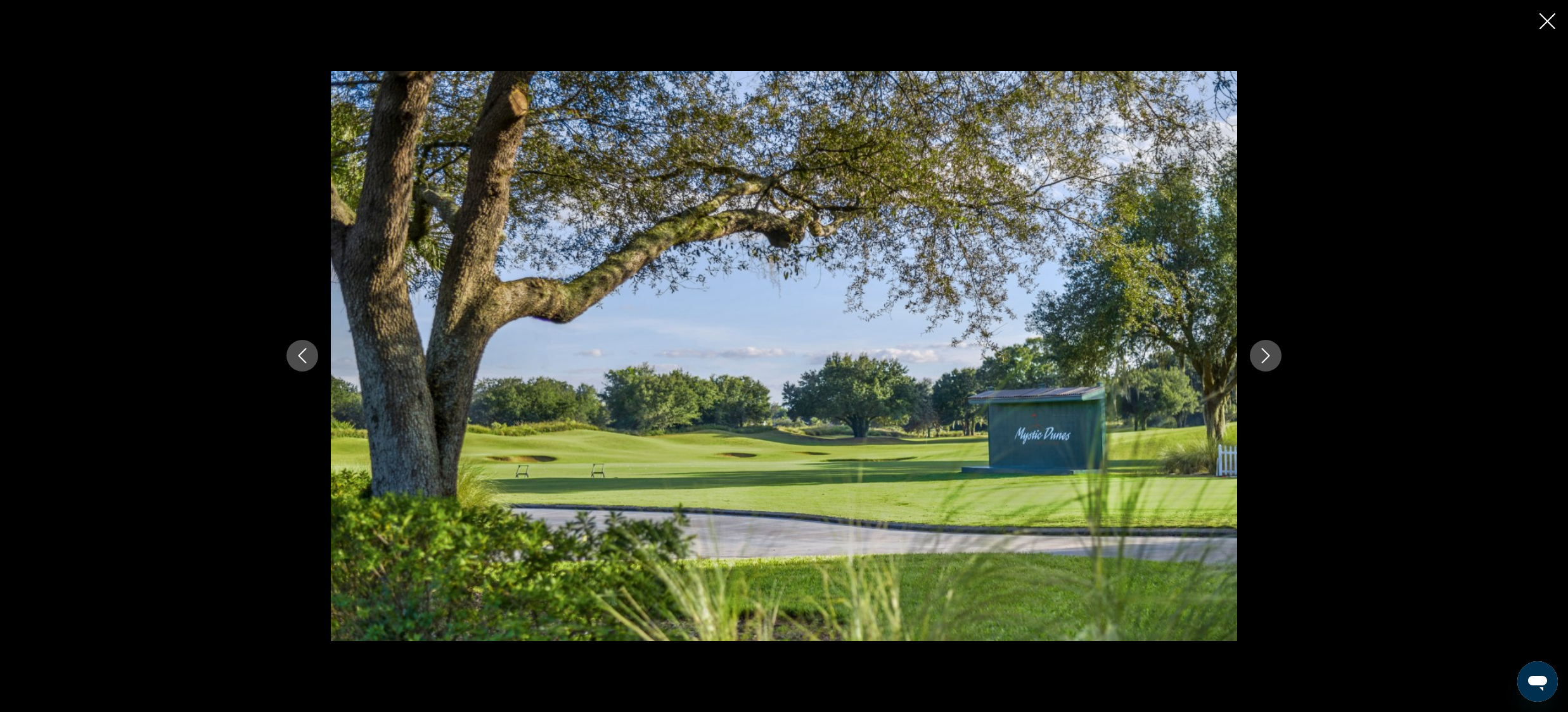
click at [1269, 355] on icon "Next image" at bounding box center [1265, 355] width 15 height 15
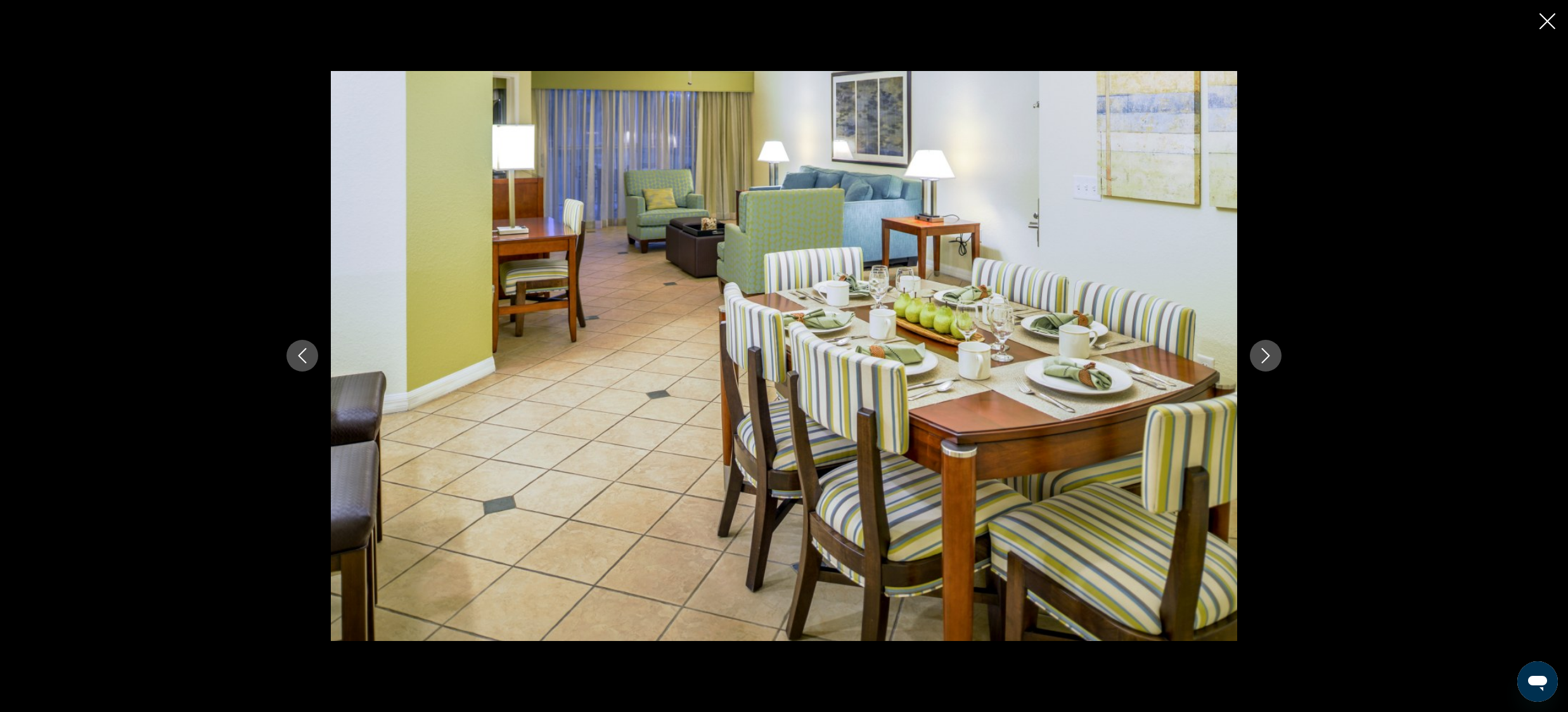
click at [1269, 355] on icon "Next image" at bounding box center [1265, 355] width 15 height 15
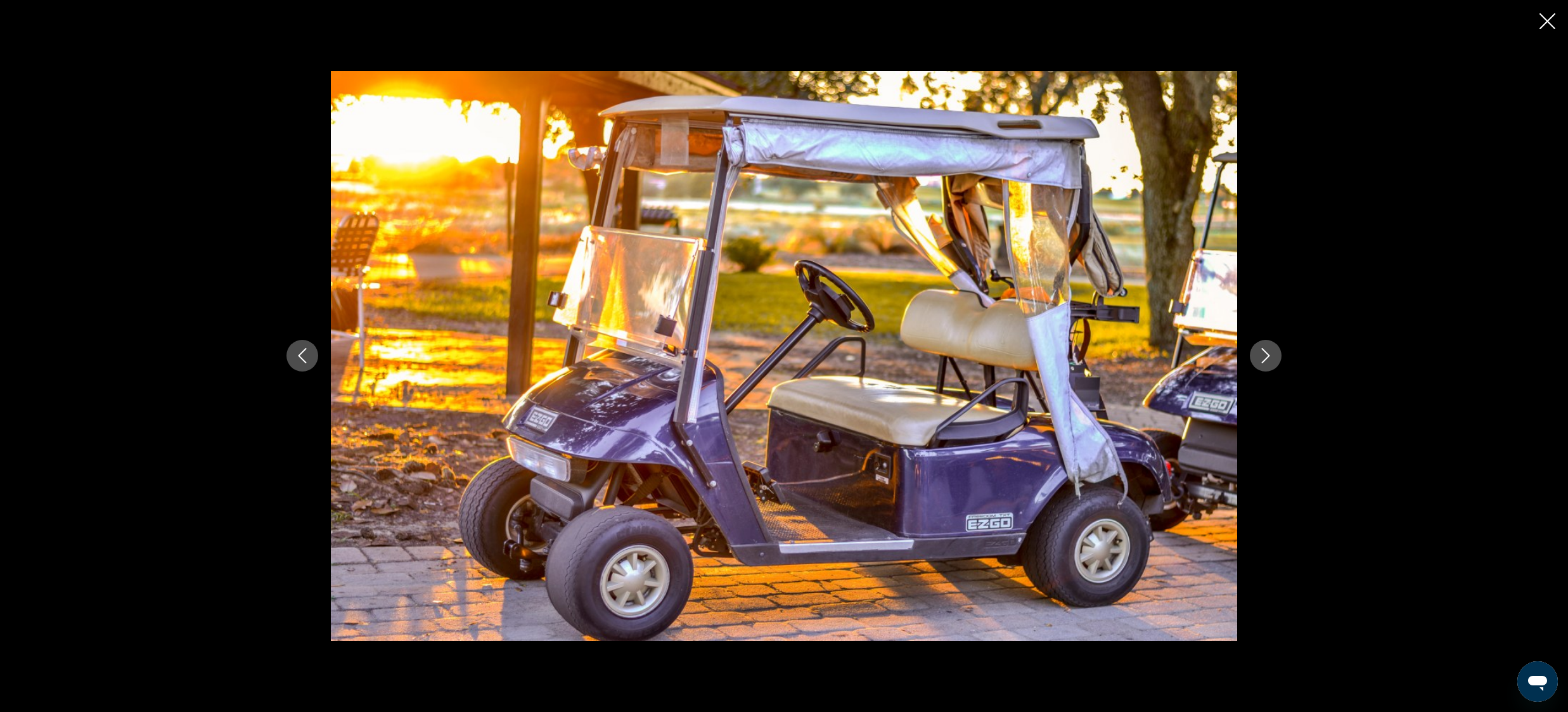
click at [1269, 355] on icon "Next image" at bounding box center [1266, 356] width 9 height 15
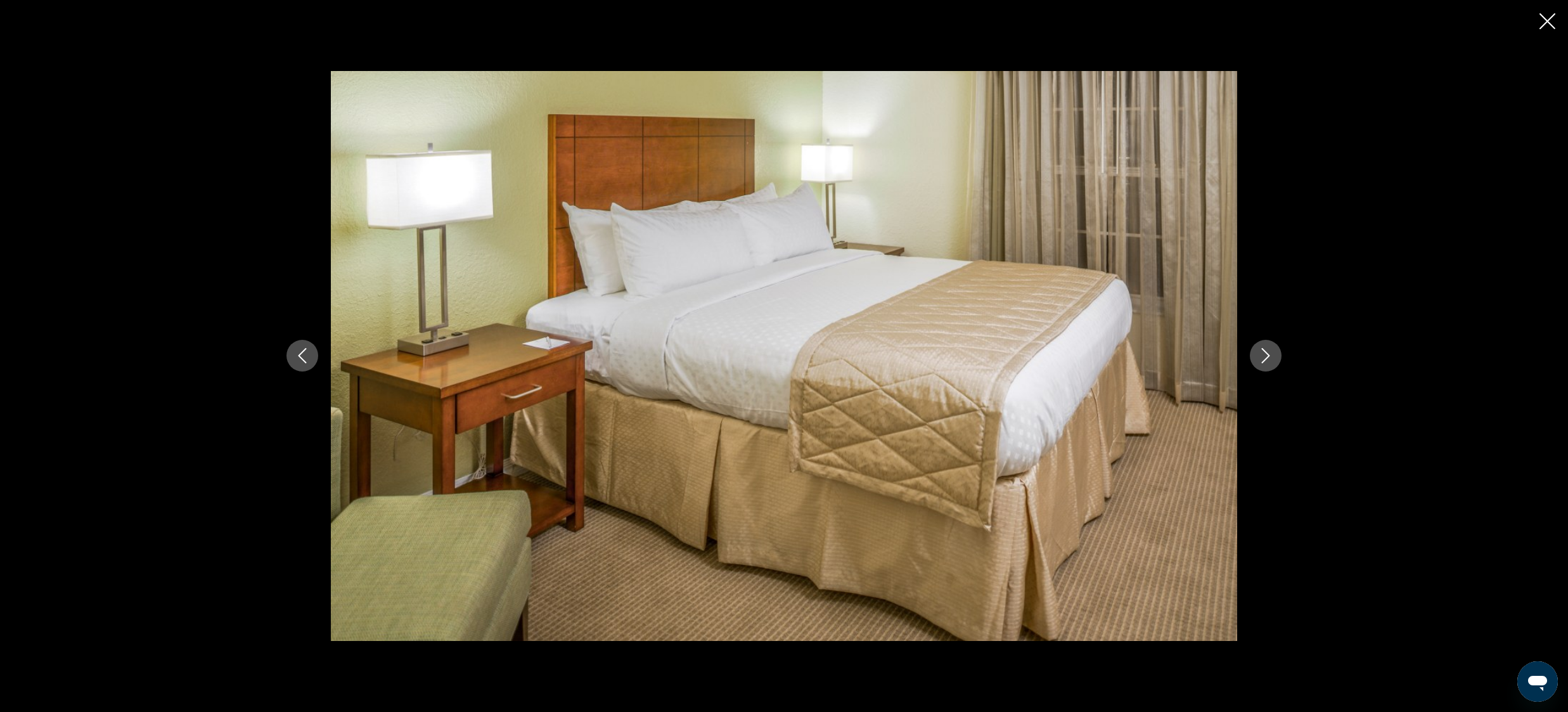
scroll to position [543, 0]
click at [306, 350] on icon "Previous image" at bounding box center [302, 355] width 15 height 15
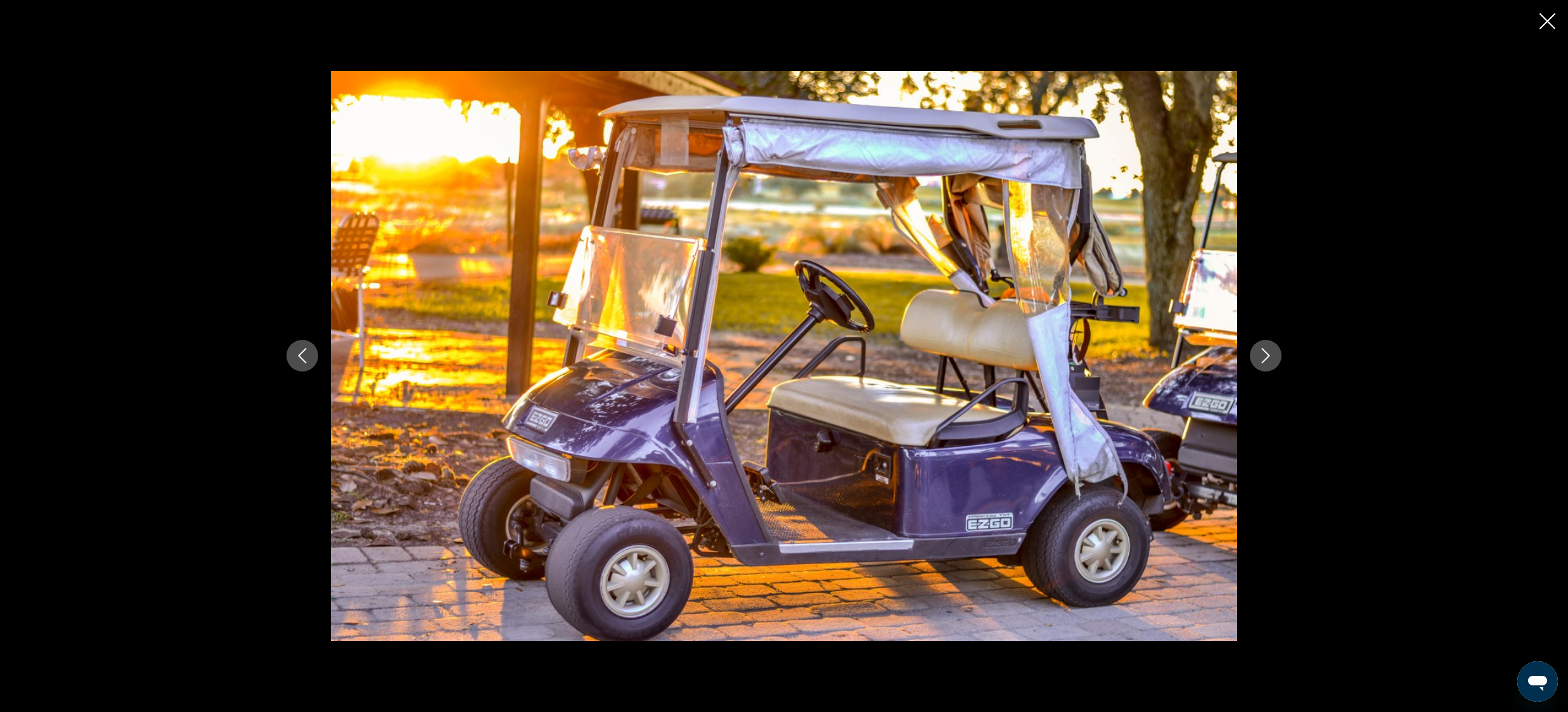
click at [1269, 354] on icon "Next image" at bounding box center [1265, 355] width 15 height 15
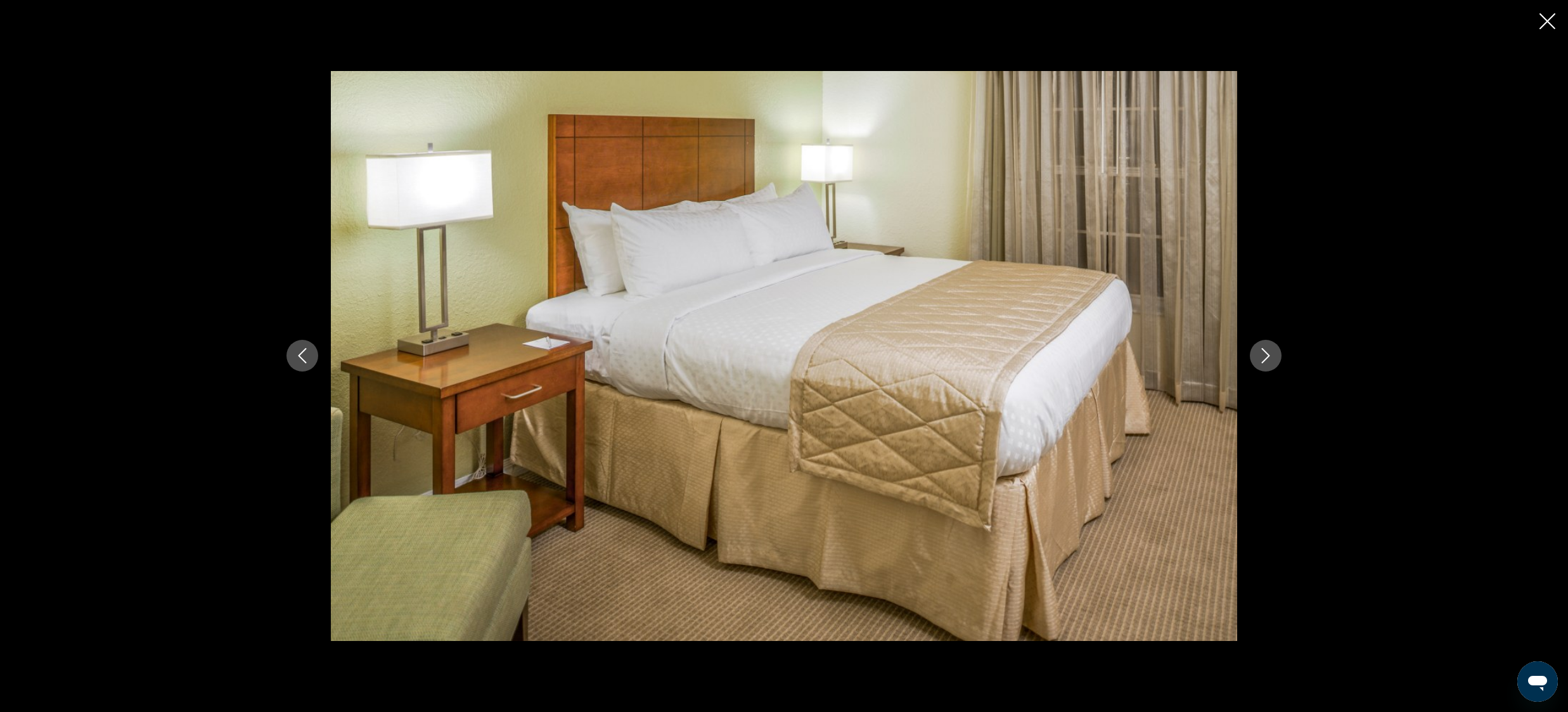
click at [1269, 354] on icon "Next image" at bounding box center [1265, 355] width 15 height 15
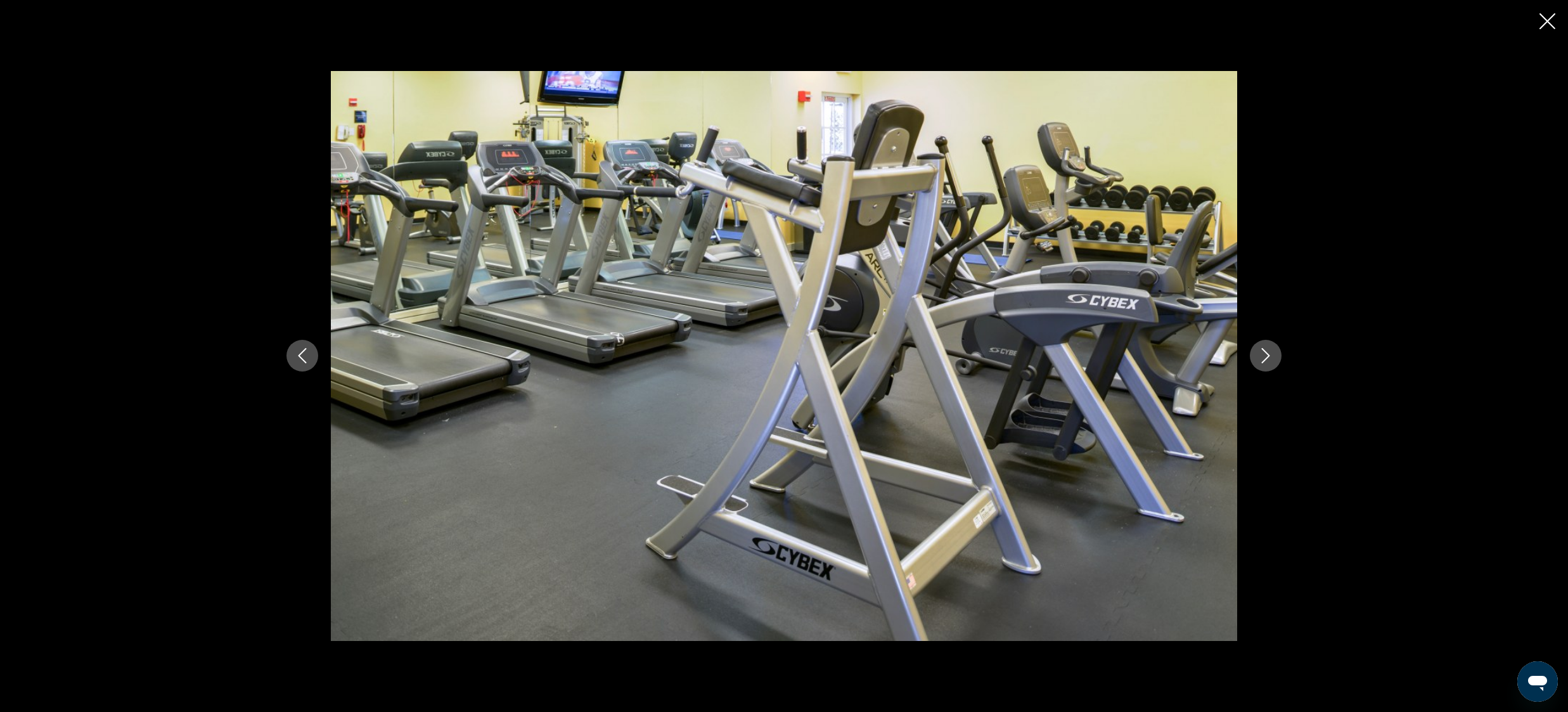
click at [1269, 354] on icon "Next image" at bounding box center [1265, 355] width 15 height 15
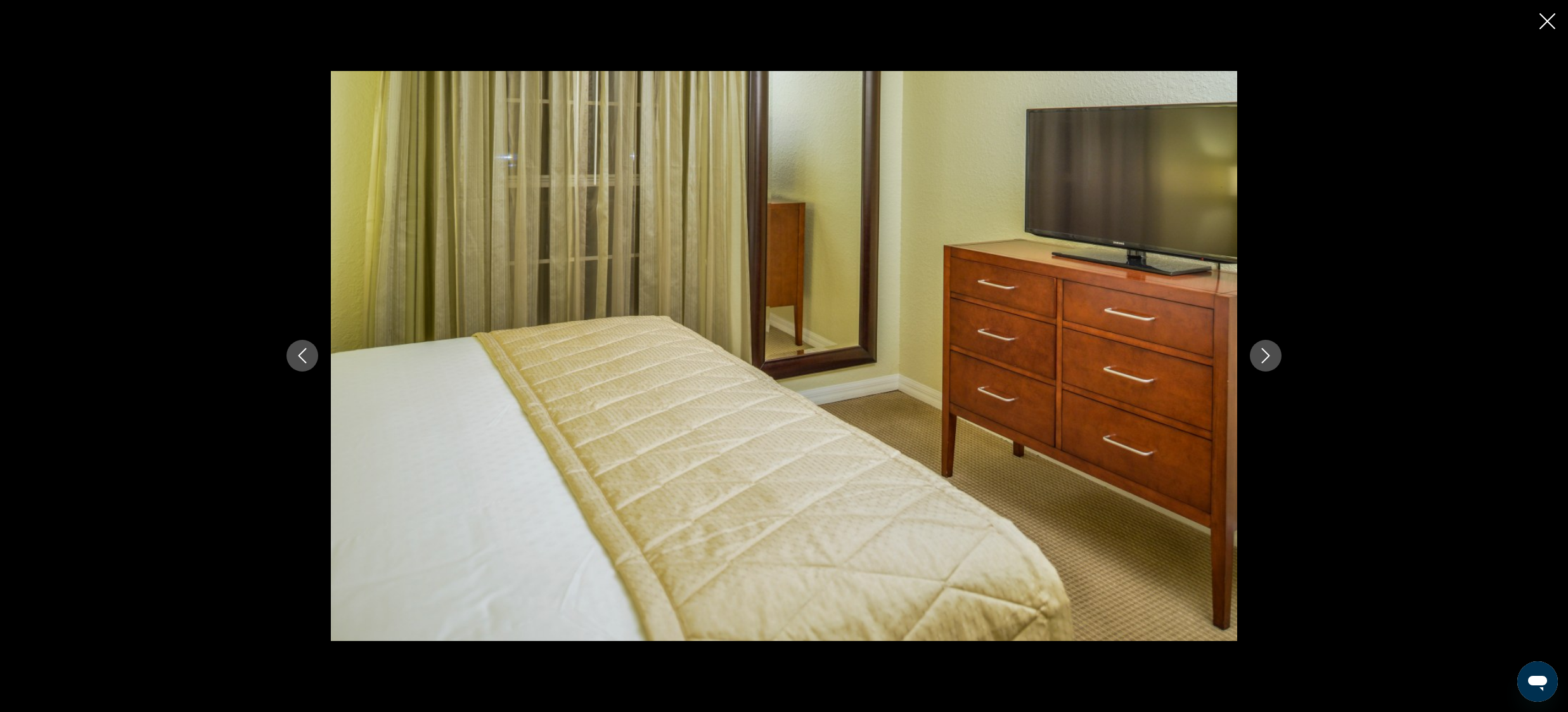
click at [1269, 354] on icon "Next image" at bounding box center [1265, 355] width 15 height 15
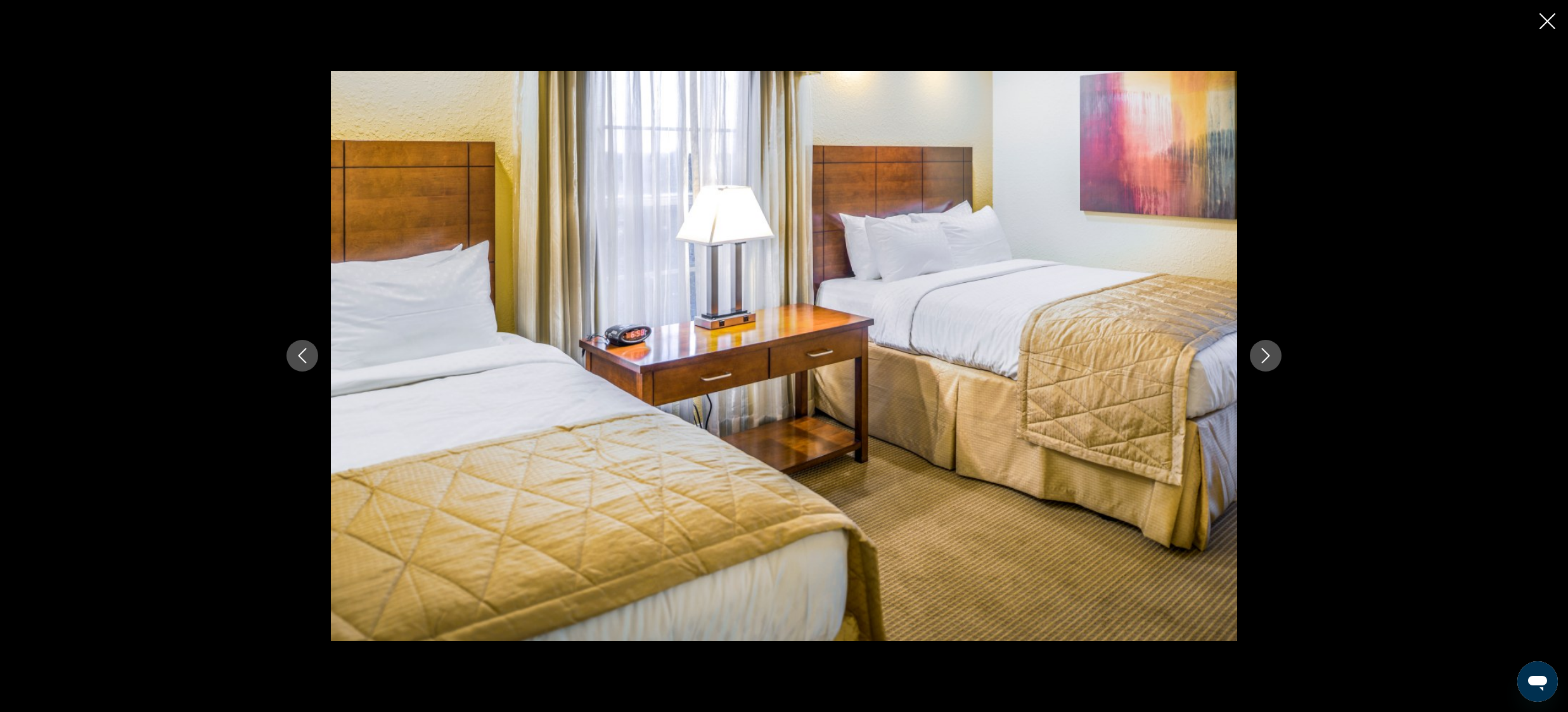
click at [1268, 356] on icon "Next image" at bounding box center [1265, 355] width 15 height 15
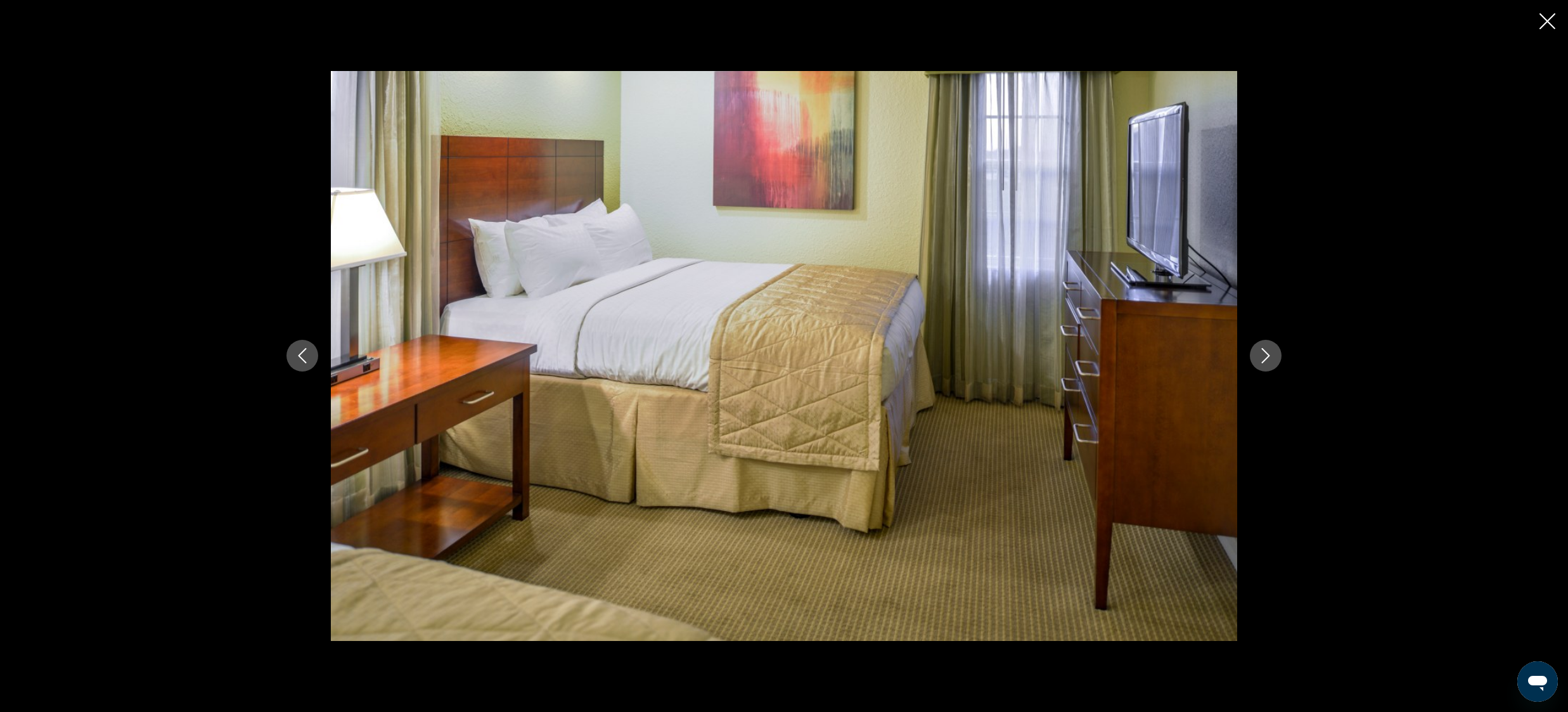
click at [1268, 356] on icon "Next image" at bounding box center [1265, 355] width 15 height 15
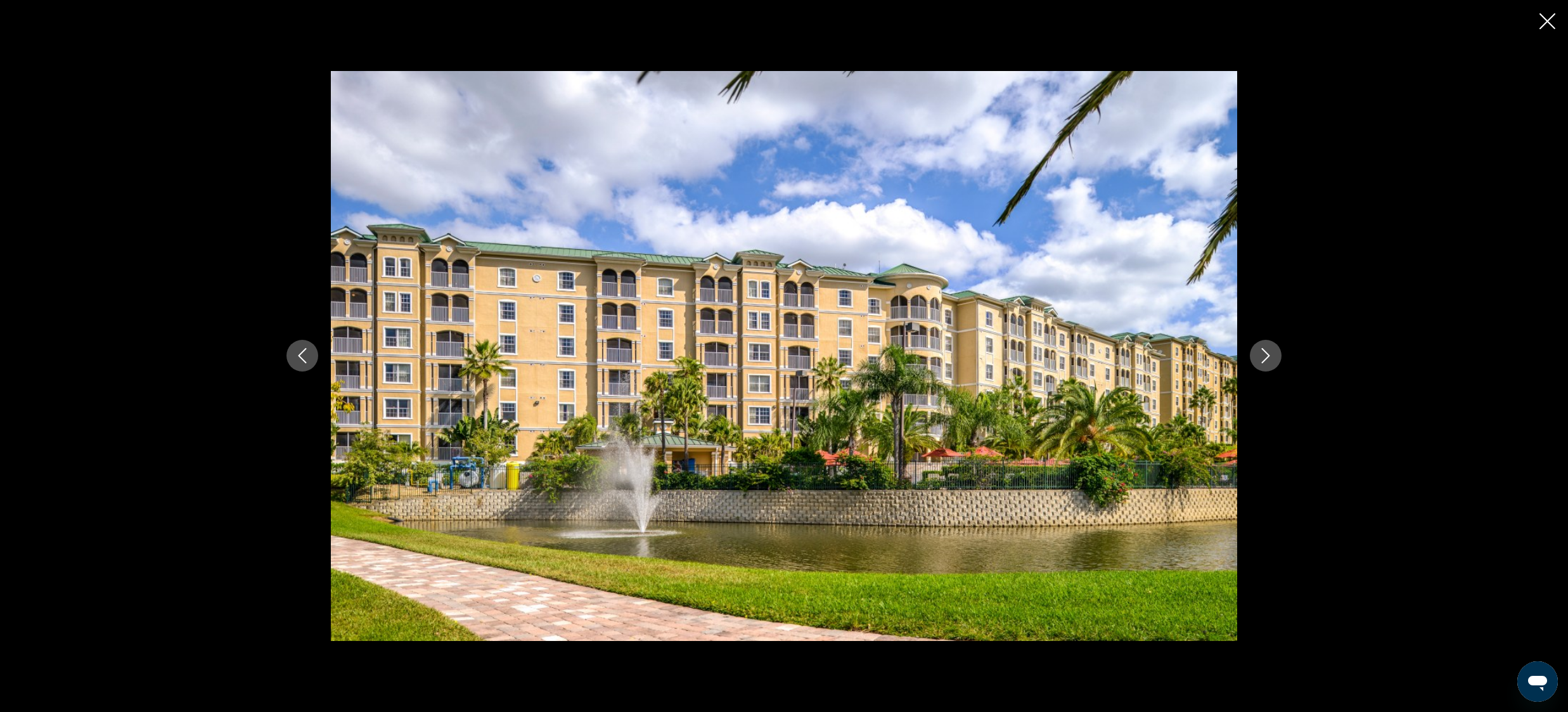
click at [1268, 356] on icon "Next image" at bounding box center [1265, 355] width 15 height 15
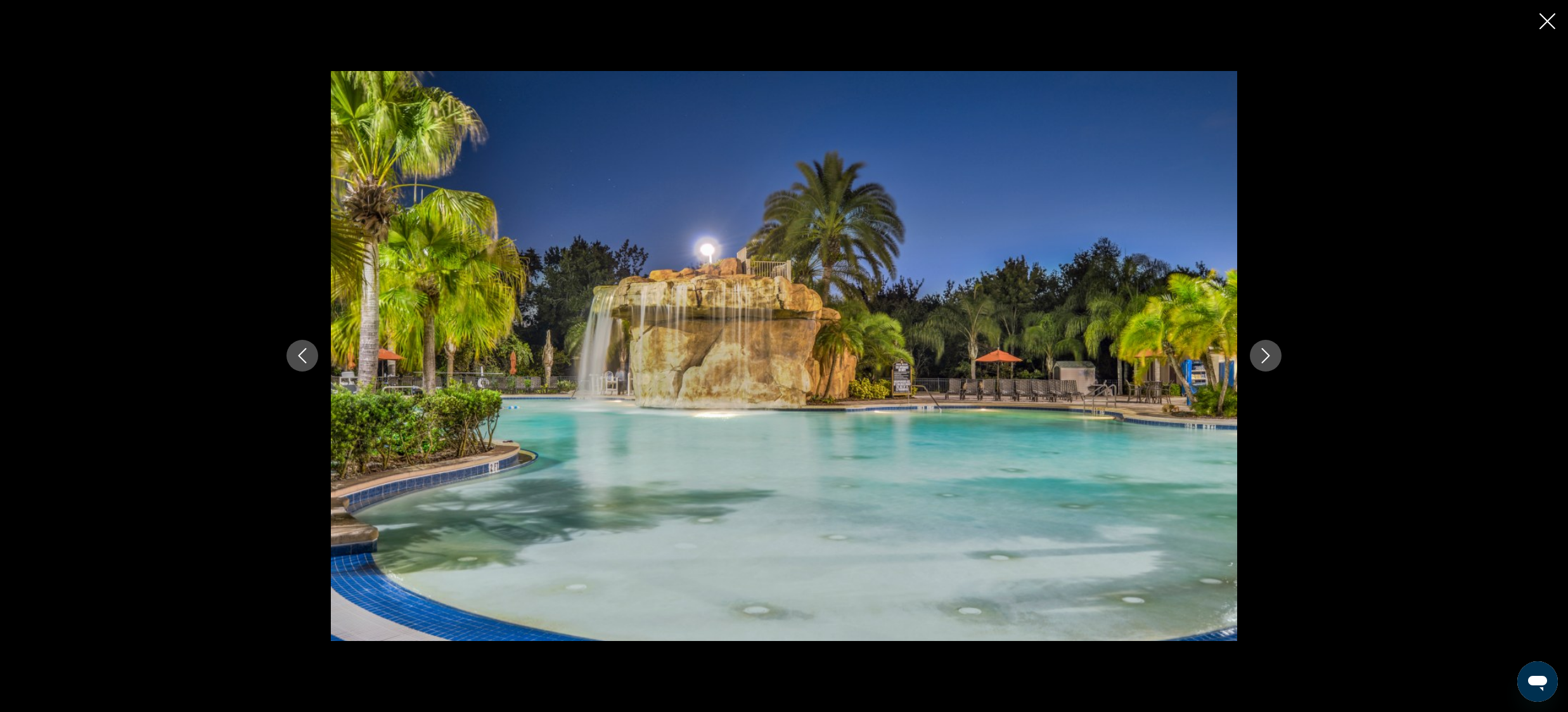
click at [1544, 27] on icon "Close slideshow" at bounding box center [1548, 21] width 16 height 16
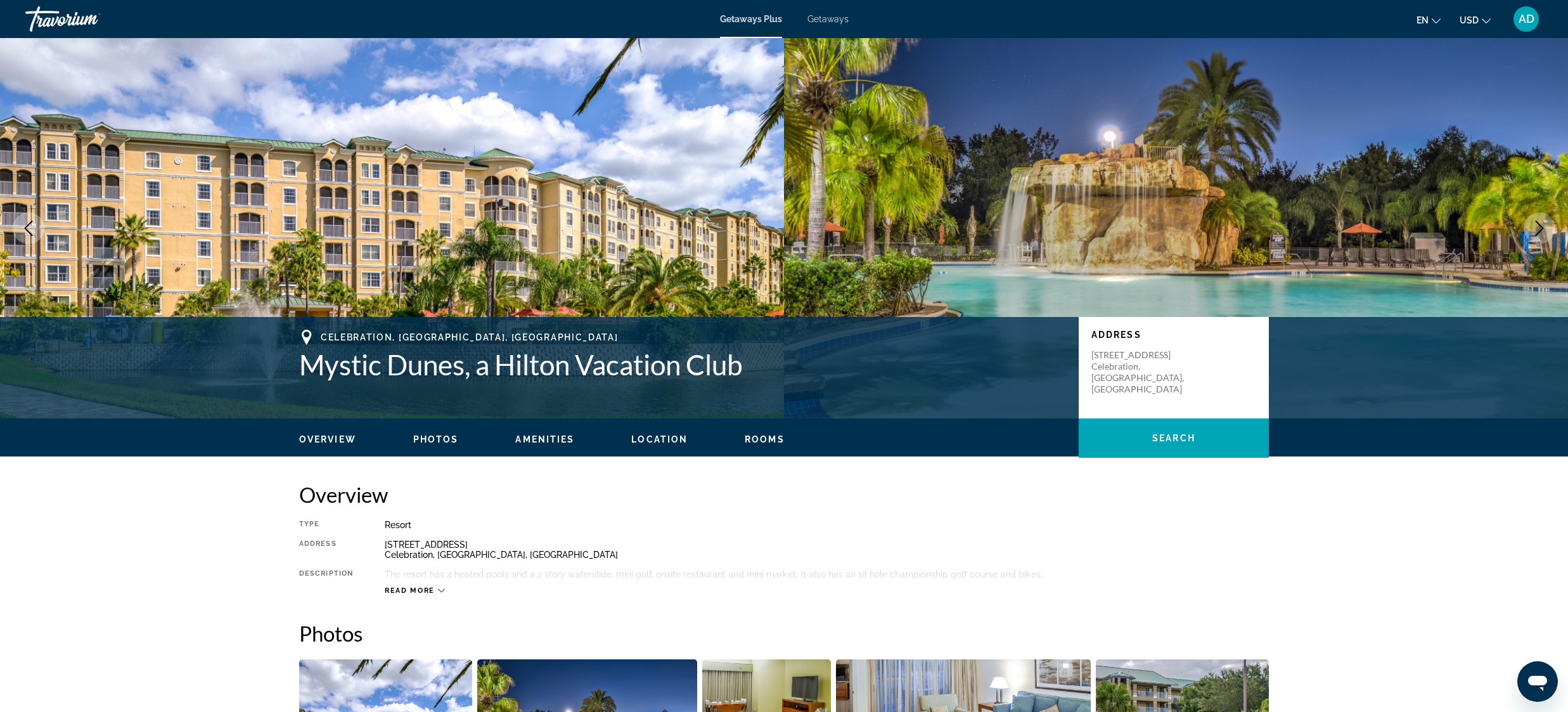
scroll to position [0, 0]
drag, startPoint x: 309, startPoint y: 358, endPoint x: 462, endPoint y: 361, distance: 153.0
click at [466, 361] on h1 "Mystic Dunes, a Hilton Vacation Club" at bounding box center [683, 365] width 767 height 33
copy h1 "Mystic Dunes"
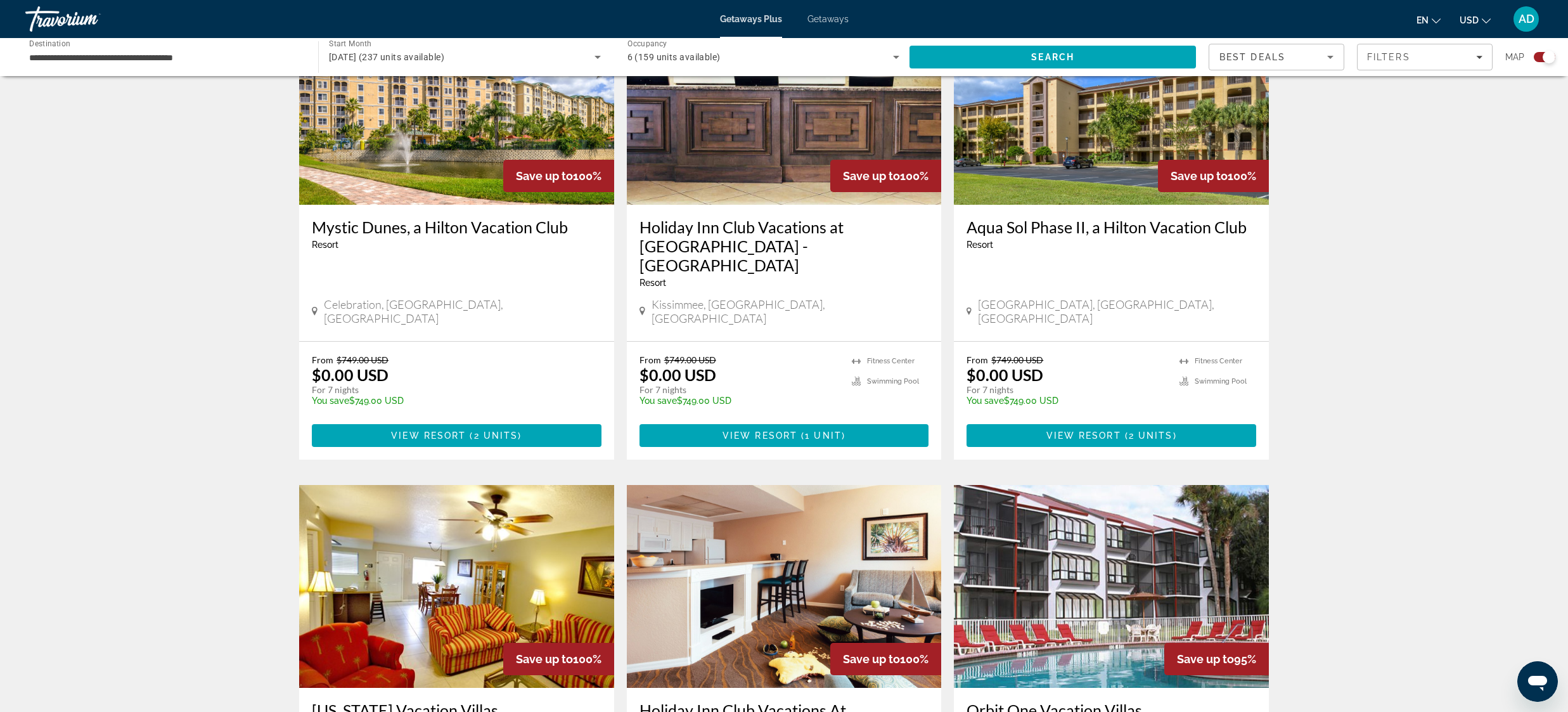
scroll to position [1172, 0]
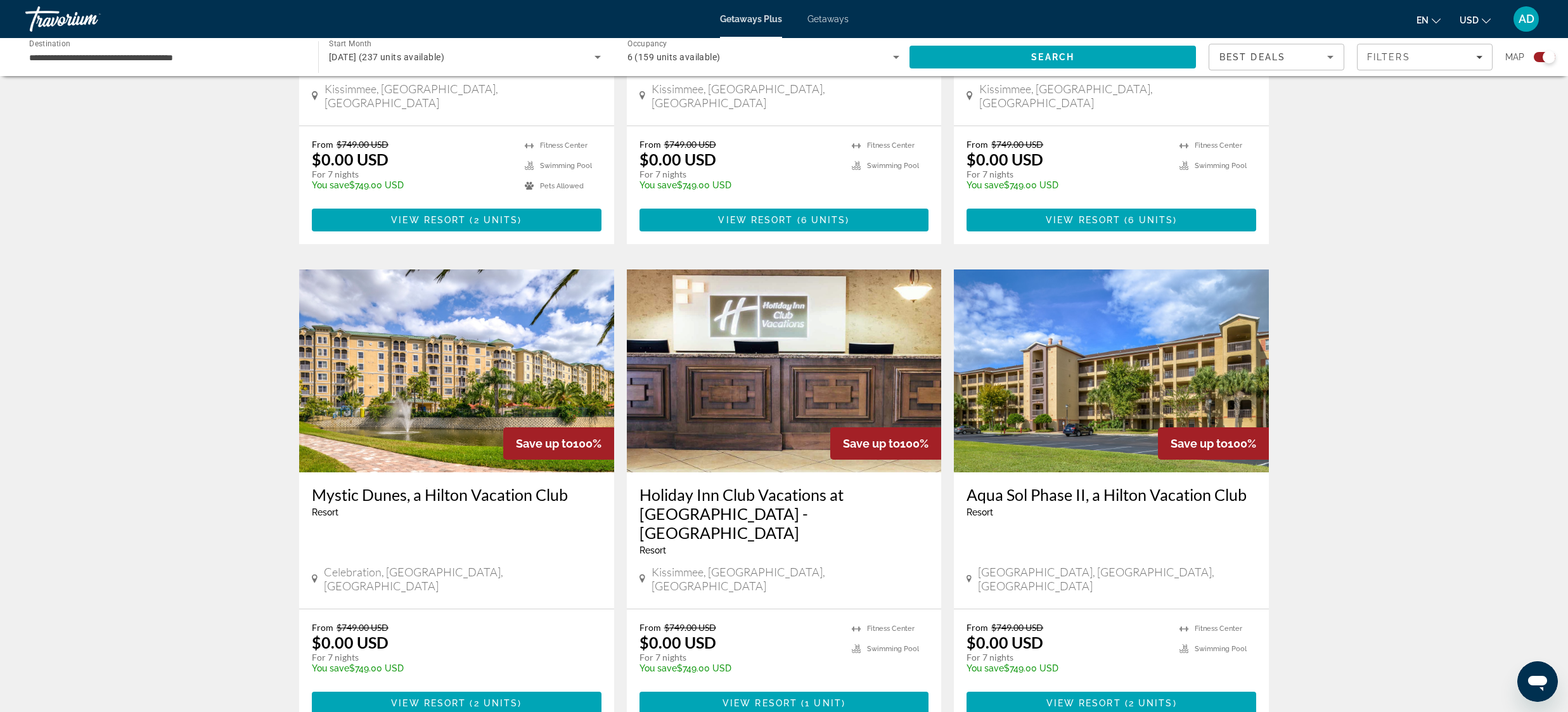
click at [458, 485] on h3 "Mystic Dunes, a Hilton Vacation Club" at bounding box center [457, 495] width 290 height 19
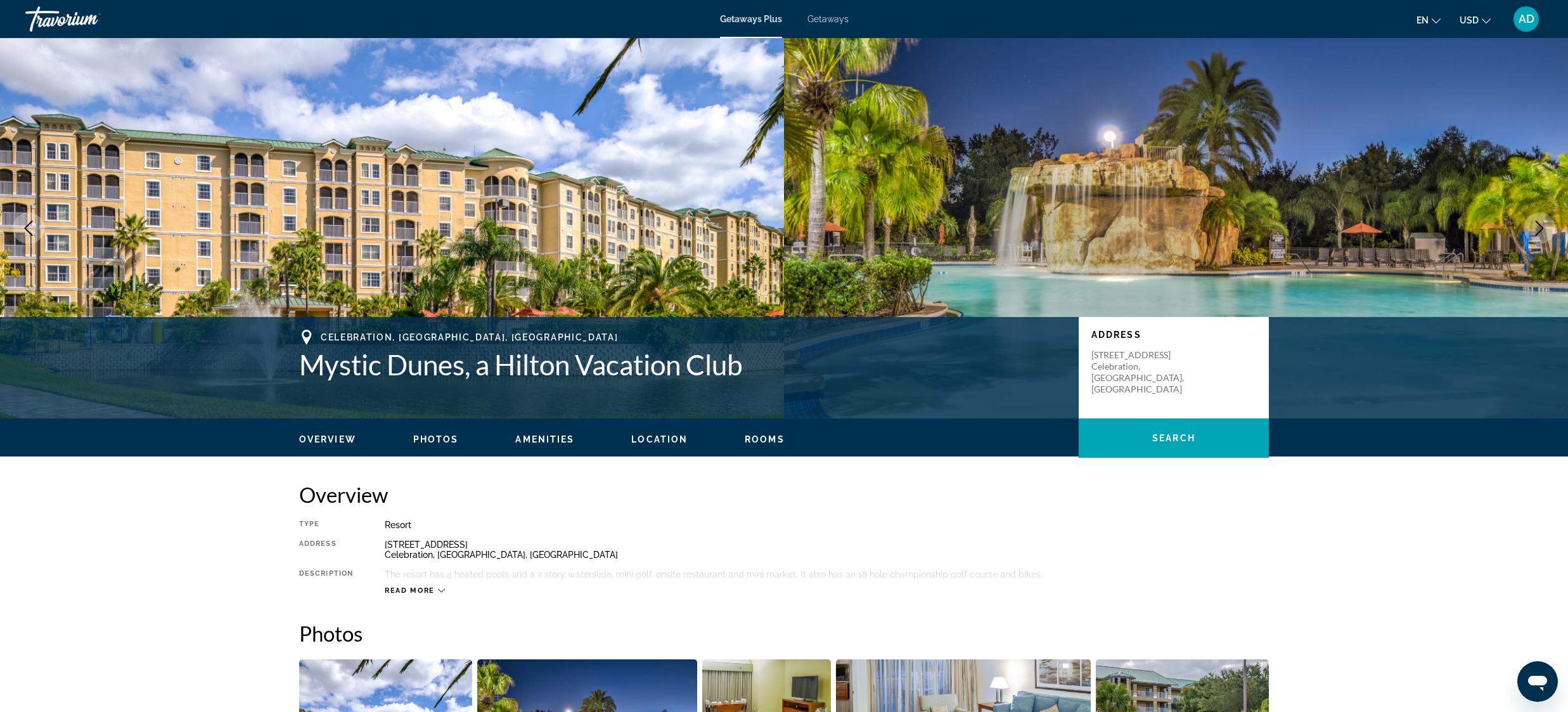
drag, startPoint x: 499, startPoint y: 473, endPoint x: 451, endPoint y: 452, distance: 52.4
click at [443, 440] on span "Photos" at bounding box center [436, 439] width 45 height 10
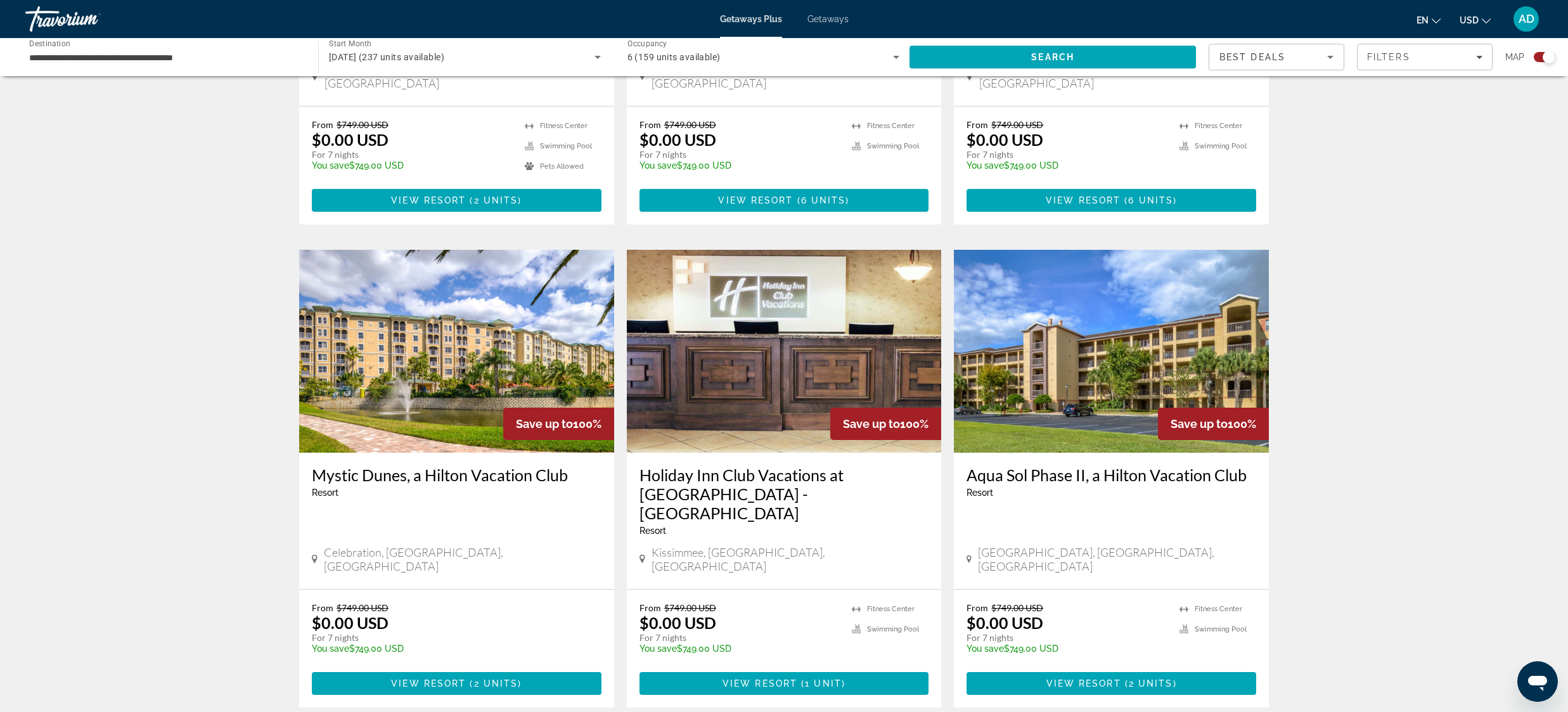
scroll to position [1203, 0]
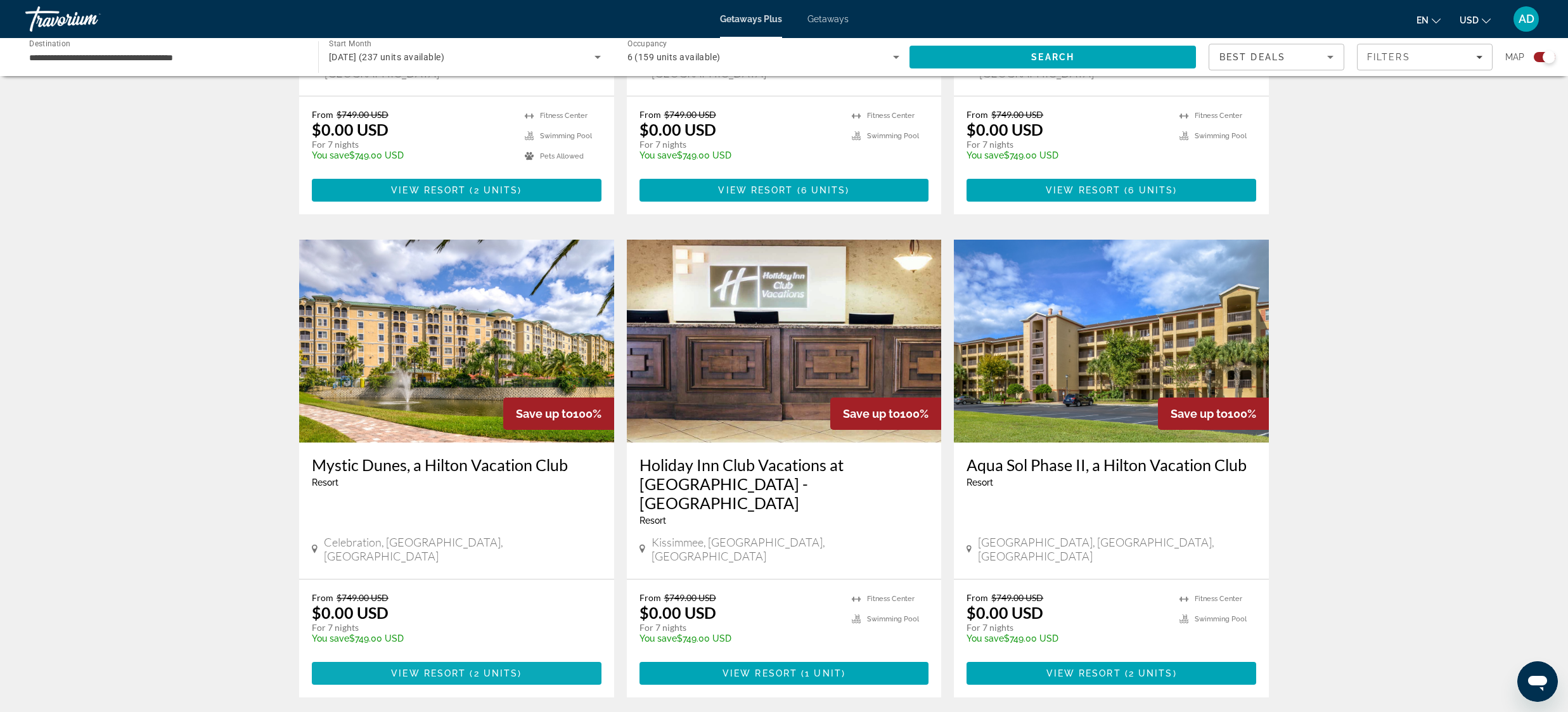
click at [451, 668] on span "View Resort" at bounding box center [428, 673] width 74 height 10
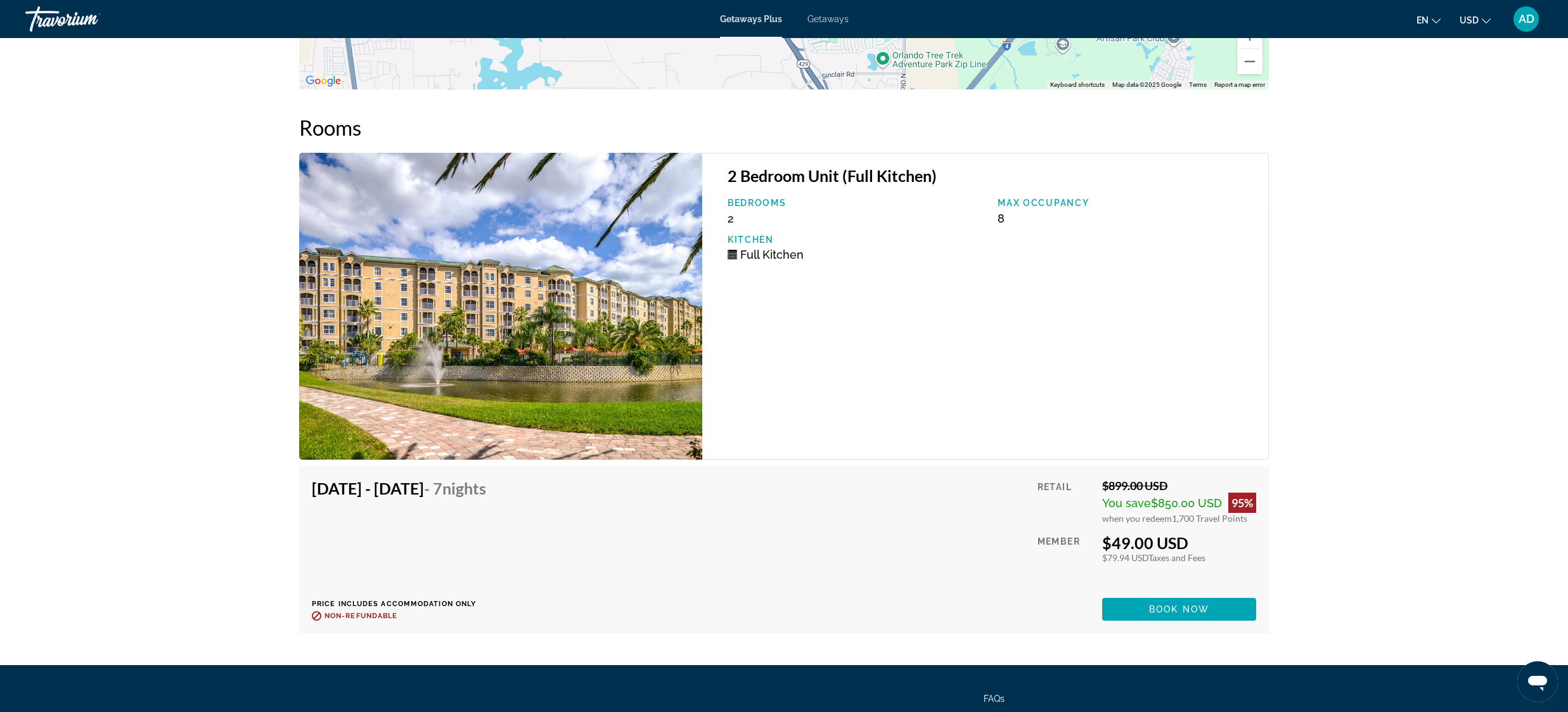
scroll to position [1728, 0]
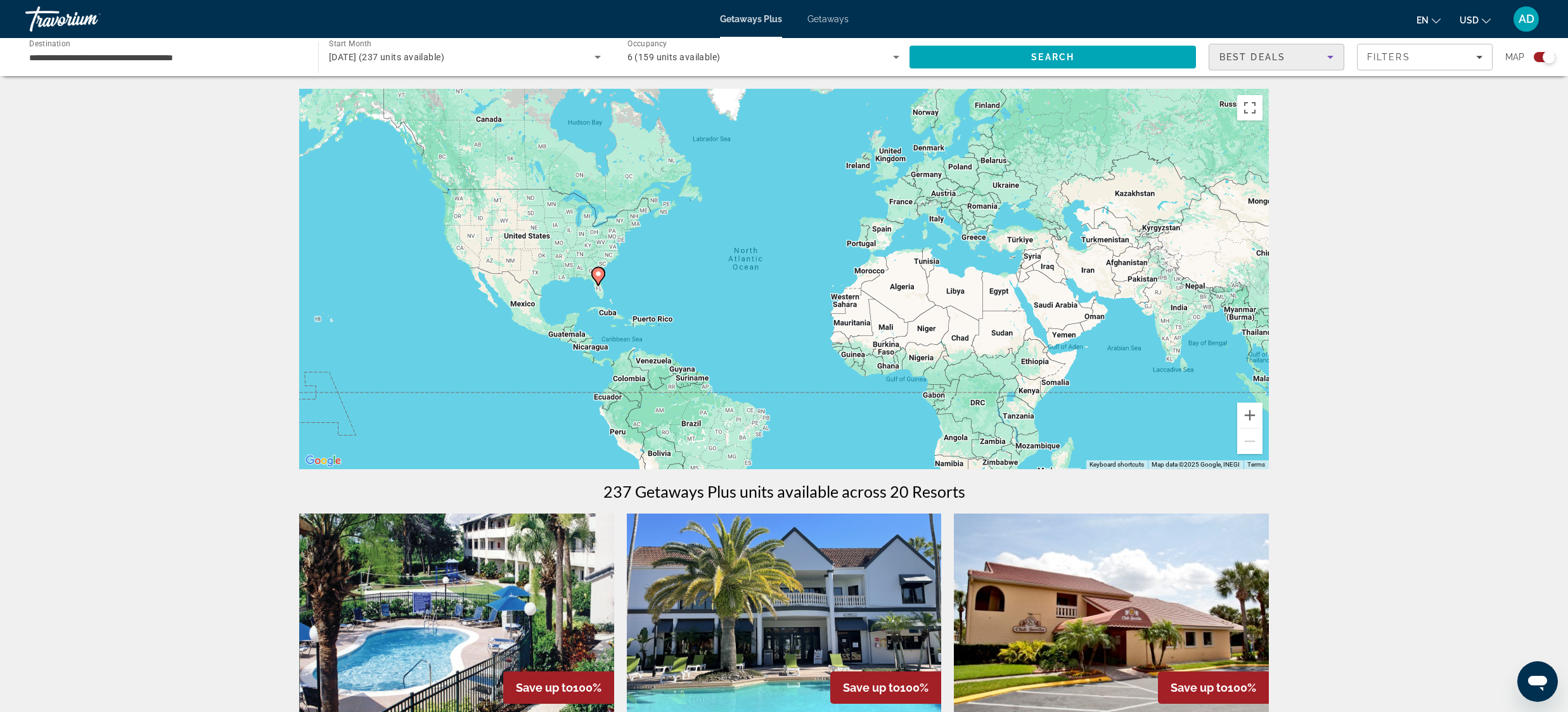
click at [1338, 55] on icon "Sort by" at bounding box center [1330, 56] width 15 height 15
click at [1440, 158] on div at bounding box center [784, 356] width 1568 height 712
click at [393, 59] on span "[DATE] (237 units available)" at bounding box center [386, 56] width 115 height 10
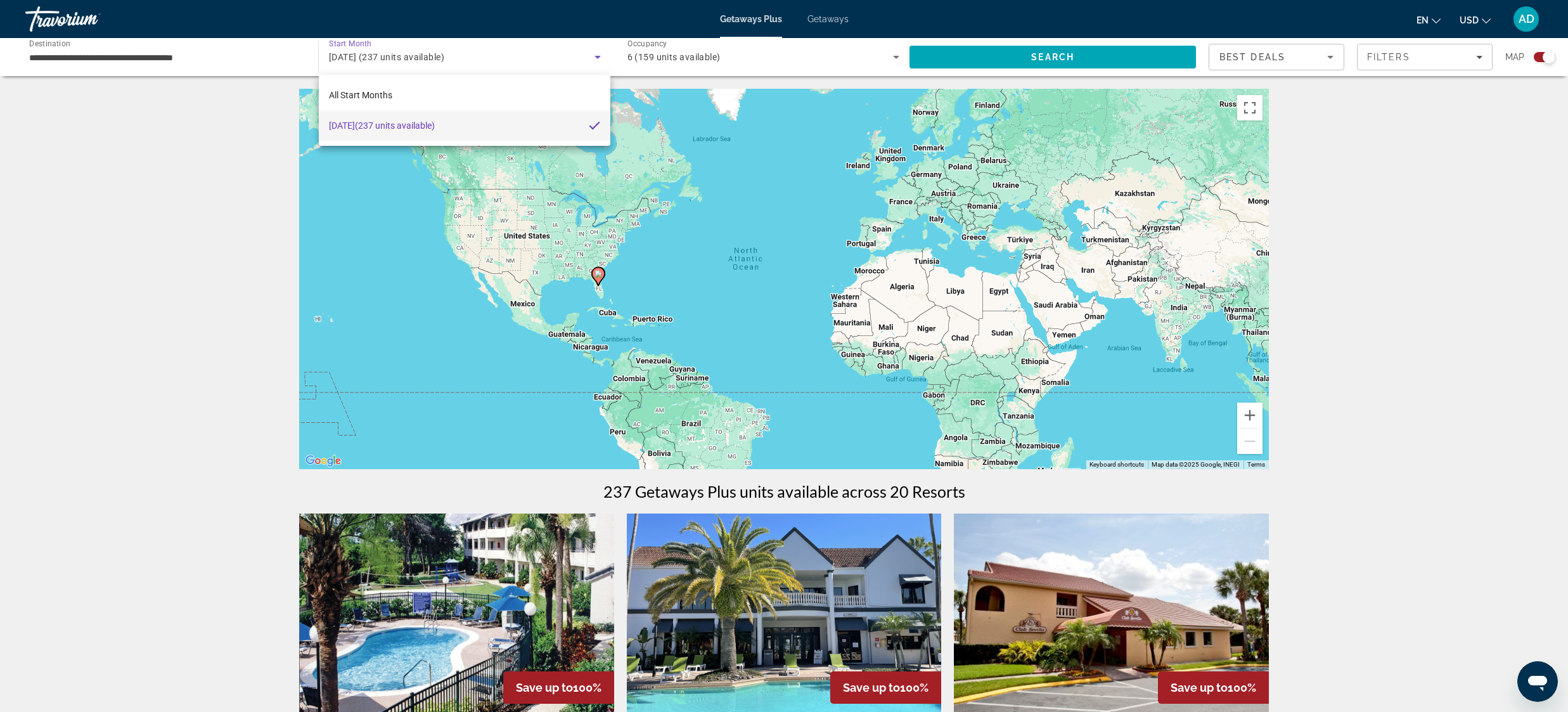
click at [435, 128] on span "[DATE] (237 units available)" at bounding box center [382, 125] width 106 height 15
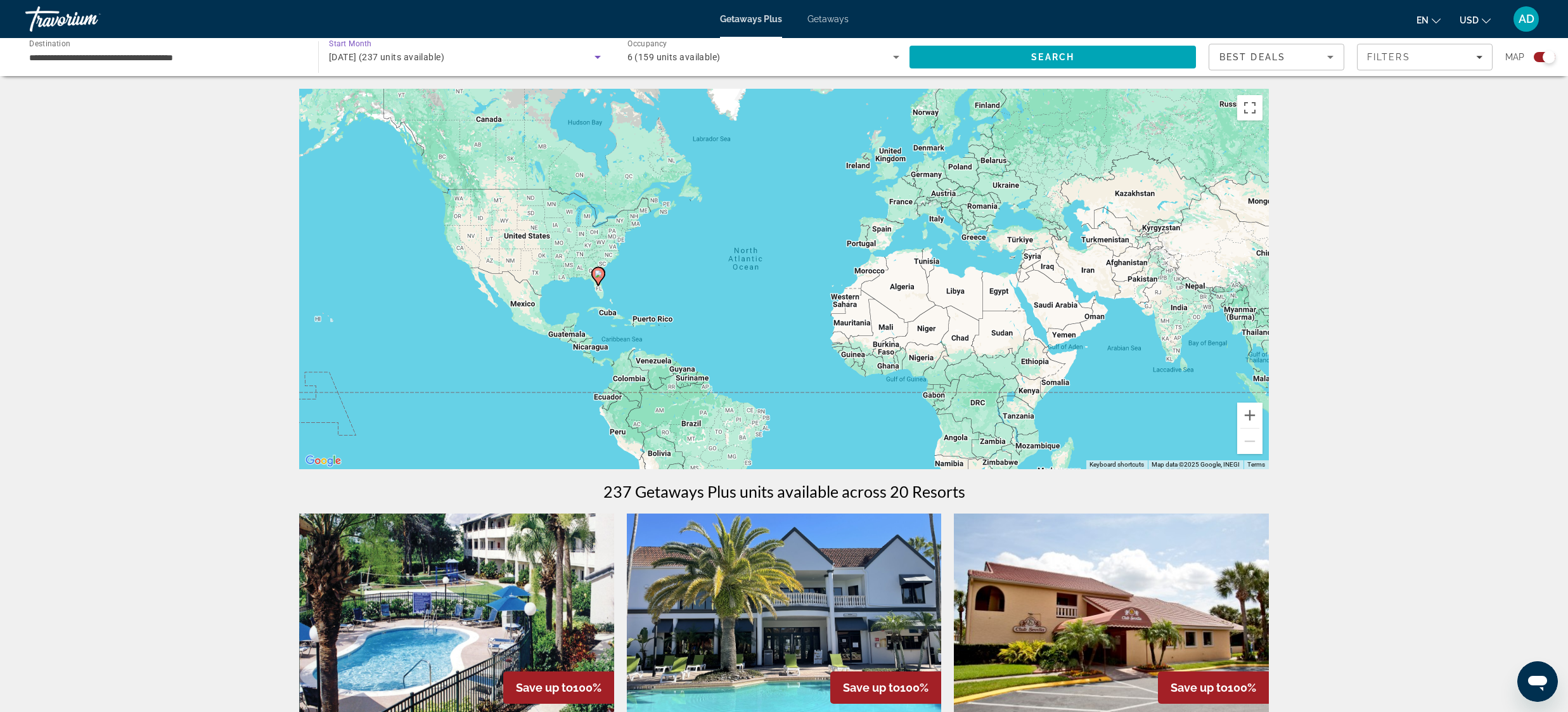
click at [595, 55] on icon "Search widget" at bounding box center [597, 56] width 15 height 15
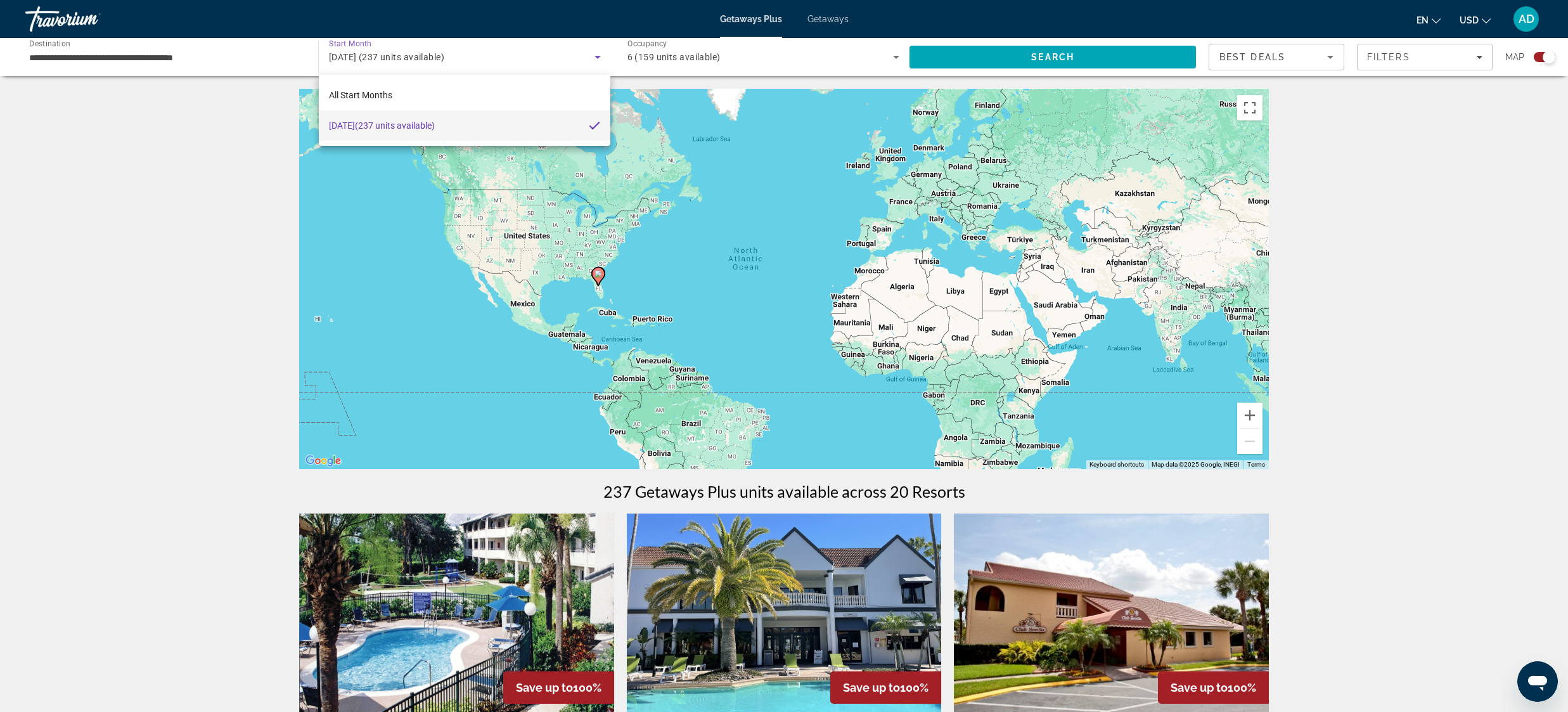
click at [506, 55] on div at bounding box center [784, 356] width 1568 height 712
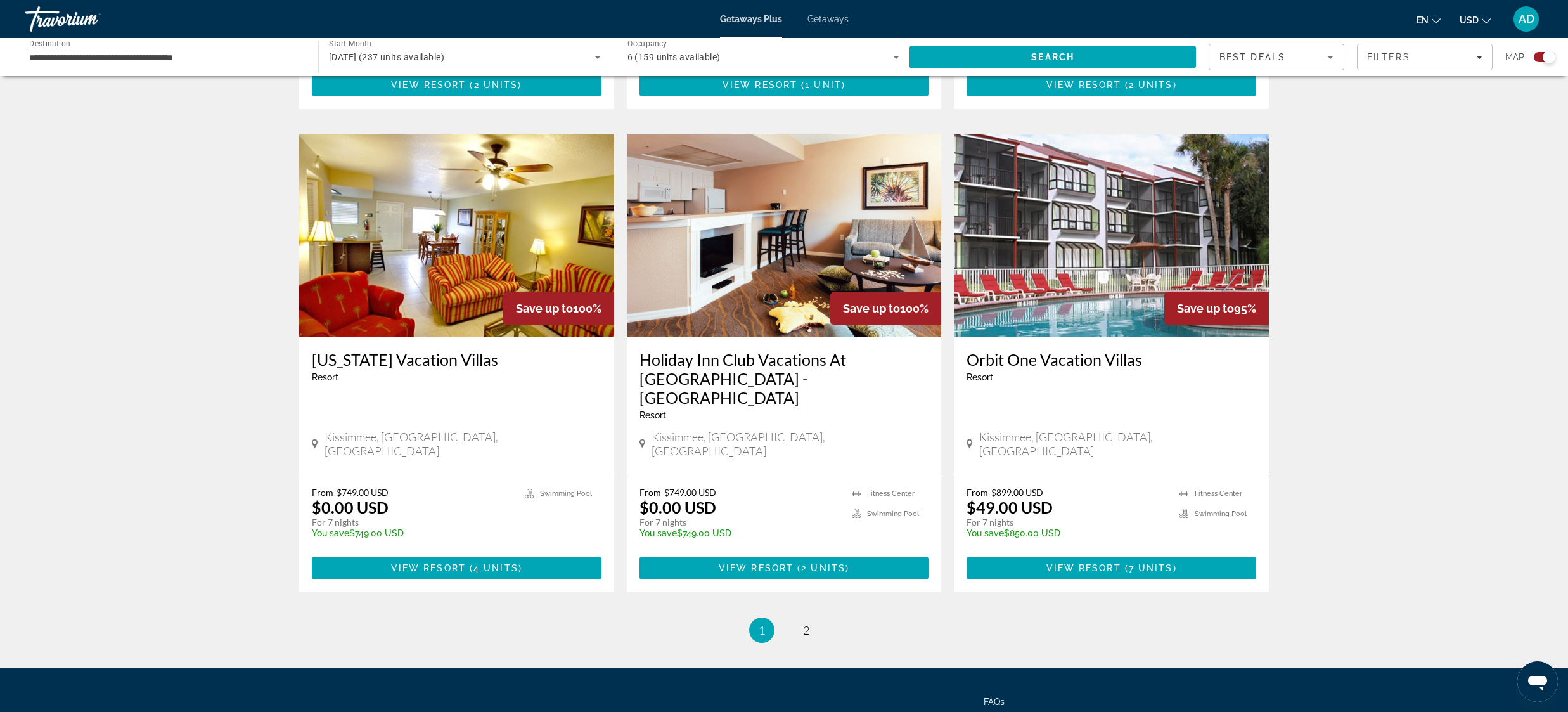
scroll to position [1790, 0]
click at [809, 624] on span "2" at bounding box center [806, 631] width 6 height 14
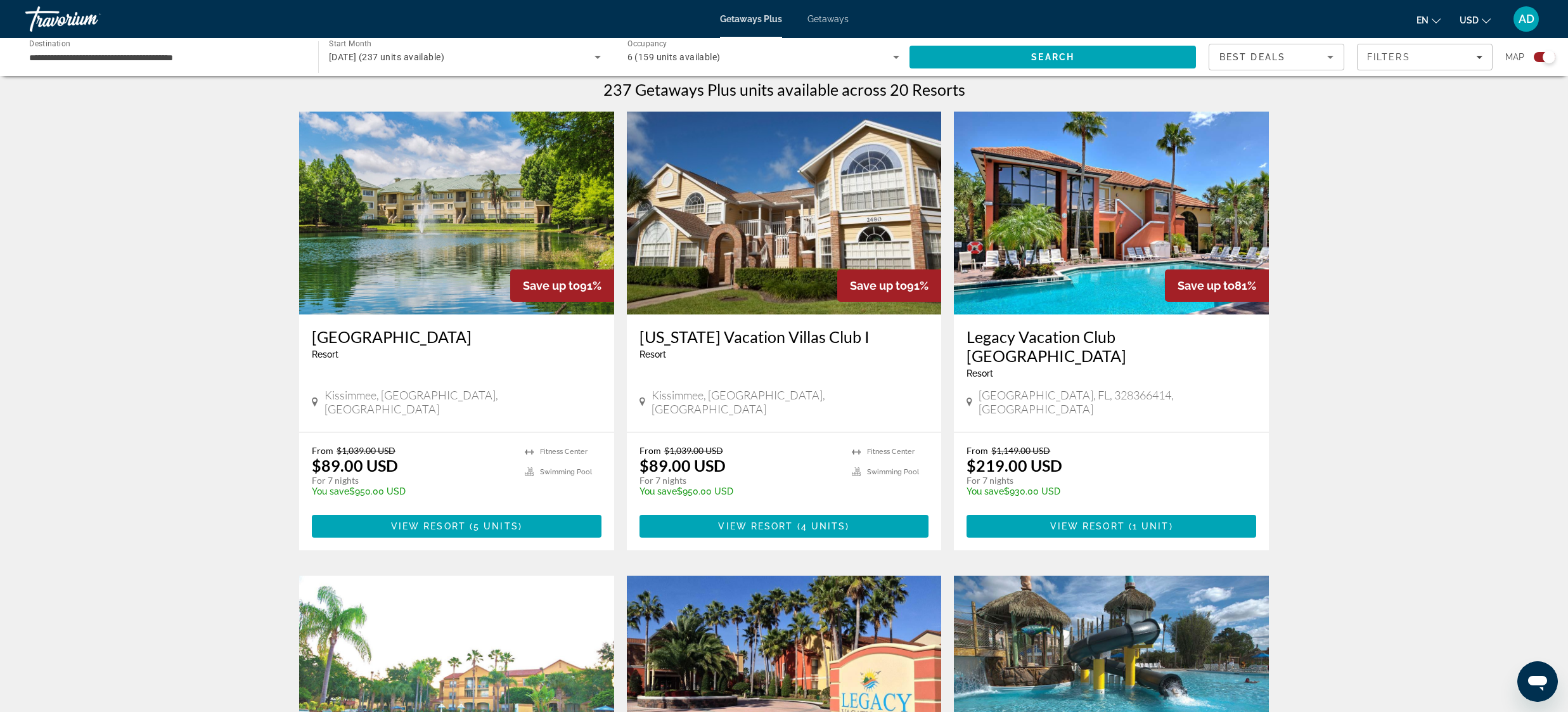
scroll to position [403, 0]
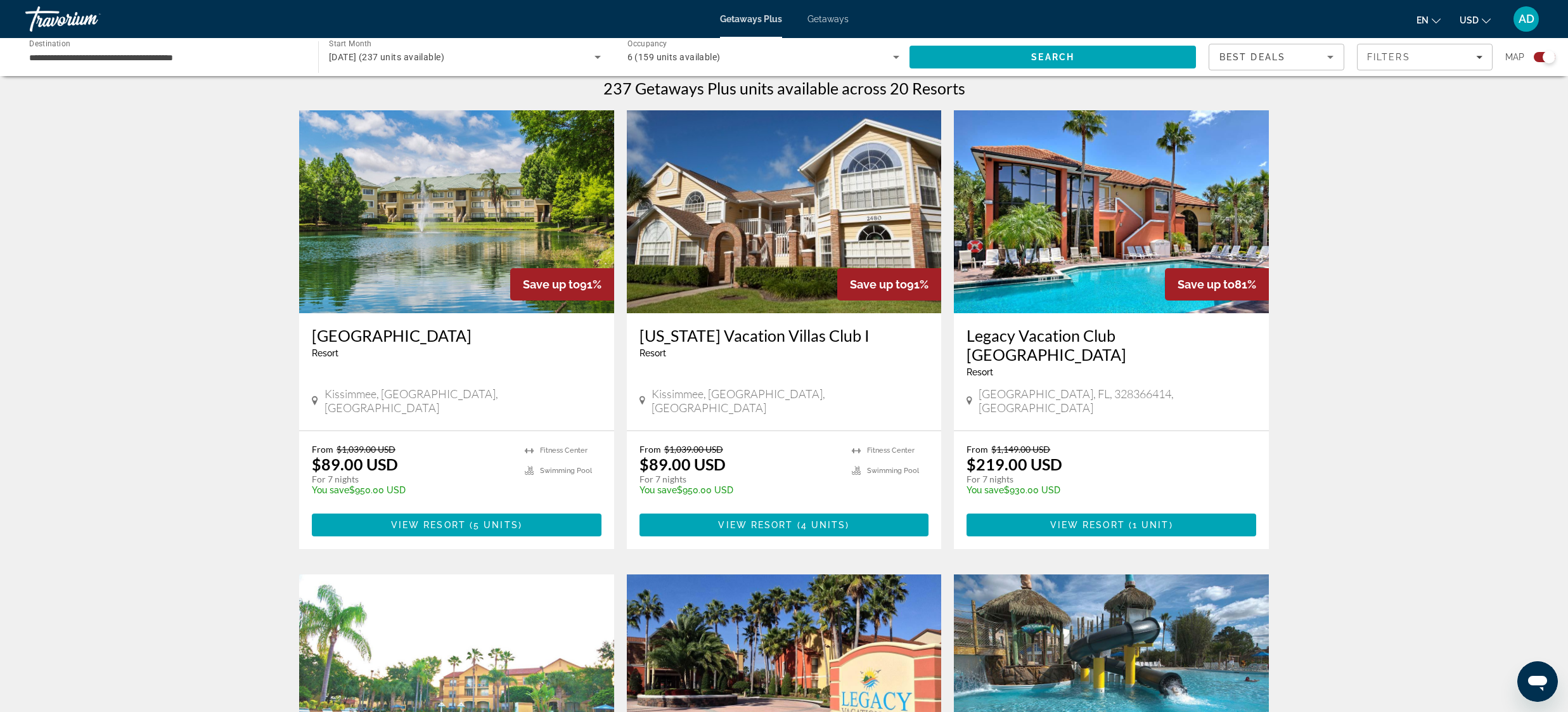
click at [866, 238] on img "Main content" at bounding box center [784, 212] width 315 height 203
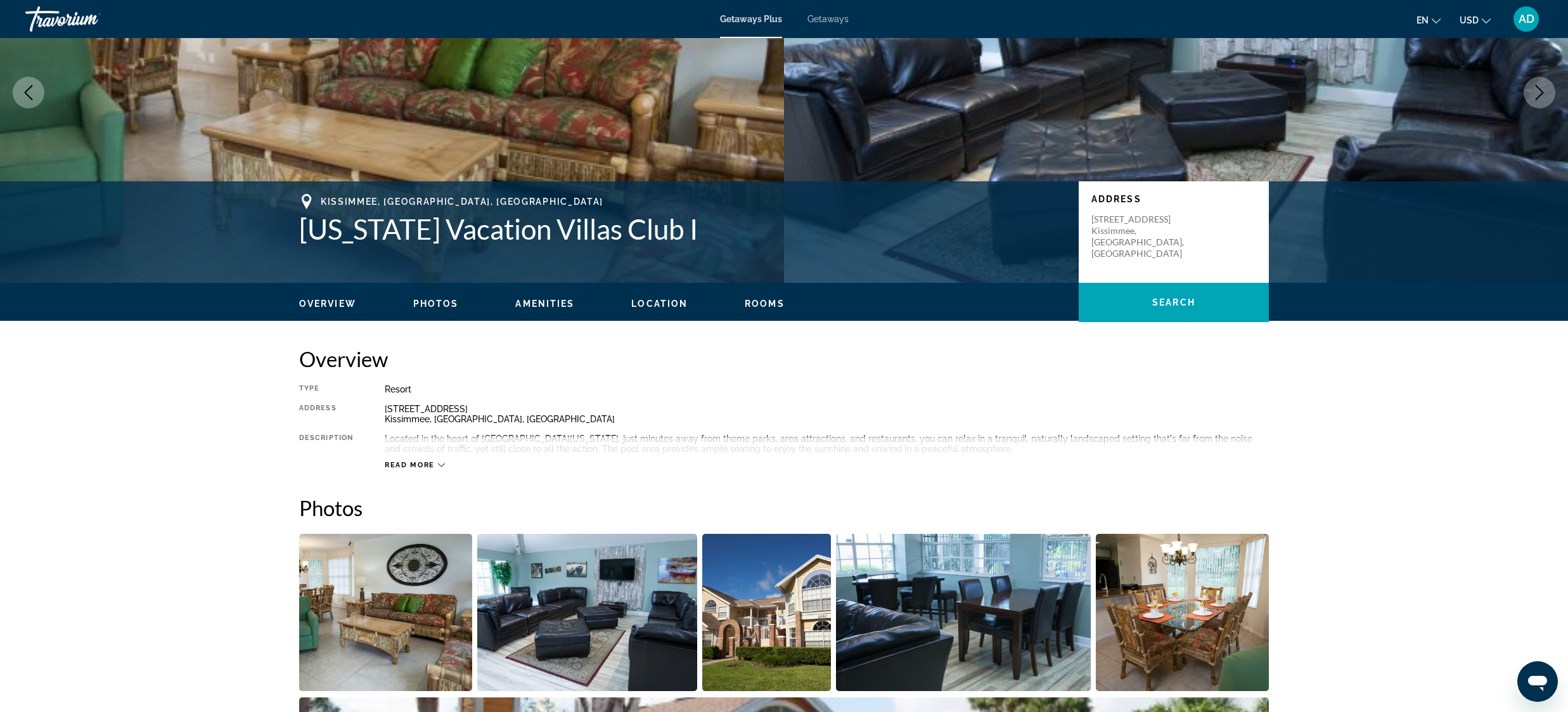
scroll to position [104, 0]
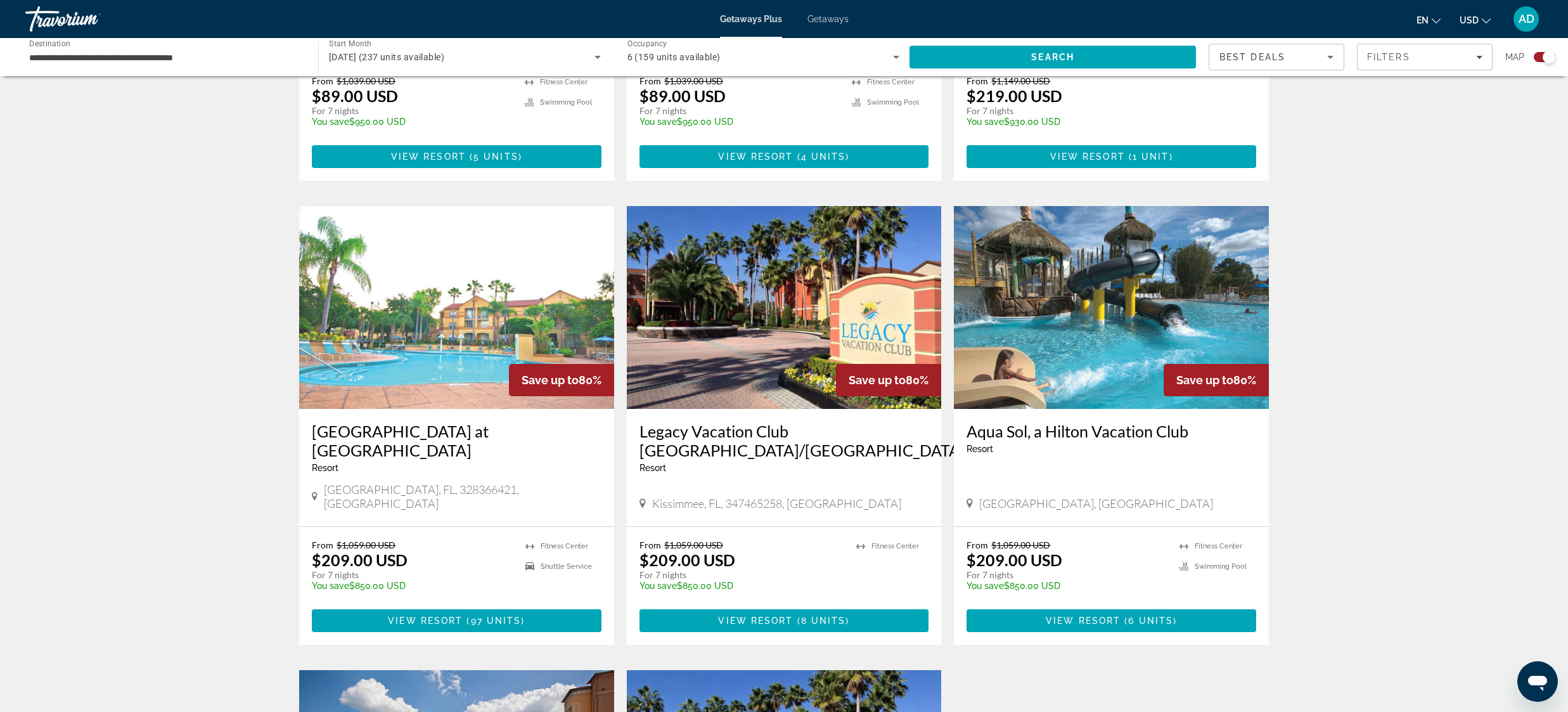
scroll to position [772, 0]
click at [1100, 329] on img "Main content" at bounding box center [1111, 307] width 315 height 203
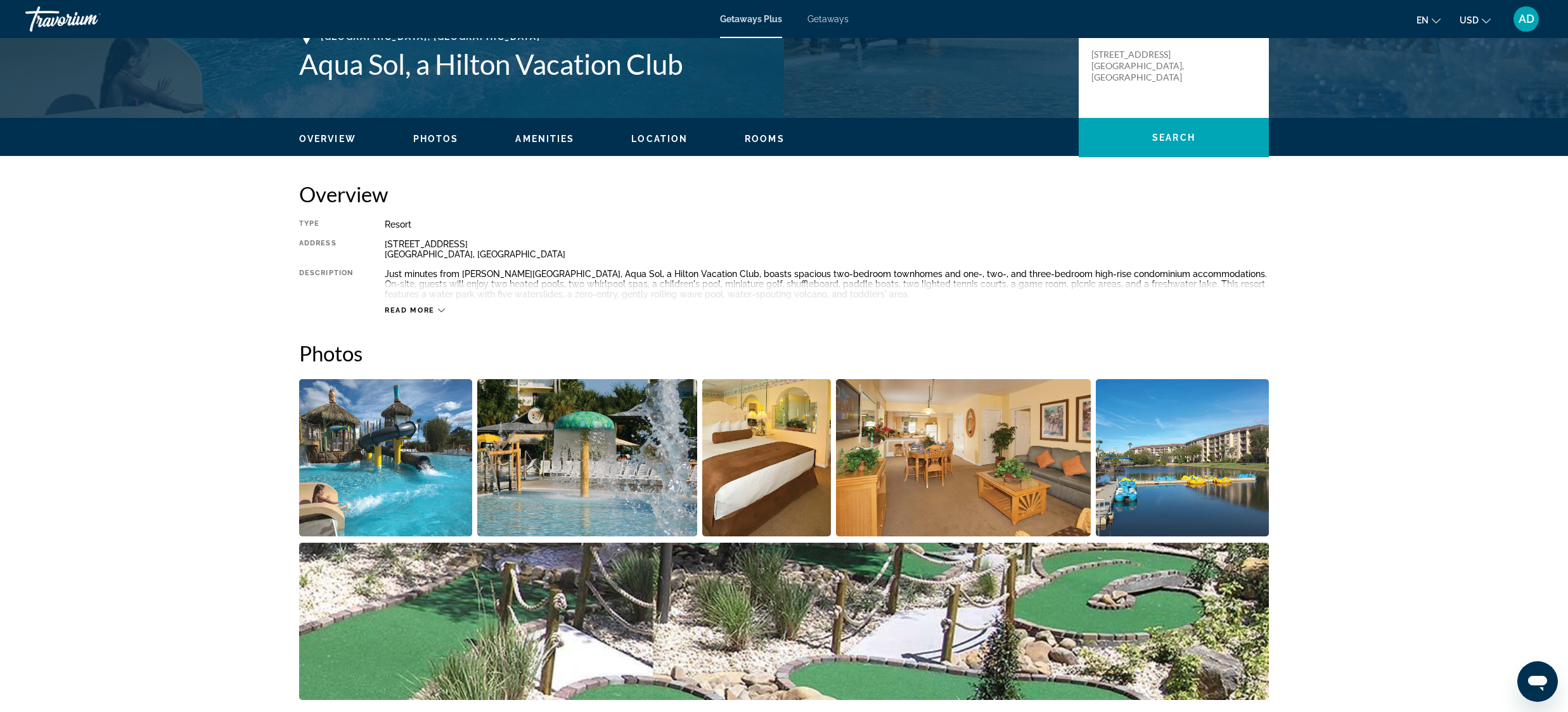
scroll to position [493, 0]
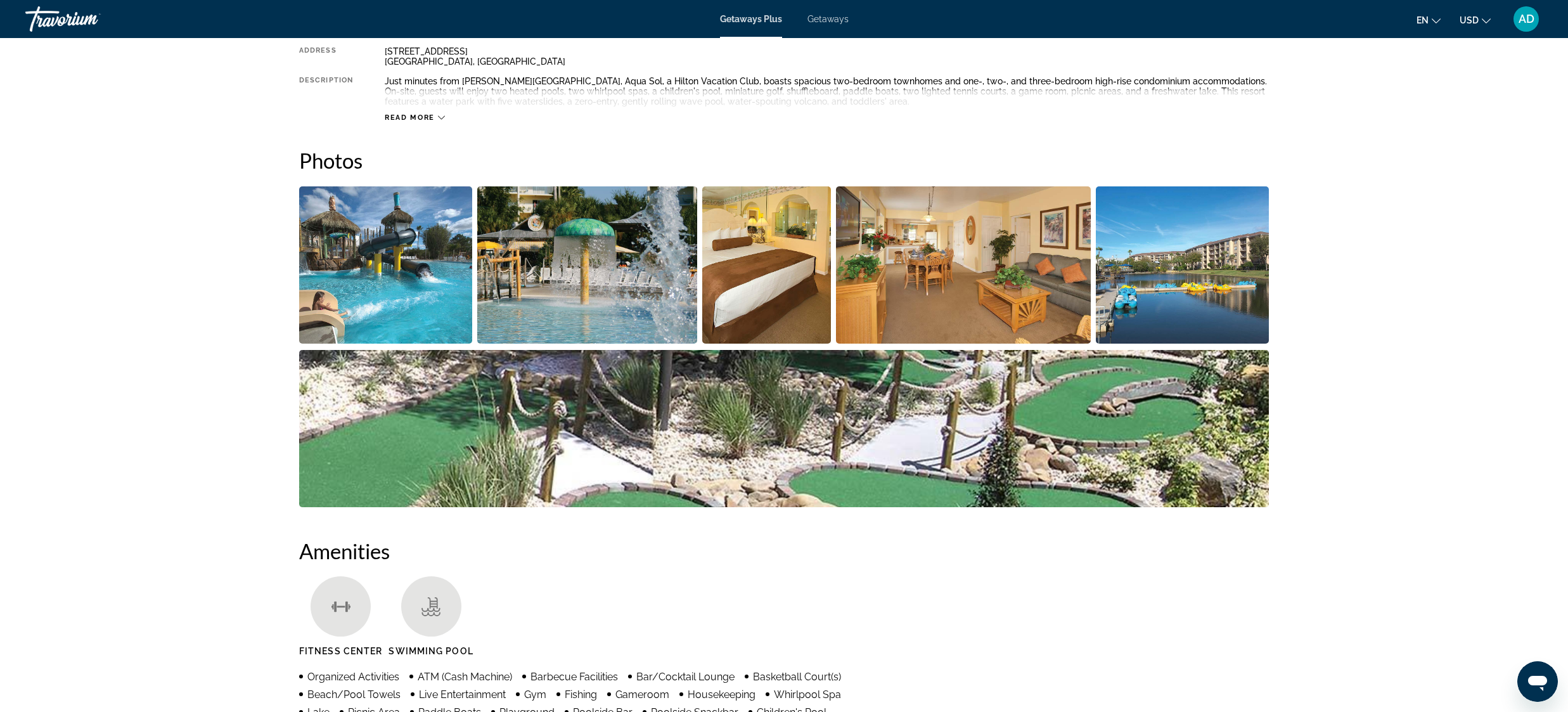
click at [436, 268] on img "Open full-screen image slider" at bounding box center [386, 265] width 173 height 158
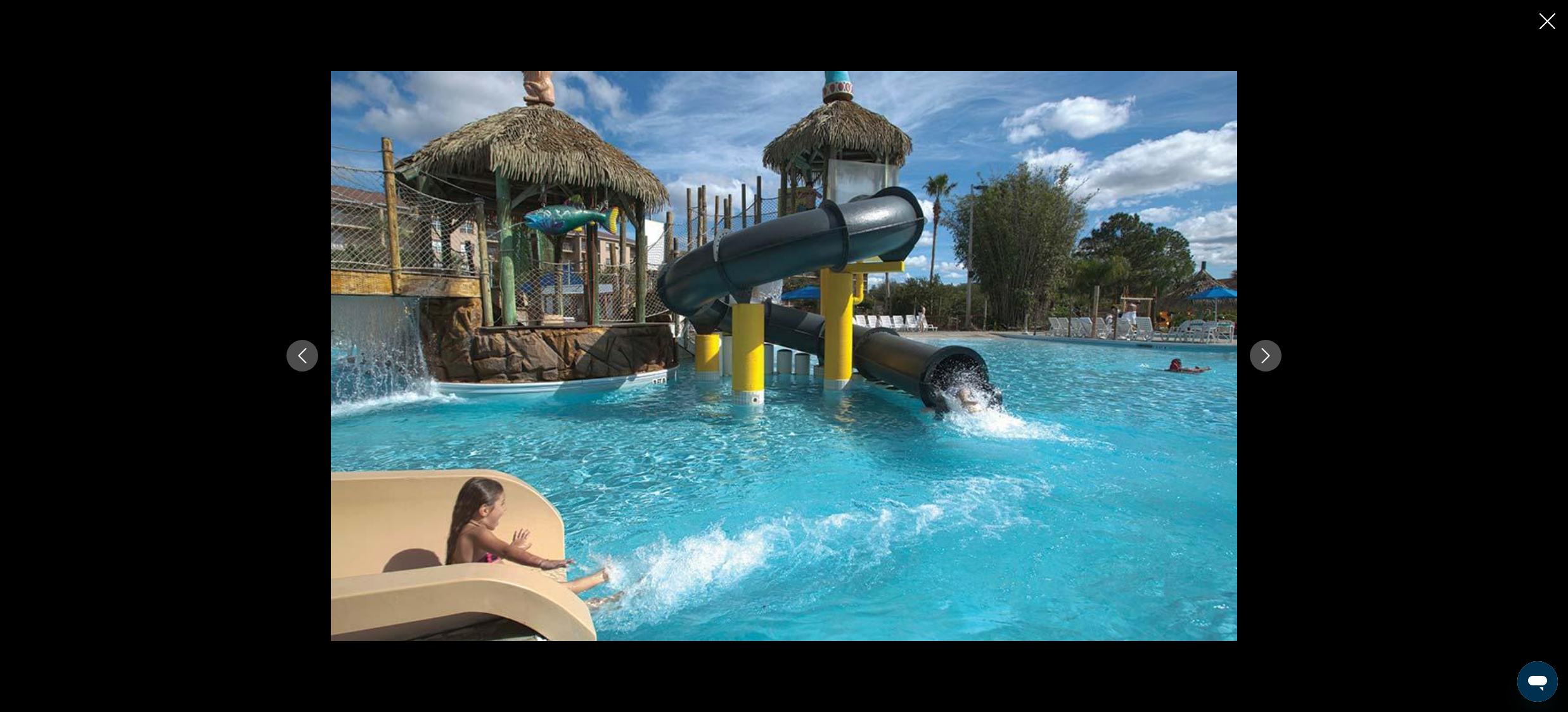
click at [1270, 354] on icon "Next image" at bounding box center [1265, 355] width 15 height 15
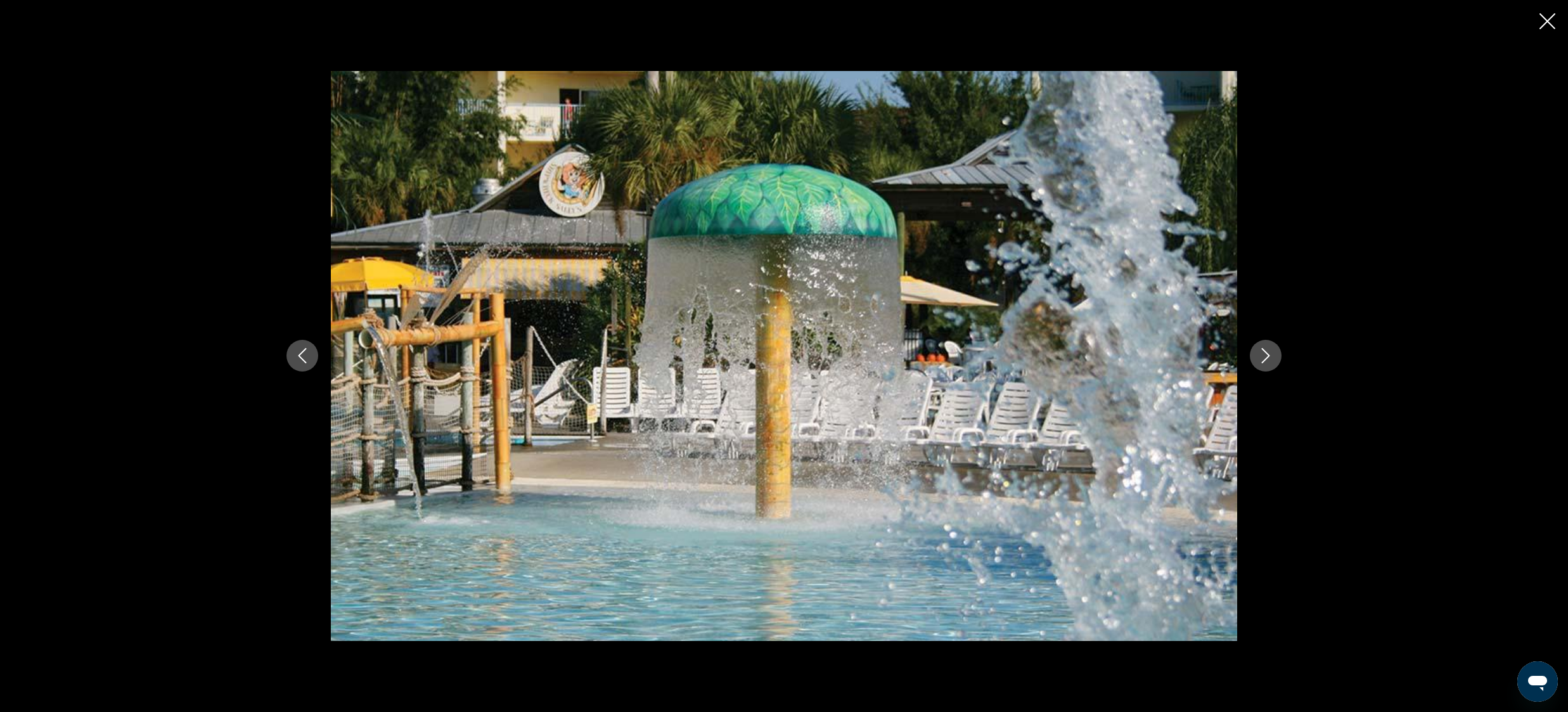
click at [1269, 353] on icon "Next image" at bounding box center [1265, 355] width 15 height 15
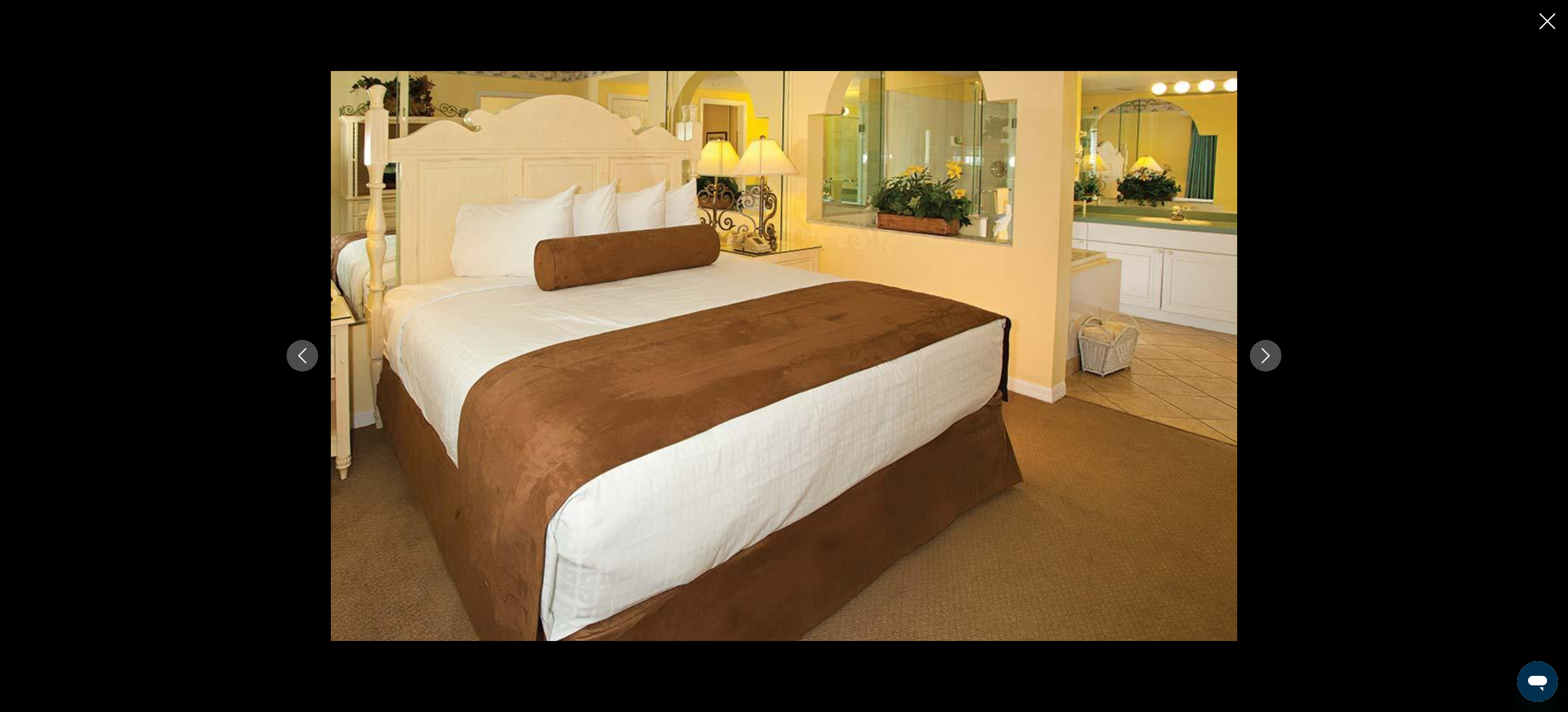
click at [1269, 353] on icon "Next image" at bounding box center [1265, 355] width 15 height 15
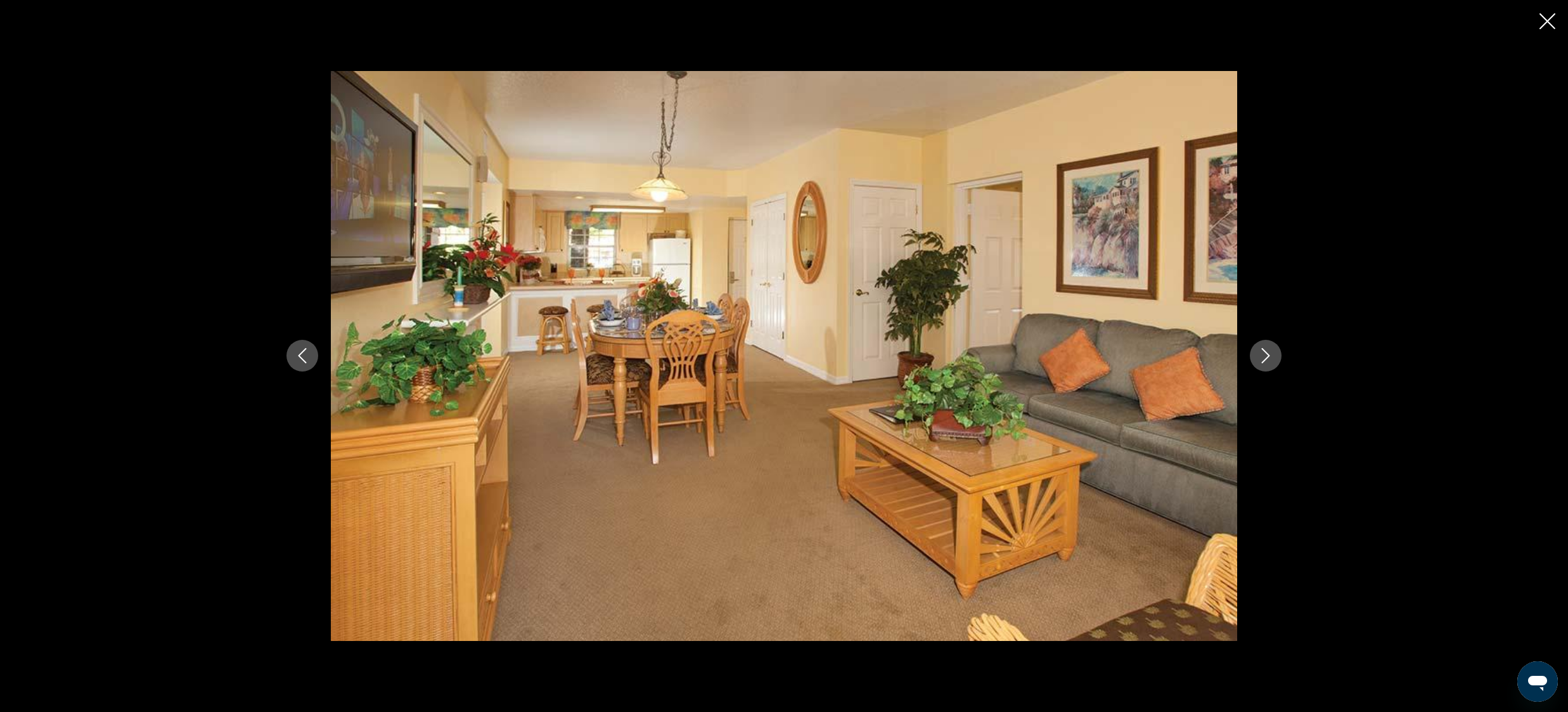
click at [1269, 353] on icon "Next image" at bounding box center [1265, 355] width 15 height 15
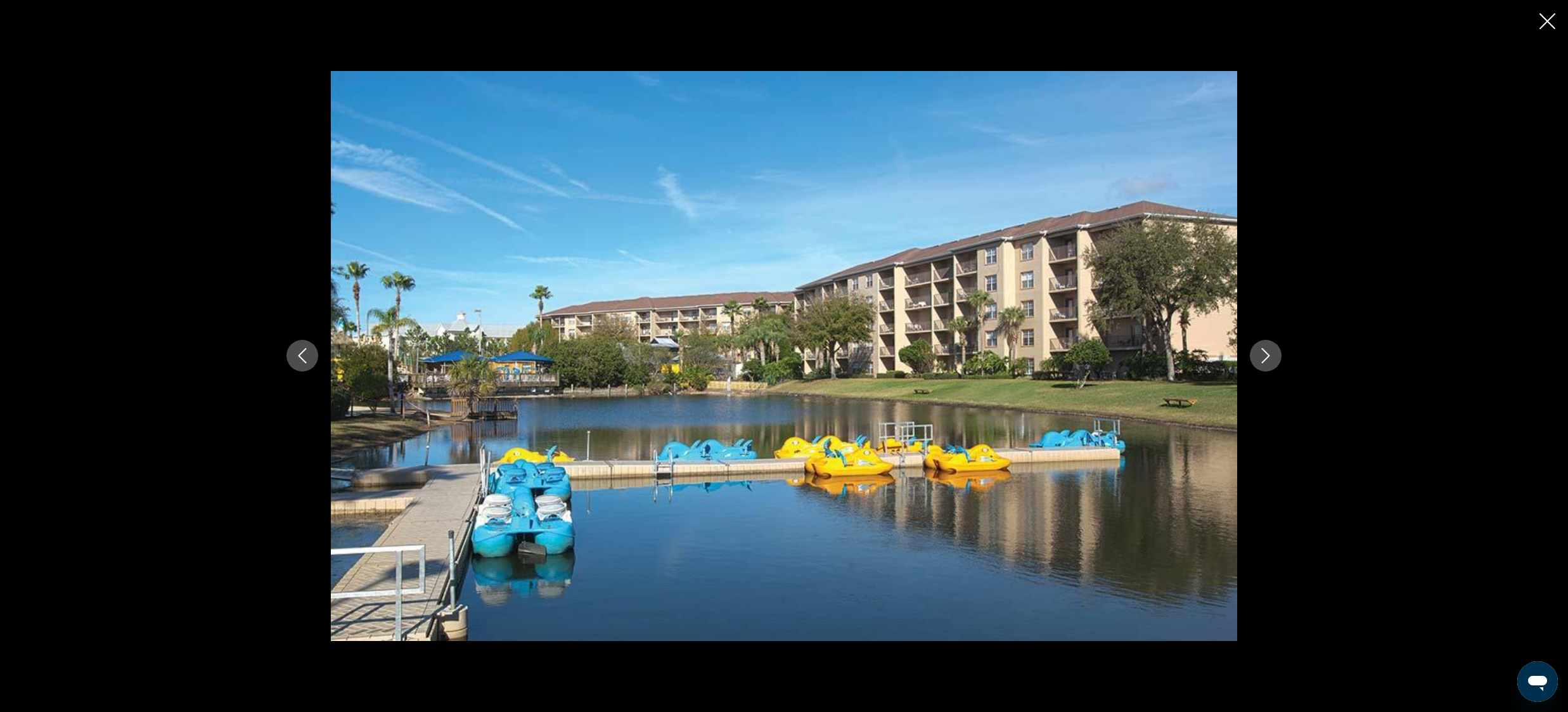
click at [1269, 353] on icon "Next image" at bounding box center [1265, 355] width 15 height 15
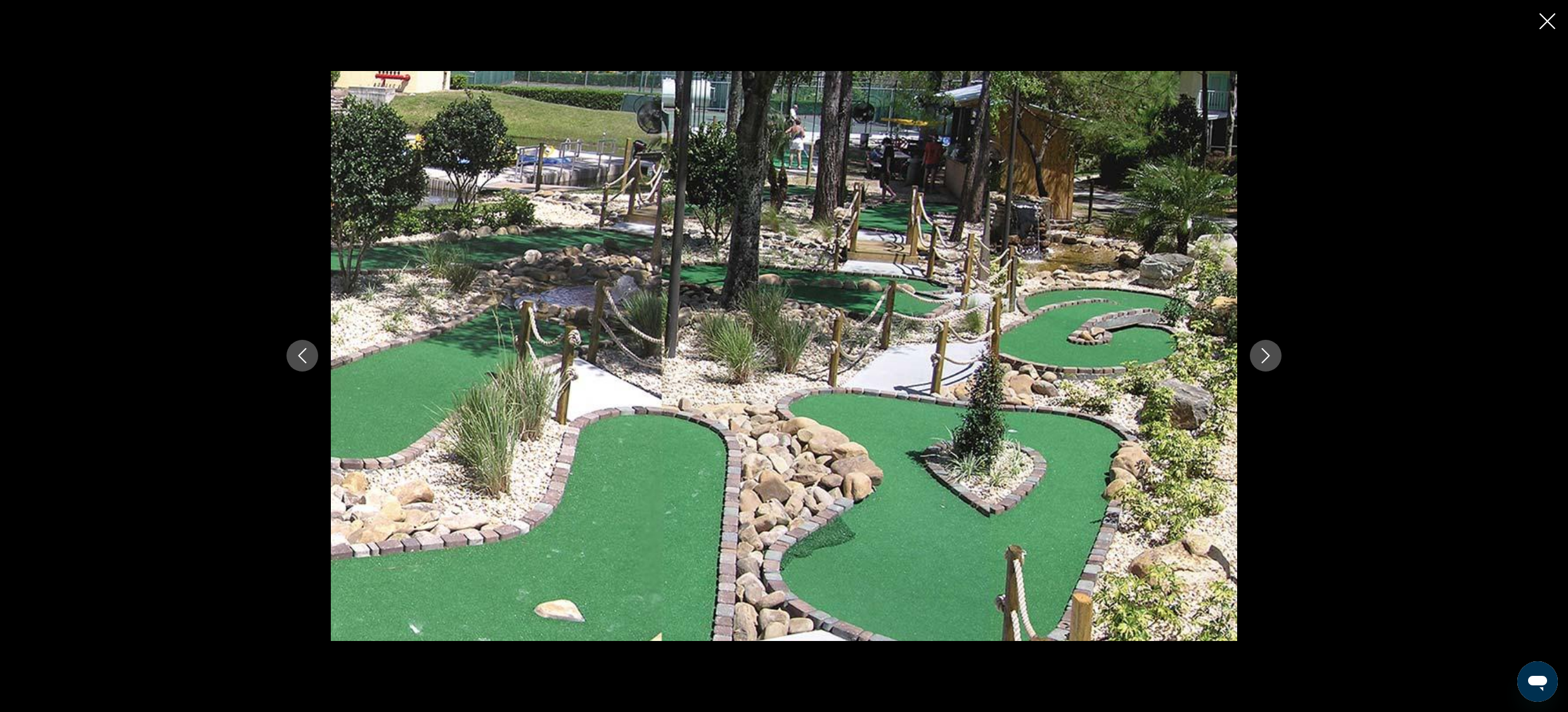
click at [1269, 353] on icon "Next image" at bounding box center [1265, 355] width 15 height 15
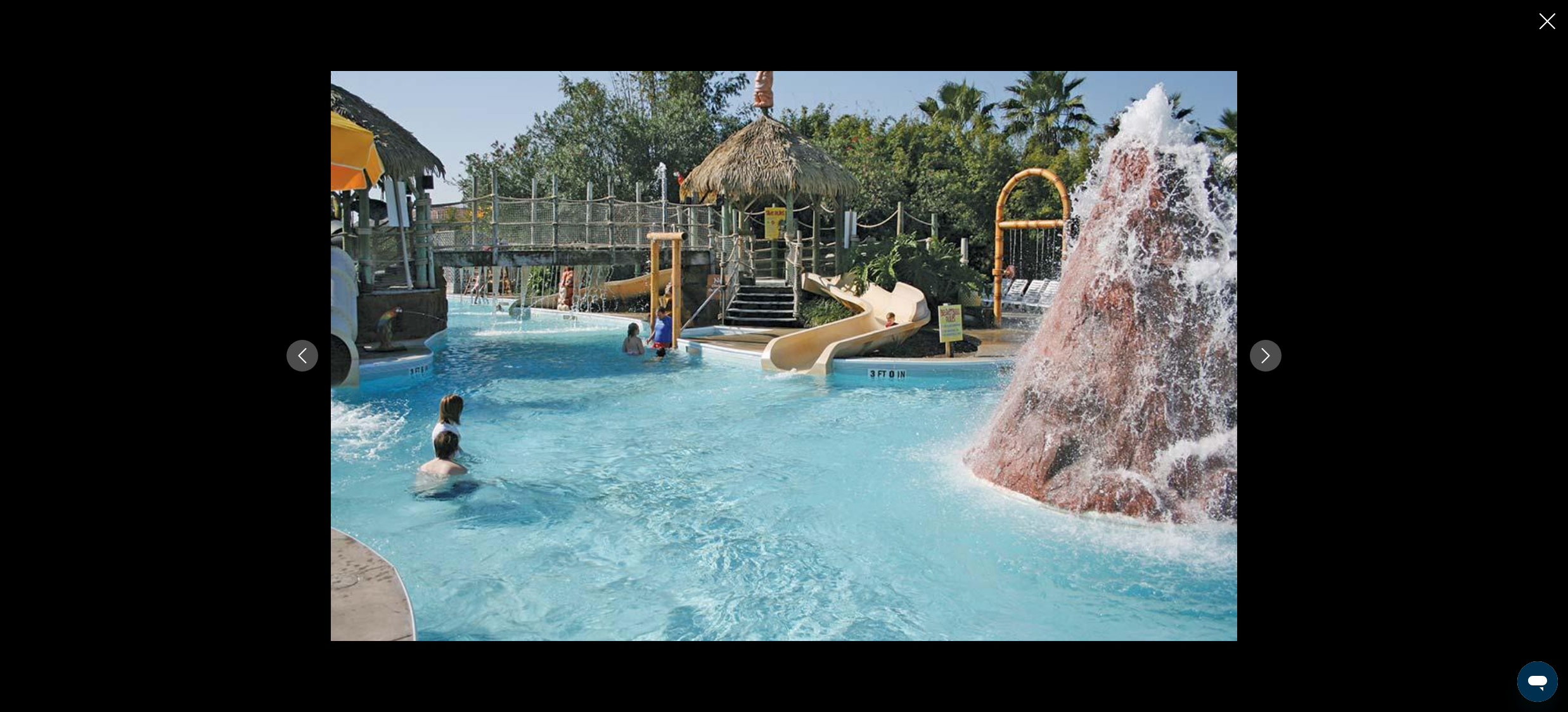
click at [1269, 353] on icon "Next image" at bounding box center [1265, 355] width 15 height 15
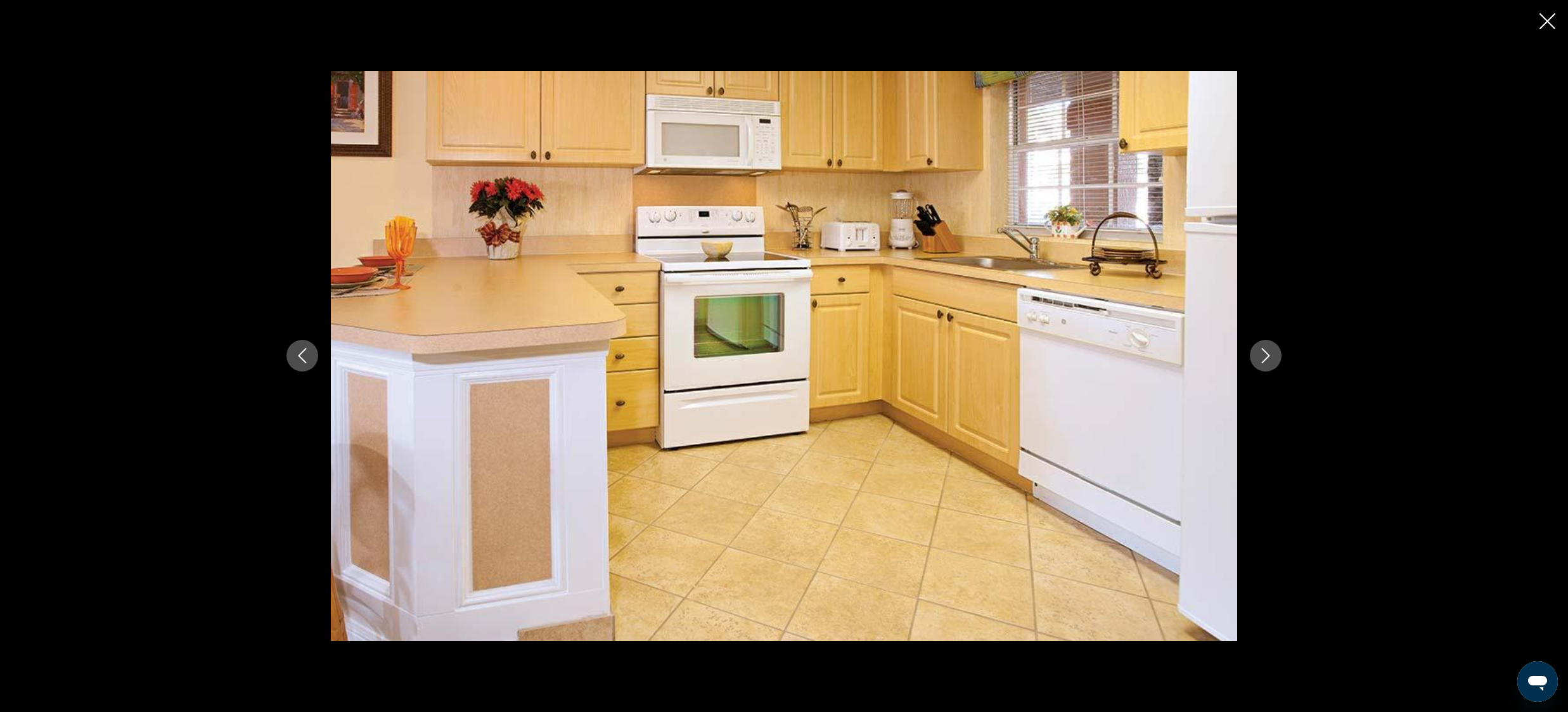
click at [1269, 353] on icon "Next image" at bounding box center [1265, 355] width 15 height 15
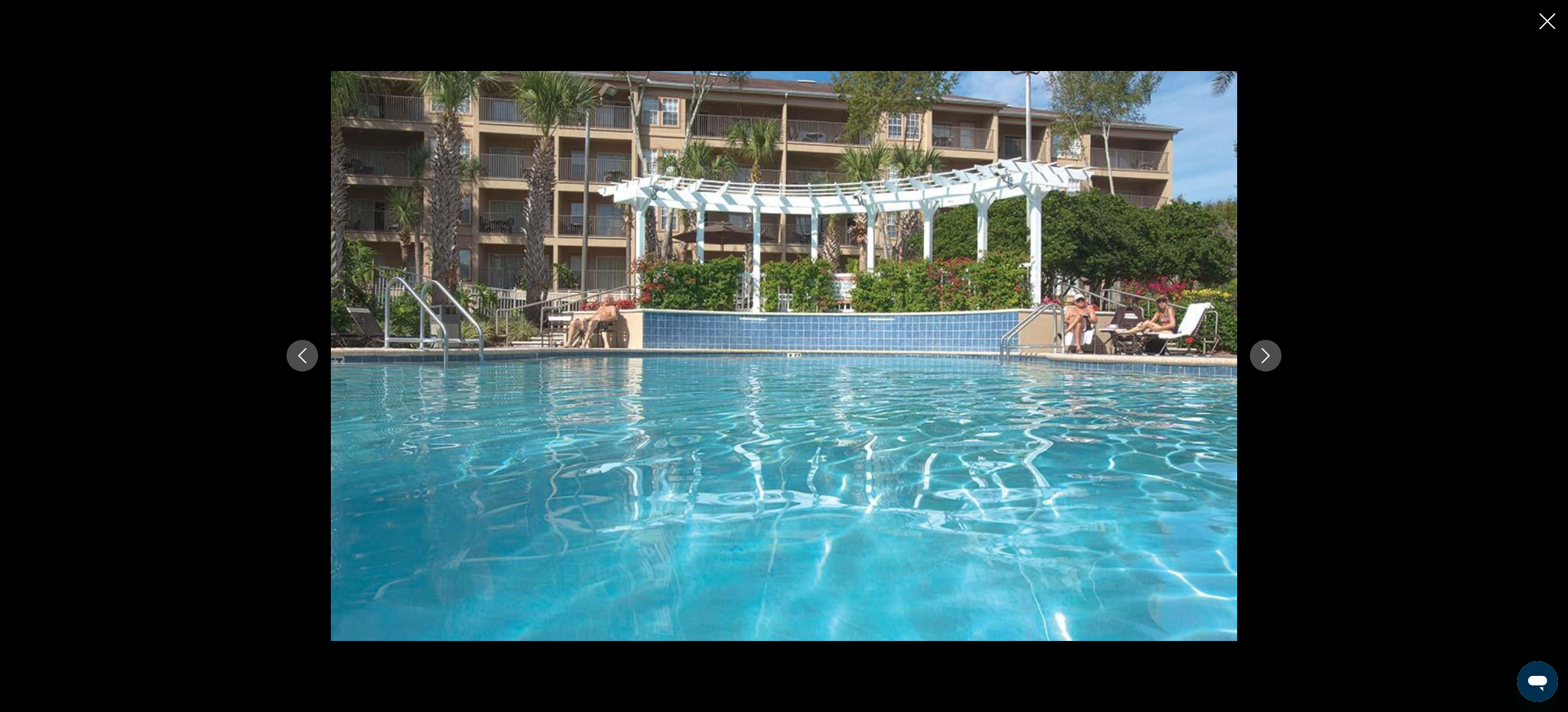
click at [1269, 353] on icon "Next image" at bounding box center [1265, 355] width 15 height 15
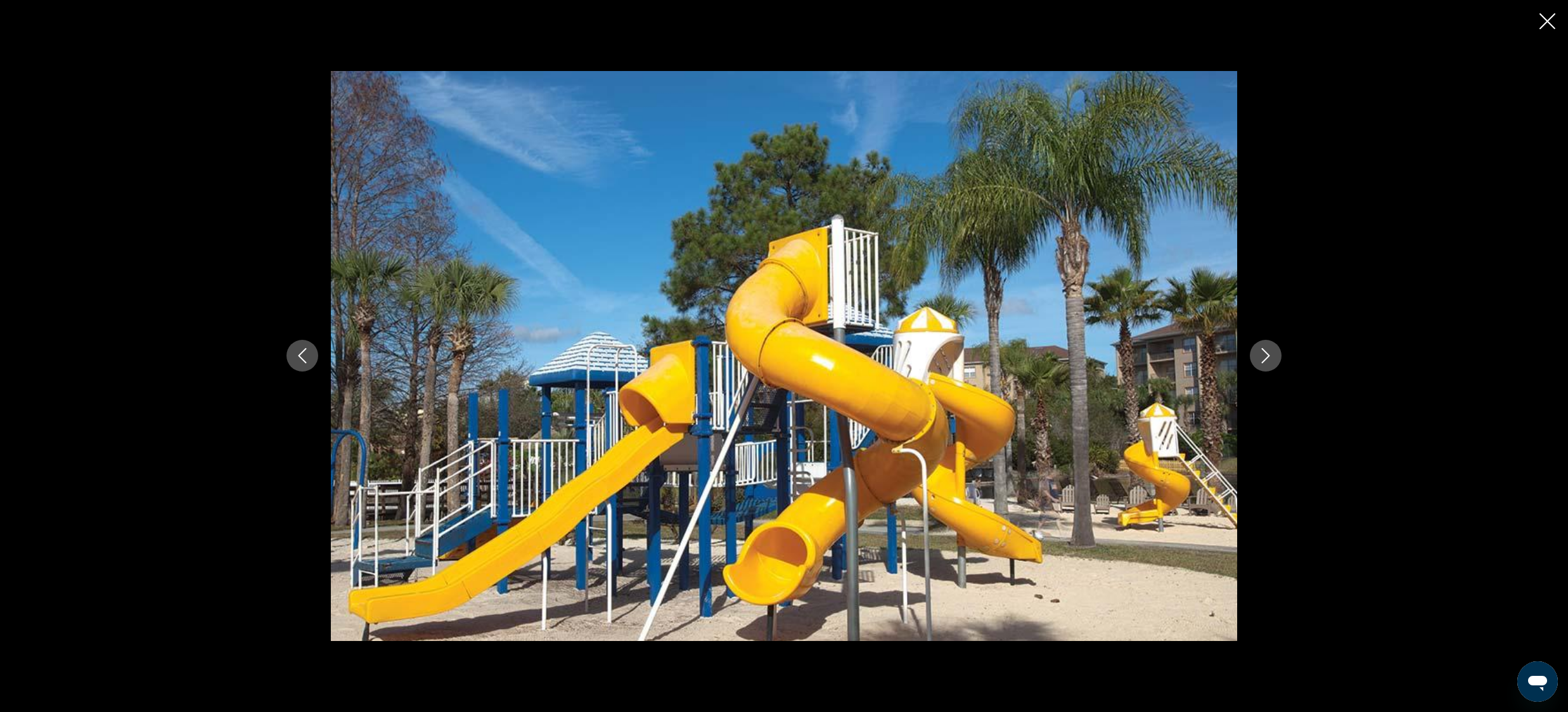
click at [1269, 353] on icon "Next image" at bounding box center [1265, 355] width 15 height 15
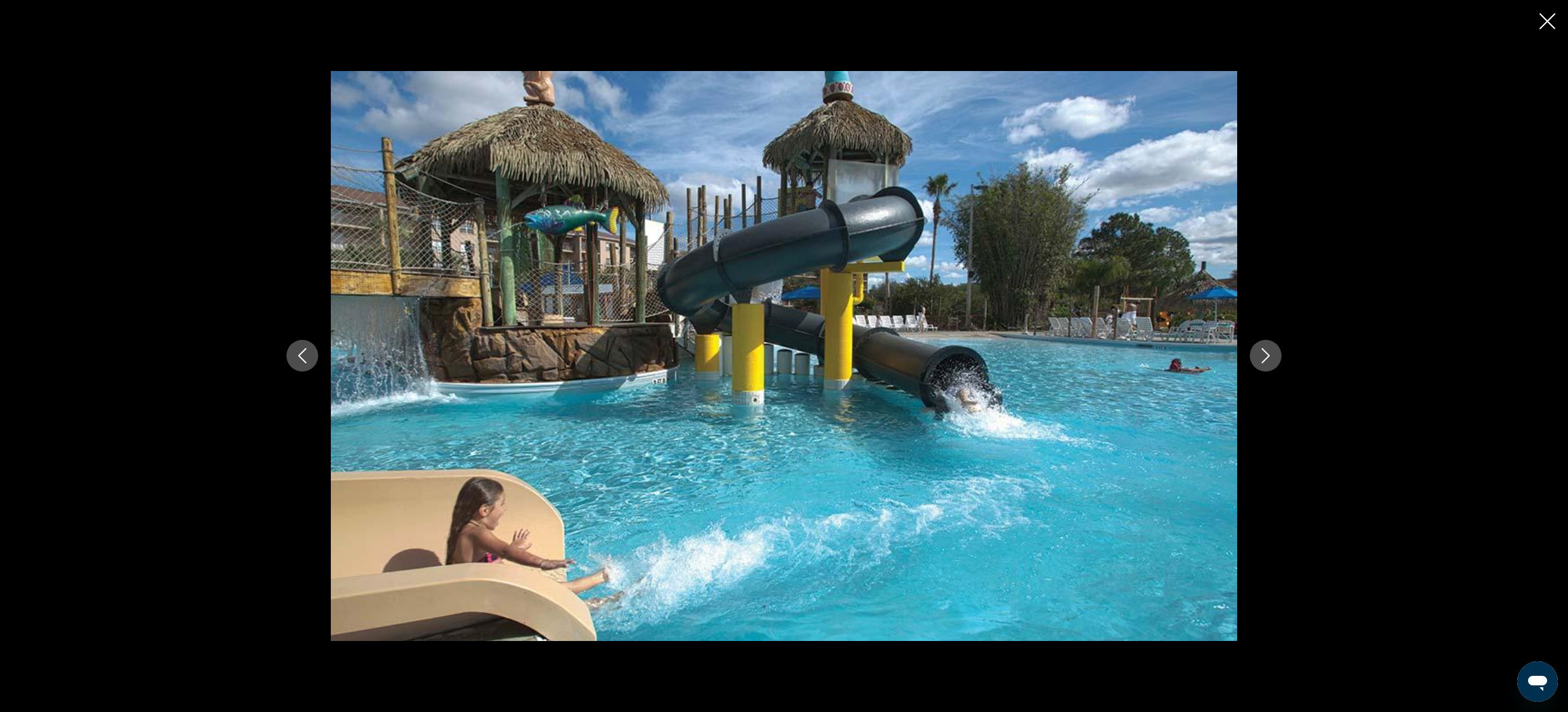
click at [1269, 353] on icon "Next image" at bounding box center [1265, 355] width 15 height 15
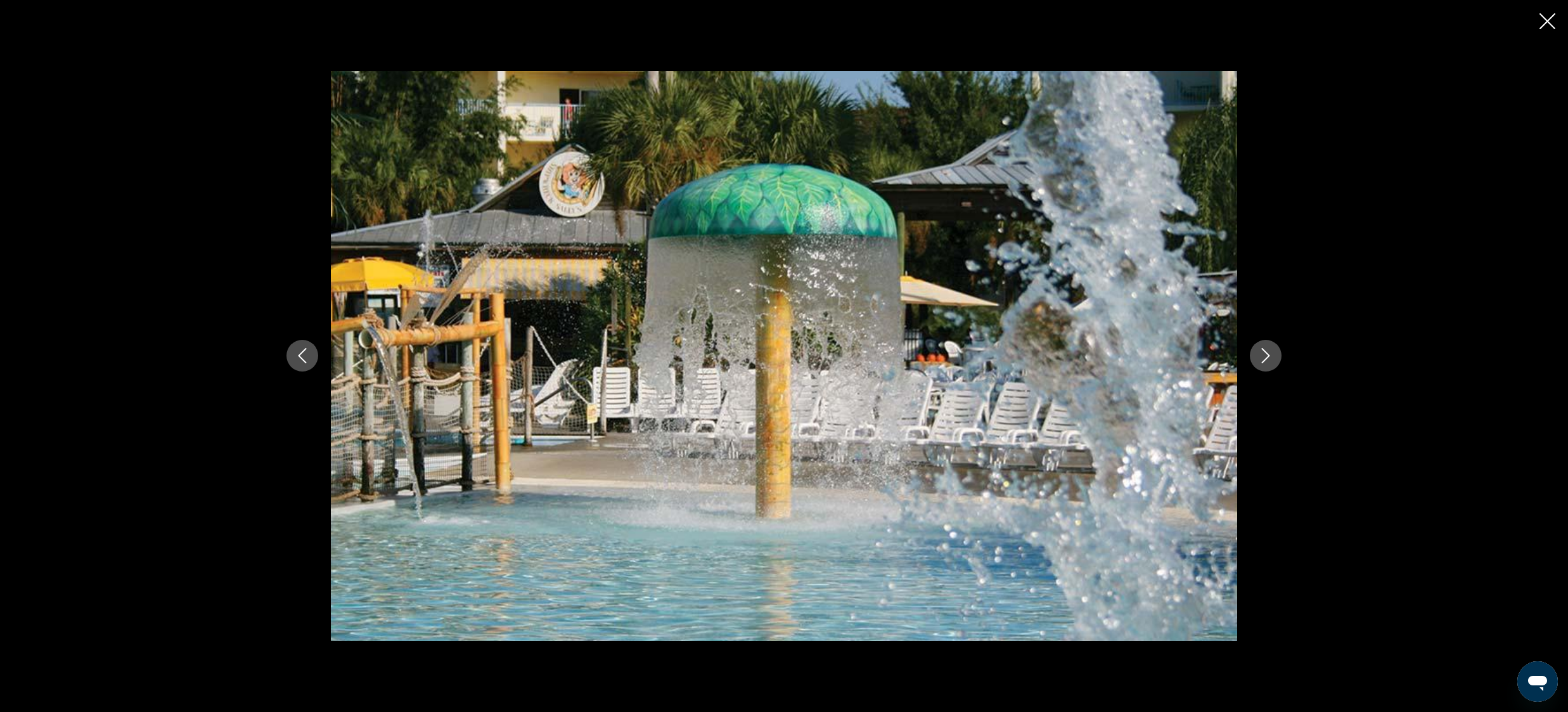
click at [1269, 353] on icon "Next image" at bounding box center [1265, 355] width 15 height 15
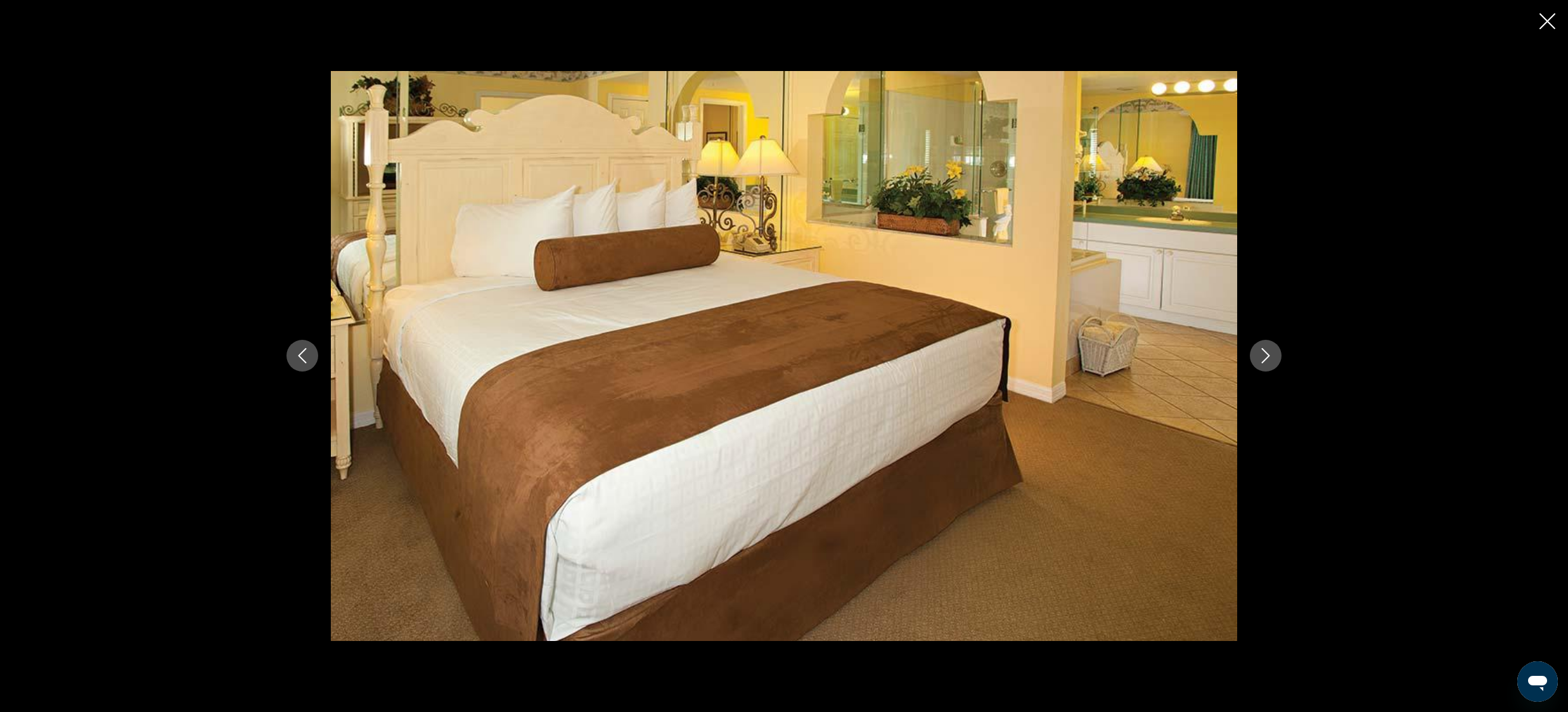
click at [1269, 353] on icon "Next image" at bounding box center [1265, 355] width 15 height 15
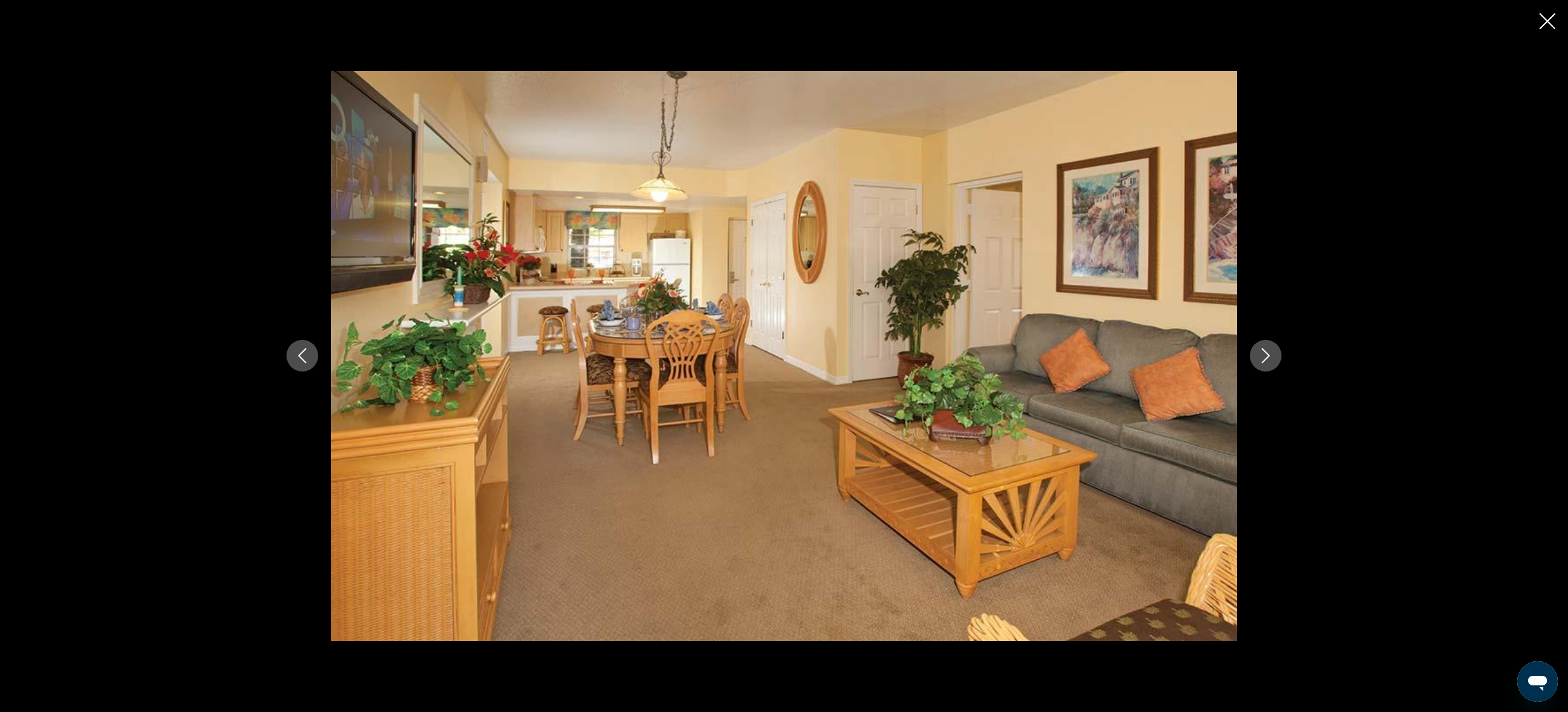
click at [1269, 353] on icon "Next image" at bounding box center [1265, 355] width 15 height 15
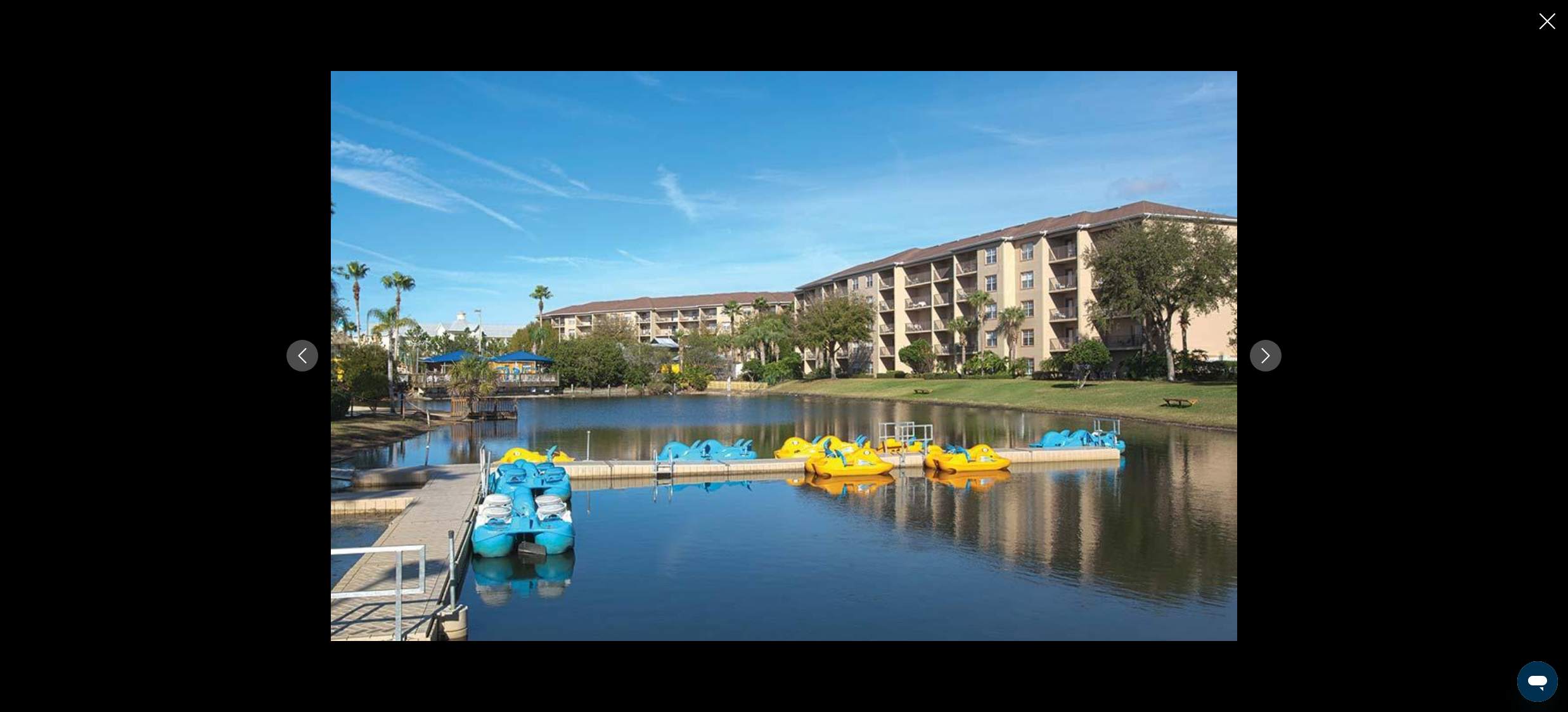
click at [1269, 353] on icon "Next image" at bounding box center [1265, 355] width 15 height 15
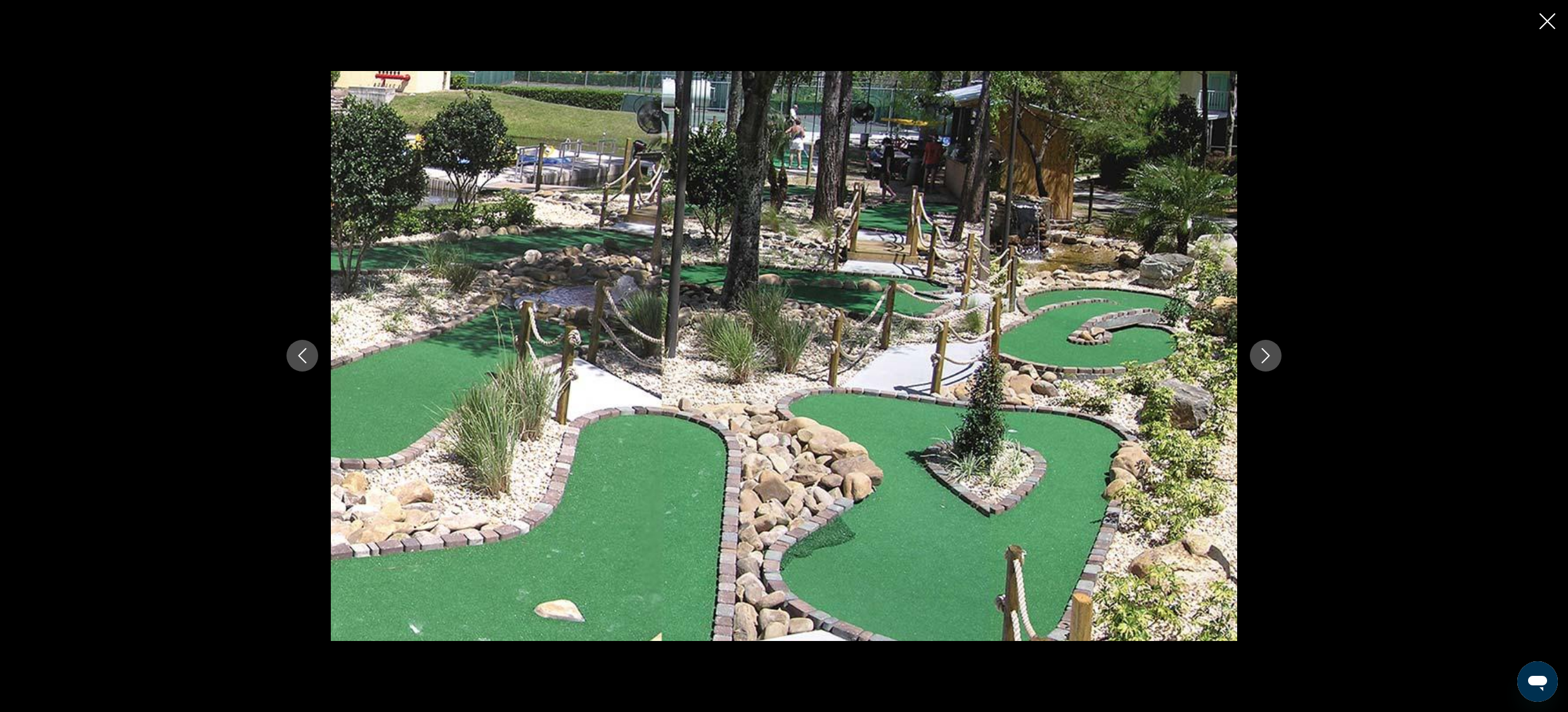
click at [1556, 19] on div "prev next" at bounding box center [784, 356] width 1568 height 712
click at [1548, 21] on icon "Close slideshow" at bounding box center [1548, 21] width 16 height 16
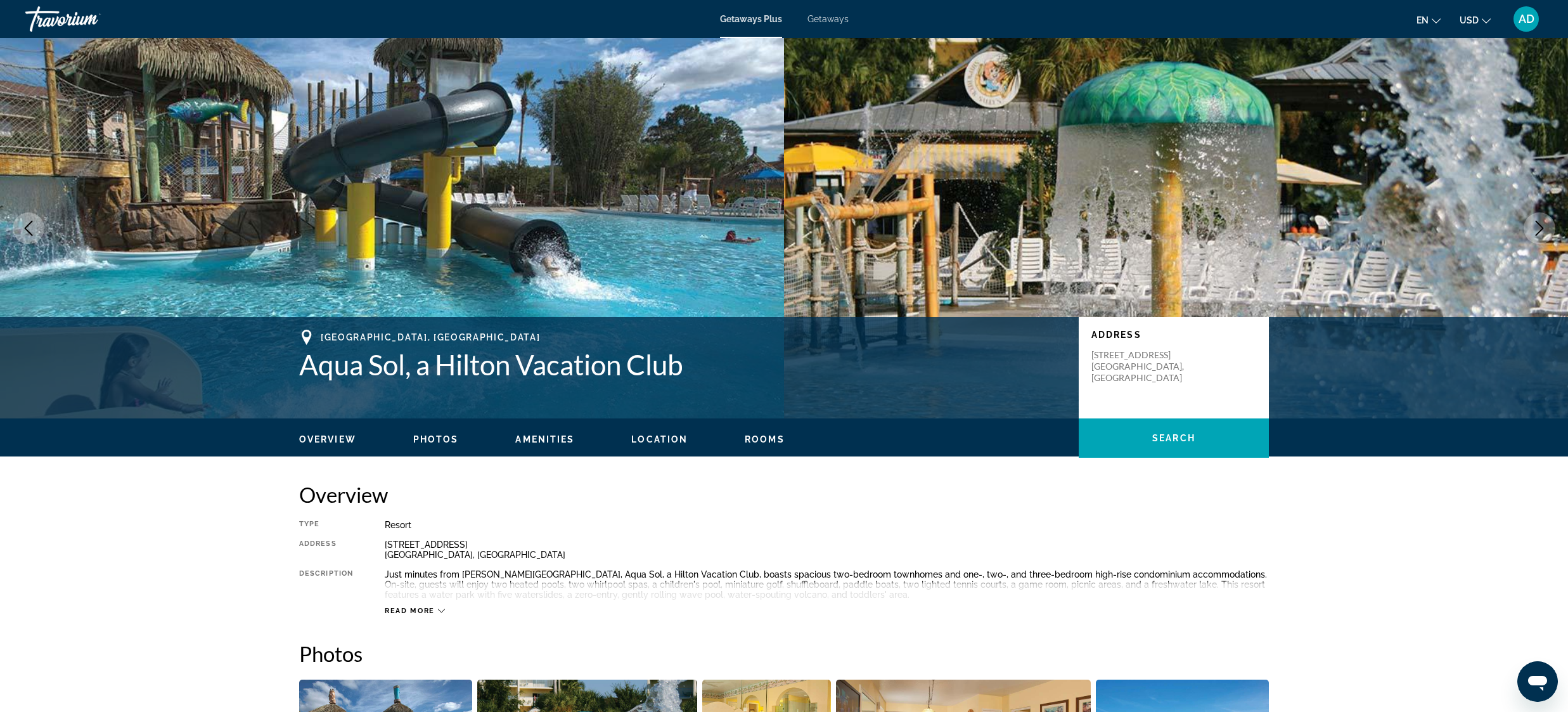
scroll to position [0, 0]
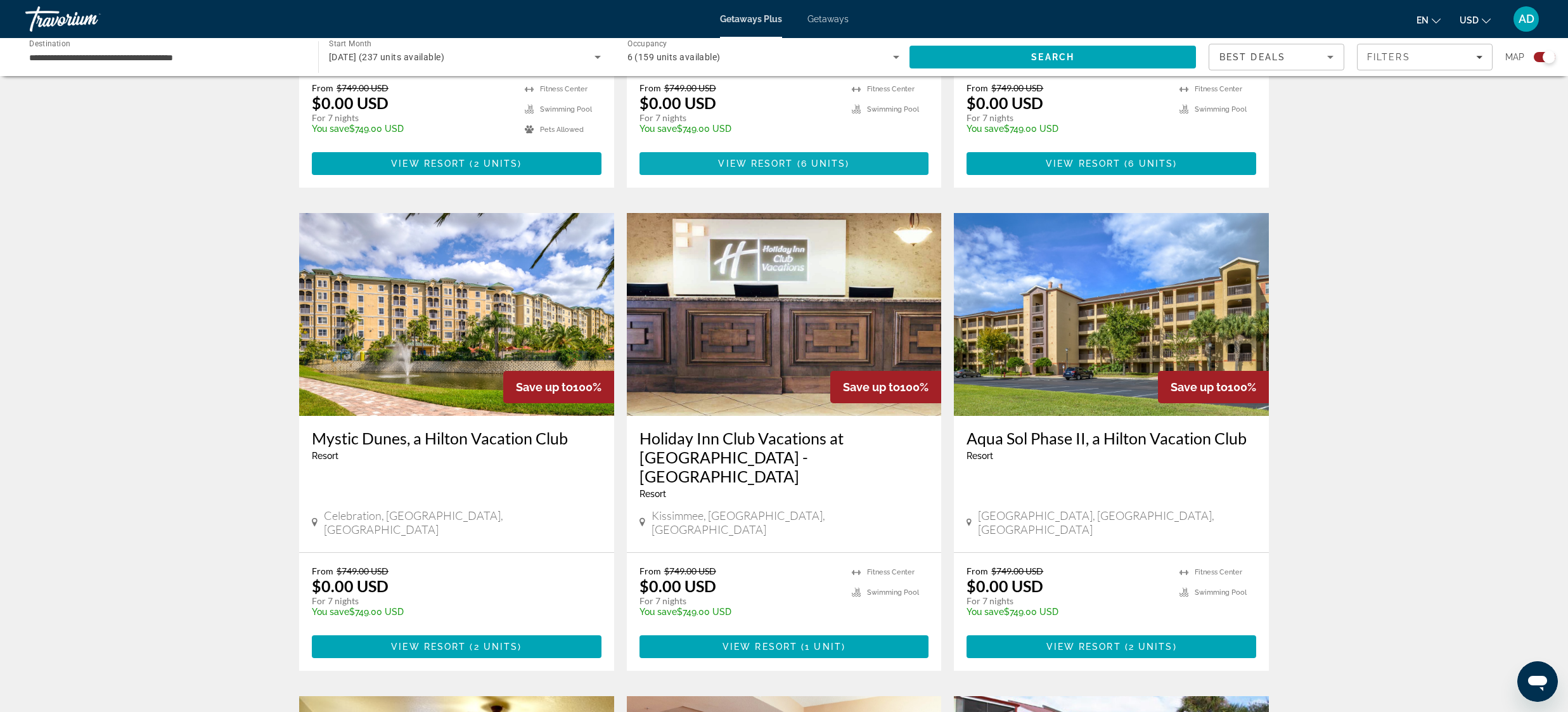
scroll to position [1299, 0]
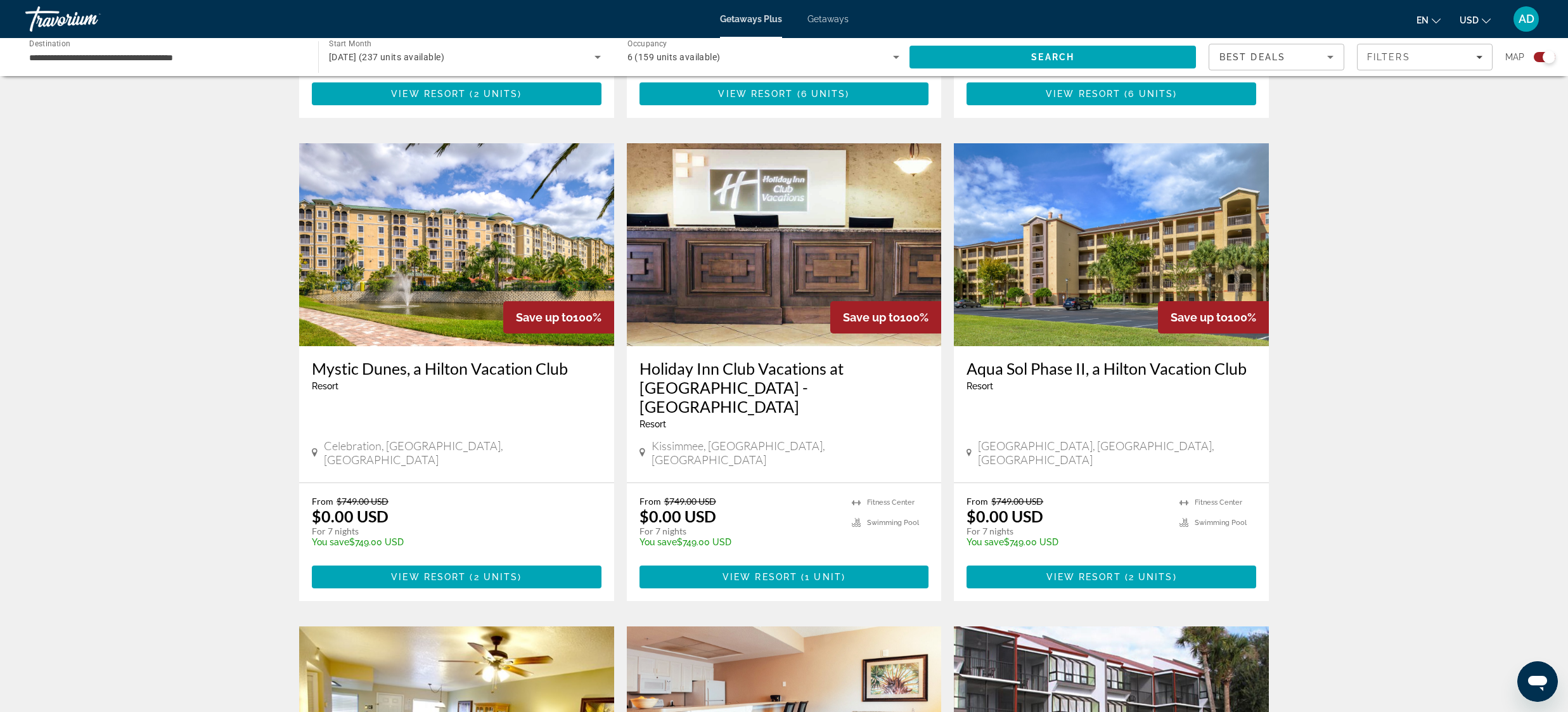
click at [1115, 245] on img "Main content" at bounding box center [1111, 245] width 315 height 203
